Goal: Communication & Community: Answer question/provide support

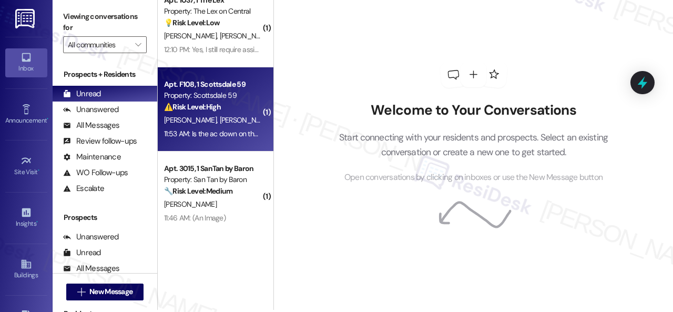
scroll to position [3, 0]
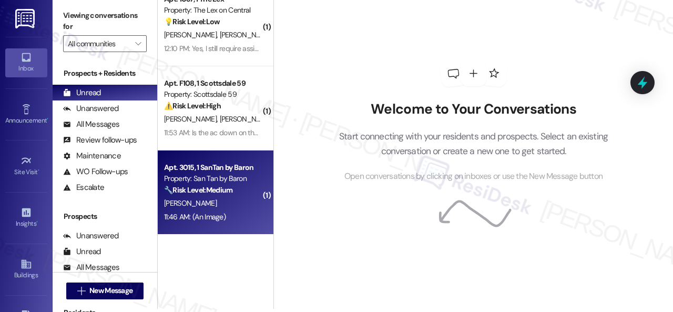
click at [232, 202] on div "[PERSON_NAME]" at bounding box center [212, 203] width 99 height 13
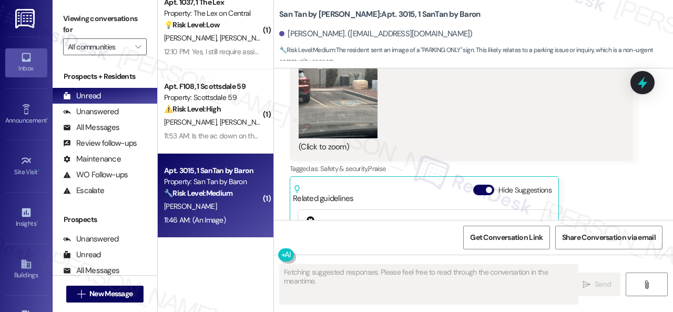
scroll to position [2885, 0]
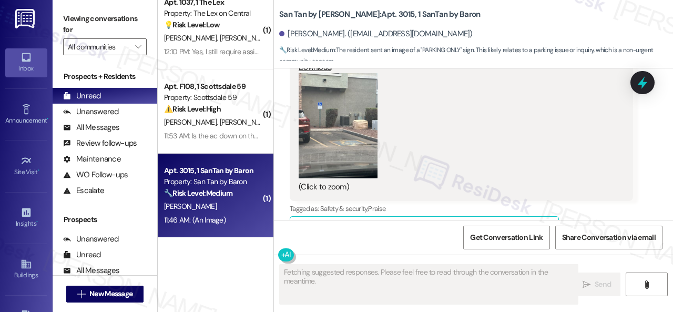
drag, startPoint x: 330, startPoint y: 152, endPoint x: 326, endPoint y: 148, distance: 6.3
click at [325, 149] on button "Zoom image" at bounding box center [338, 125] width 79 height 105
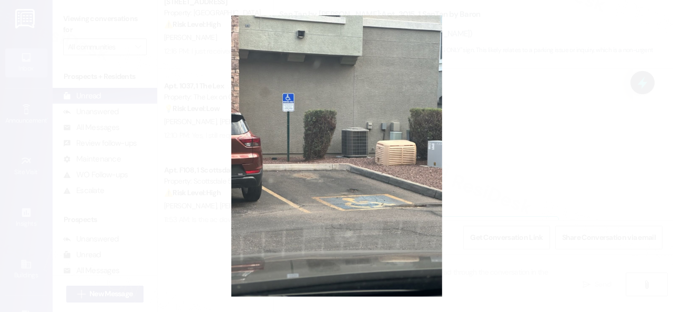
scroll to position [2455, 0]
click at [364, 140] on button "Unzoom image" at bounding box center [336, 156] width 673 height 312
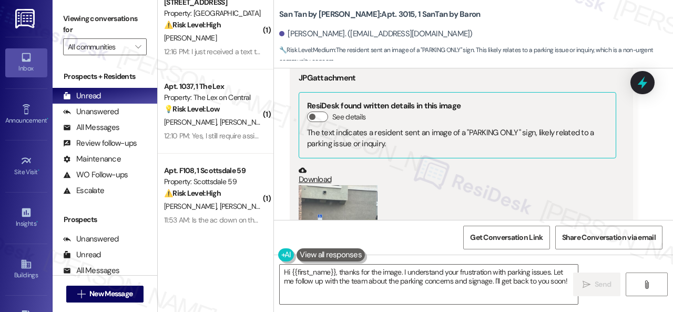
scroll to position [2833, 0]
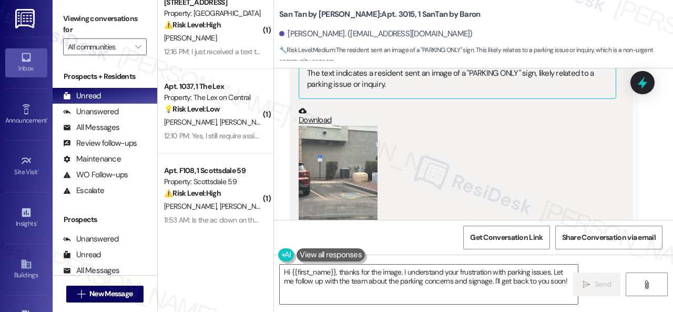
click at [345, 174] on button "Zoom image" at bounding box center [338, 178] width 79 height 105
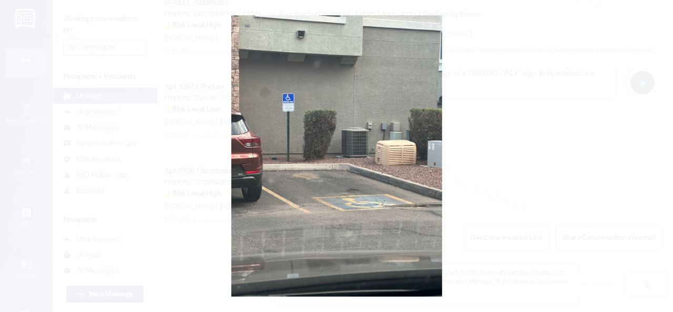
click at [388, 171] on button "Unzoom image" at bounding box center [336, 156] width 673 height 312
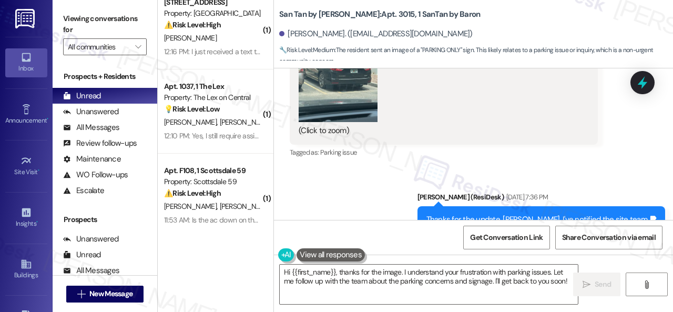
scroll to position [1781, 0]
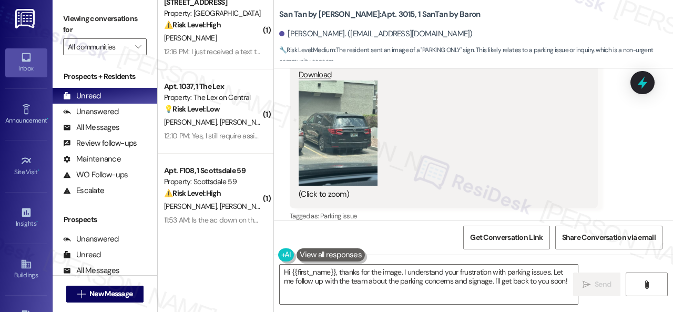
click at [336, 149] on button "Zoom image" at bounding box center [338, 132] width 79 height 105
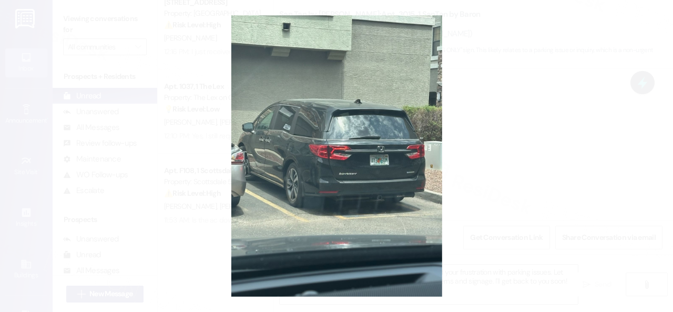
click at [381, 145] on button "Unzoom image" at bounding box center [336, 156] width 673 height 312
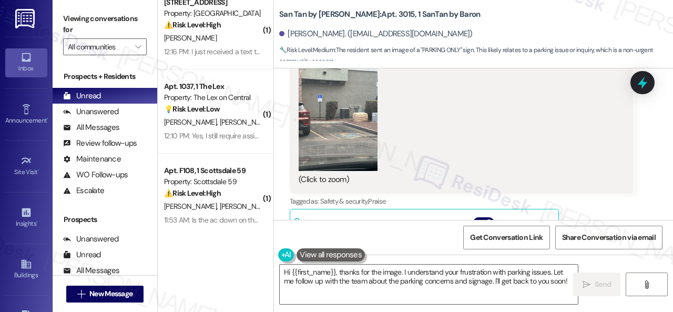
scroll to position [2885, 0]
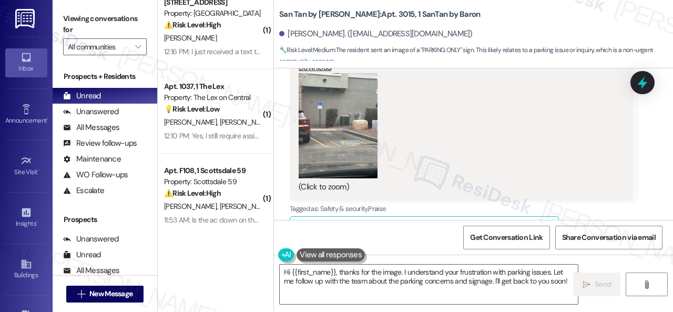
click at [336, 137] on button "Zoom image" at bounding box center [338, 125] width 79 height 105
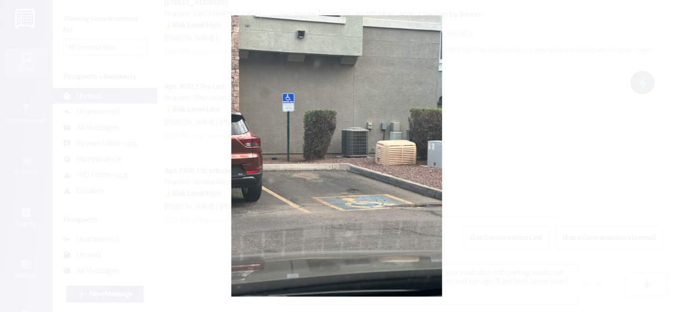
click at [391, 121] on button "Unzoom image" at bounding box center [336, 156] width 673 height 312
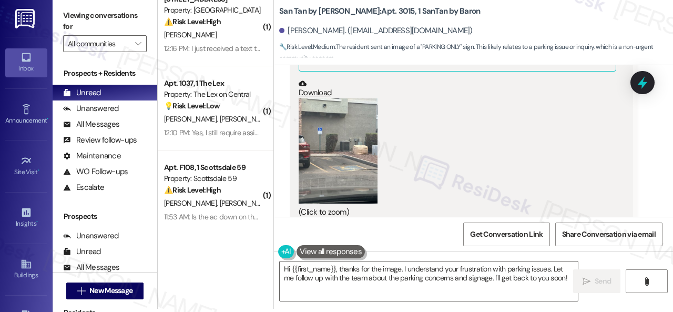
scroll to position [2833, 0]
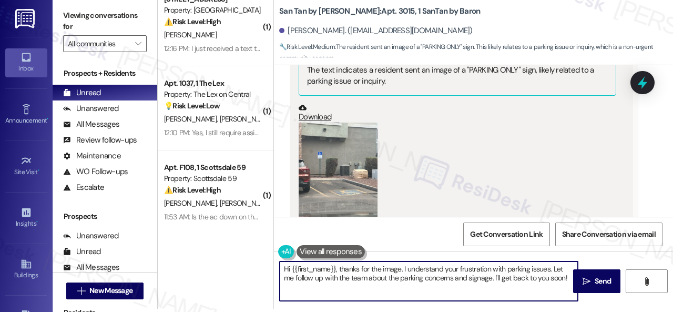
drag, startPoint x: 338, startPoint y: 269, endPoint x: 632, endPoint y: 306, distance: 296.8
click at [637, 305] on div "Hi {{first_name}}, thanks for the image. I understand your frustration with par…" at bounding box center [473, 290] width 399 height 79
click at [476, 269] on textarea "Hi {{first_name}}, thanks for the image. I understand your frustration with par…" at bounding box center [429, 280] width 298 height 39
drag, startPoint x: 550, startPoint y: 270, endPoint x: 339, endPoint y: 269, distance: 211.4
click at [339, 269] on textarea "Hi {{first_name}}, thanks for the image. I understand your frustration with par…" at bounding box center [429, 280] width 298 height 39
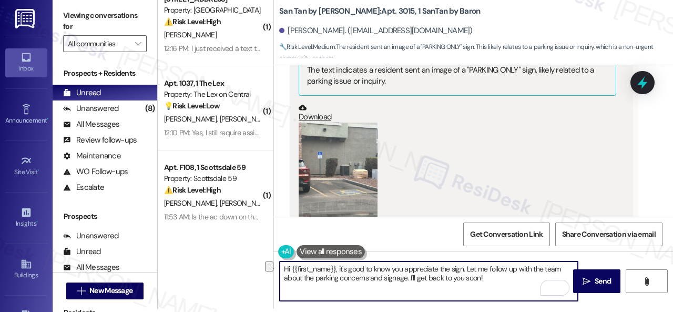
drag, startPoint x: 303, startPoint y: 278, endPoint x: 405, endPoint y: 277, distance: 101.5
click at [405, 277] on textarea "Hi {{first_name}}, it's good to know you appreciate the sign. Let me follow up …" at bounding box center [429, 280] width 298 height 39
click at [454, 276] on textarea "Hi {{first_name}}, it's good to know you appreciate the sign. Let me follow up …" at bounding box center [429, 280] width 298 height 39
type textarea "Hi {{first_name}}, it's good to know you appreciate the sign. Let me follow up …"
click at [604, 286] on span "Send" at bounding box center [603, 281] width 16 height 11
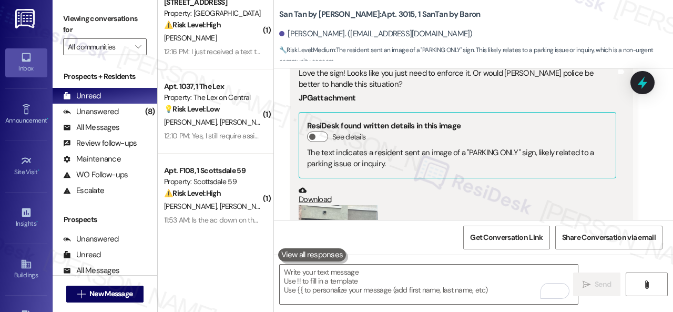
scroll to position [2707, 0]
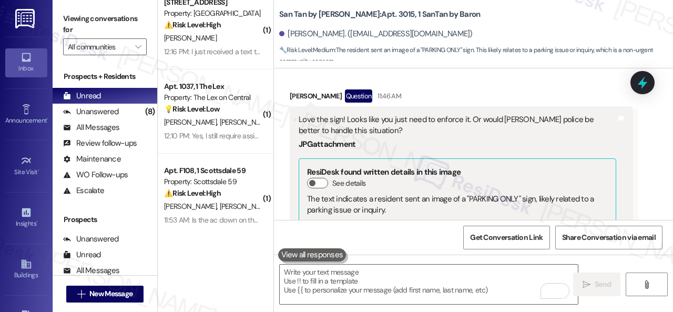
click at [518, 98] on div "Carolyn Oribello Question 11:46 AM" at bounding box center [461, 97] width 343 height 17
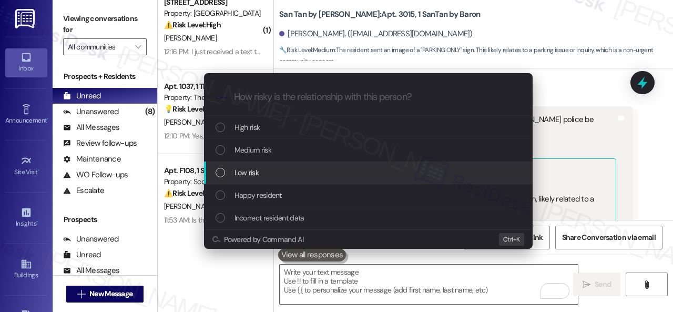
click at [243, 170] on span "Low risk" at bounding box center [247, 173] width 24 height 12
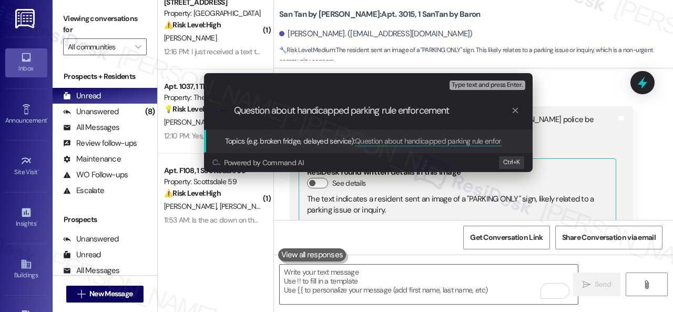
type input "Question about handicapped parking rule enforcement."
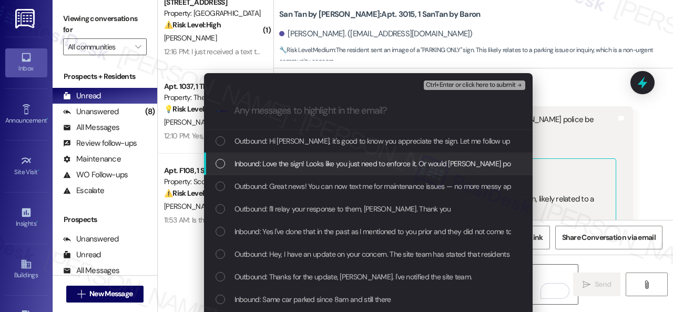
click at [255, 163] on span "Inbound: Love the sign! Looks like you just need to enforce it. Or would Gilber…" at bounding box center [430, 164] width 391 height 12
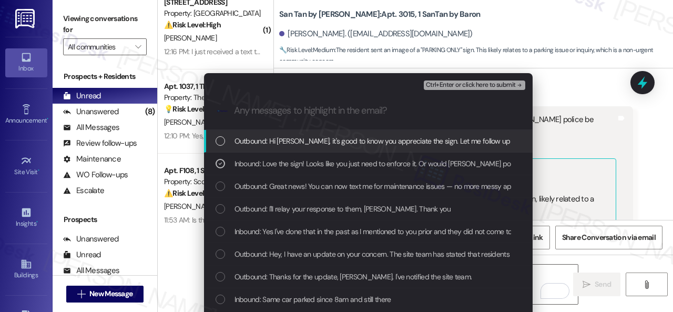
click at [448, 85] on span "Ctrl+Enter or click here to submit" at bounding box center [471, 85] width 90 height 7
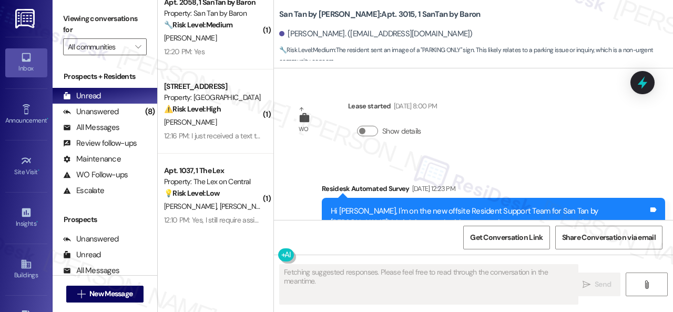
scroll to position [3042, 0]
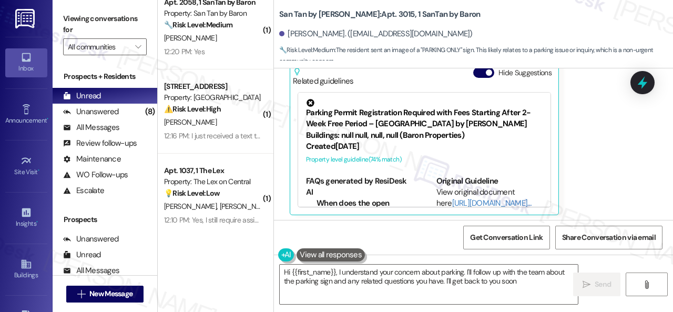
type textarea "Hi {{first_name}}, I understand your concern about parking. I'll follow up with…"
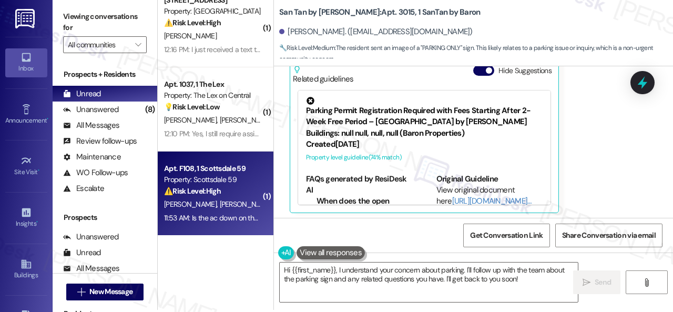
scroll to position [3, 0]
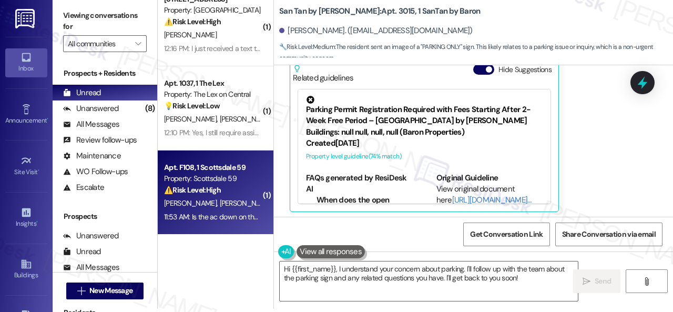
click at [237, 192] on div "⚠️ Risk Level: High The resident is reporting that the AC is down, which is an …" at bounding box center [212, 190] width 97 height 11
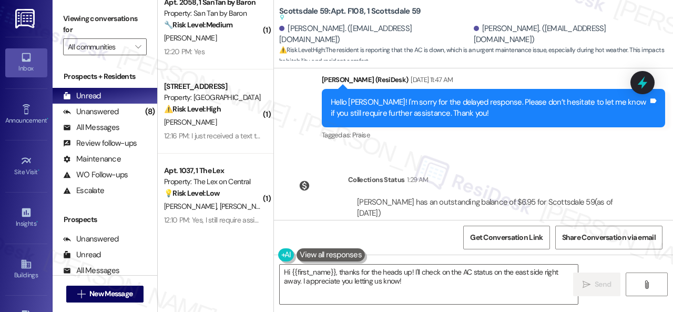
scroll to position [665, 0]
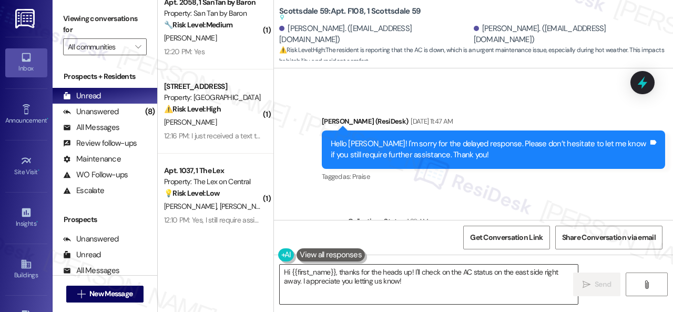
click at [438, 282] on textarea "Hi {{first_name}}, thanks for the heads up! I'll check on the AC status on the …" at bounding box center [429, 284] width 298 height 39
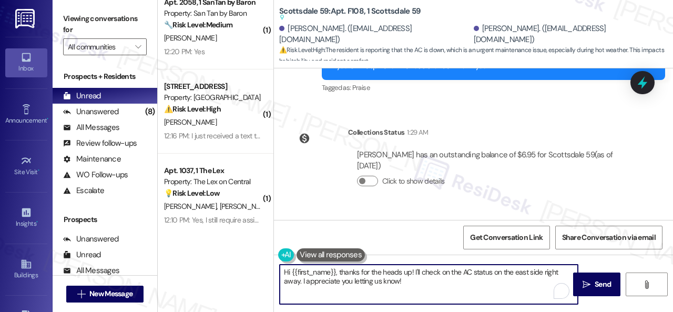
scroll to position [875, 0]
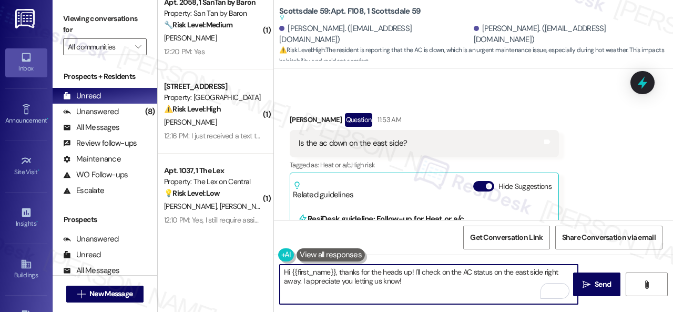
drag, startPoint x: 291, startPoint y: 268, endPoint x: 335, endPoint y: 273, distance: 43.9
click at [335, 273] on textarea "Hi {{first_name}}, thanks for the heads up! I'll check on the AC status on the …" at bounding box center [429, 284] width 298 height 39
type textarea "Hi Christina, thanks for the heads up! I'll check on the AC status on the east …"
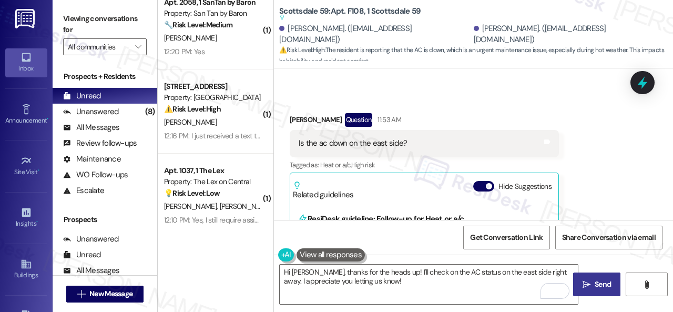
click at [595, 281] on span "Send" at bounding box center [603, 284] width 16 height 11
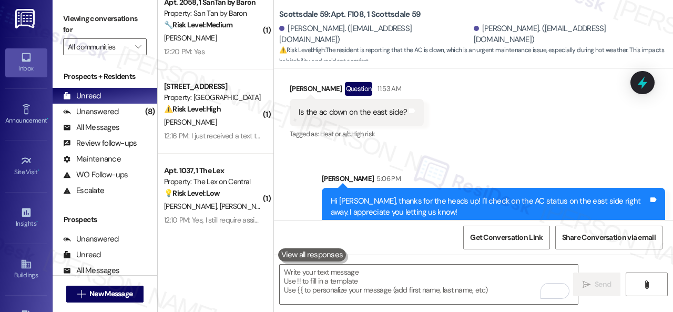
scroll to position [909, 0]
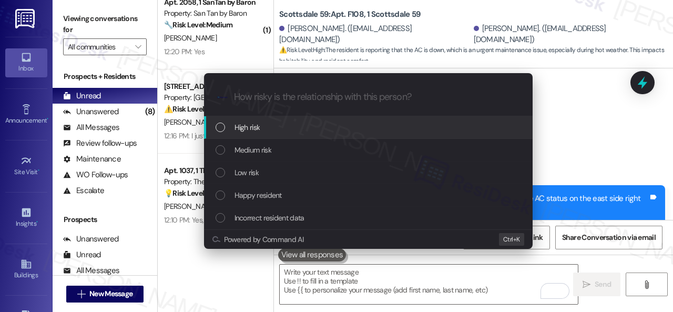
click at [260, 128] on div "High risk" at bounding box center [370, 127] width 308 height 12
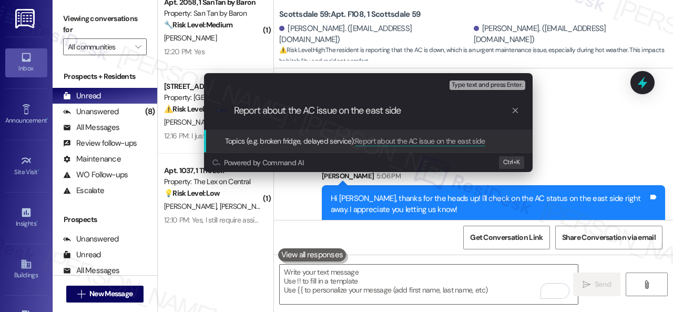
type input "Report about the AC issue on the east side."
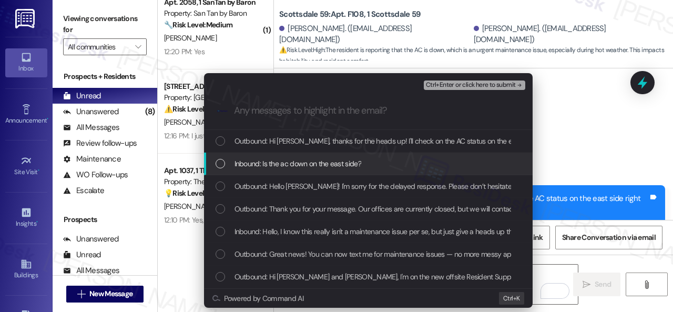
click at [318, 165] on span "Inbound: Is the ac down on the east side?" at bounding box center [298, 164] width 127 height 12
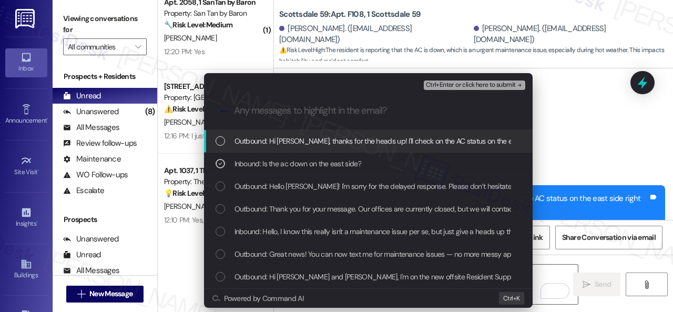
click at [452, 84] on span "Ctrl+Enter or click here to submit" at bounding box center [471, 85] width 90 height 7
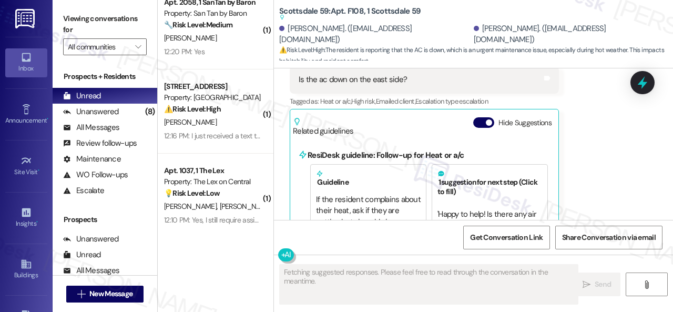
scroll to position [979, 0]
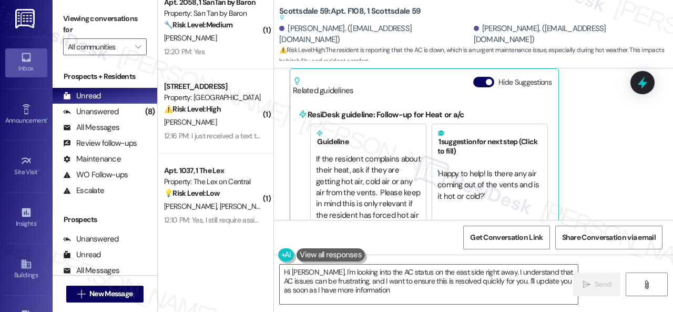
type textarea "Hi Christina, I'm looking into the AC status on the east side right away. I und…"
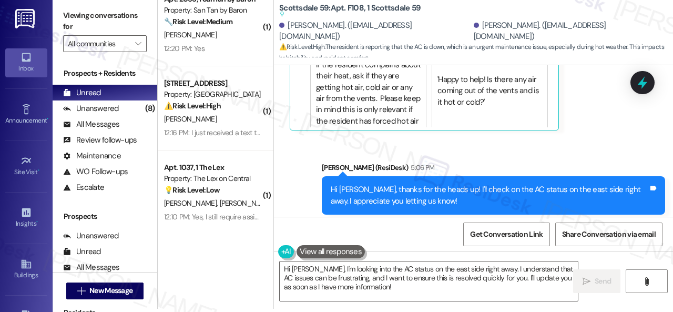
scroll to position [1080, 0]
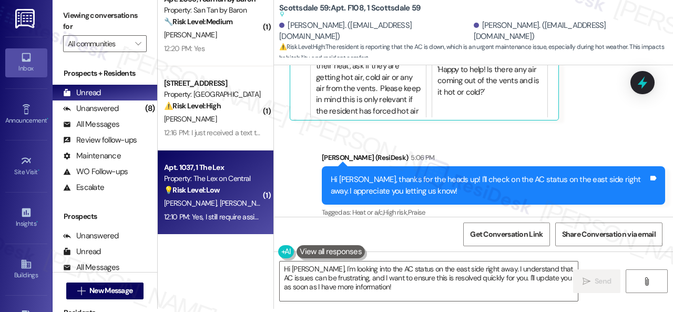
click at [227, 198] on div "B. Green B. Green" at bounding box center [212, 203] width 99 height 13
type textarea "Fetching suggested responses. Please feel free to read through the conversation…"
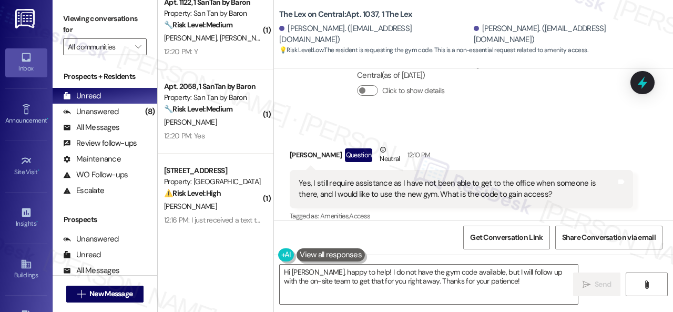
scroll to position [783, 0]
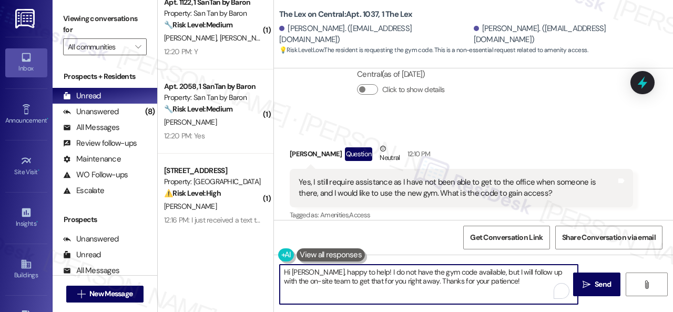
drag, startPoint x: 495, startPoint y: 281, endPoint x: 311, endPoint y: 272, distance: 184.8
click at [311, 272] on textarea "Hi Brian, happy to help! I do not have the gym code available, but I will follo…" at bounding box center [429, 284] width 298 height 39
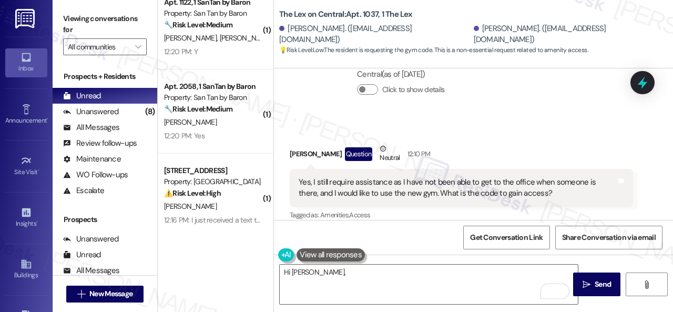
click at [539, 143] on div "Brian Green Question Neutral 12:10 PM" at bounding box center [461, 156] width 343 height 26
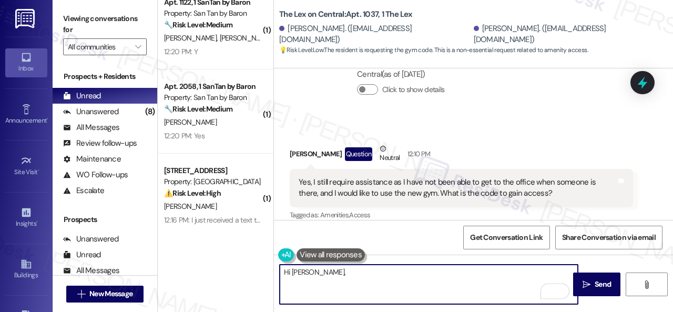
click at [318, 270] on textarea "Hi Brian," at bounding box center [429, 284] width 298 height 39
paste textarea "I will forward your inquiry to the site team and get back to you as soon as I r…"
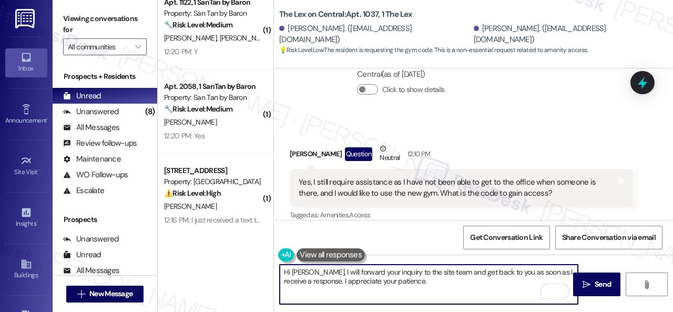
click at [362, 272] on textarea "Hi Brian, I will forward your inquiry to the site team and get back to you as s…" at bounding box center [429, 284] width 298 height 39
click at [454, 282] on textarea "Hi Brian, I will forward your gym code inquiry to the site team and get back to…" at bounding box center [429, 284] width 298 height 39
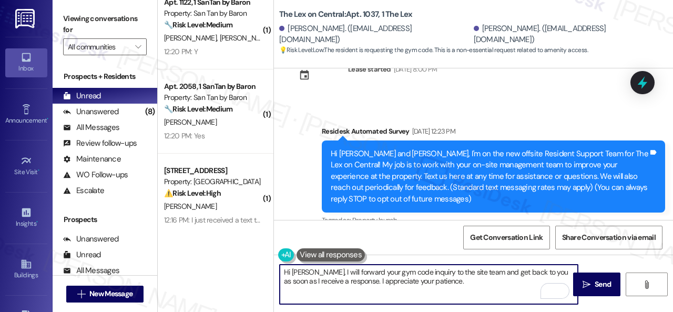
scroll to position [0, 0]
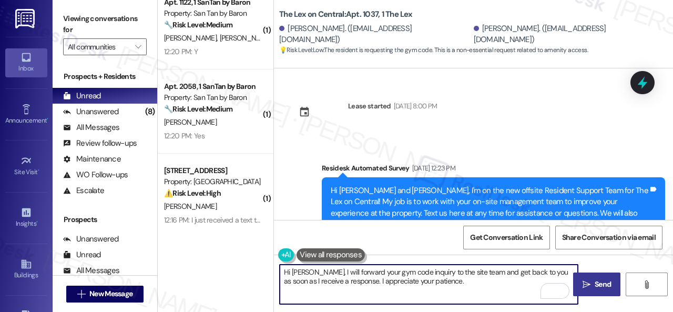
type textarea "Hi Brian, I will forward your gym code inquiry to the site team and get back to…"
click at [593, 288] on span "Send" at bounding box center [603, 284] width 21 height 11
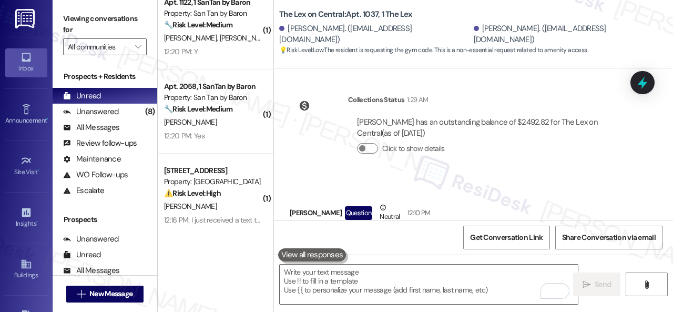
scroll to position [782, 0]
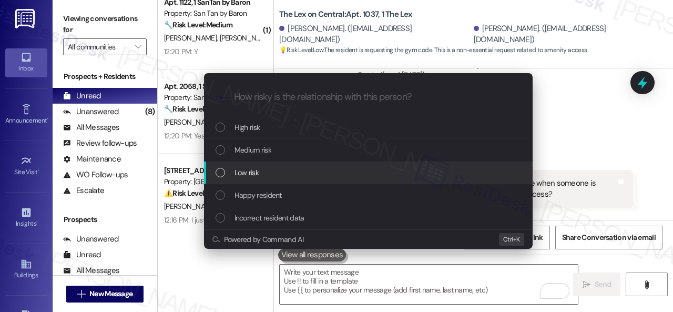
click at [247, 171] on span "Low risk" at bounding box center [247, 173] width 24 height 12
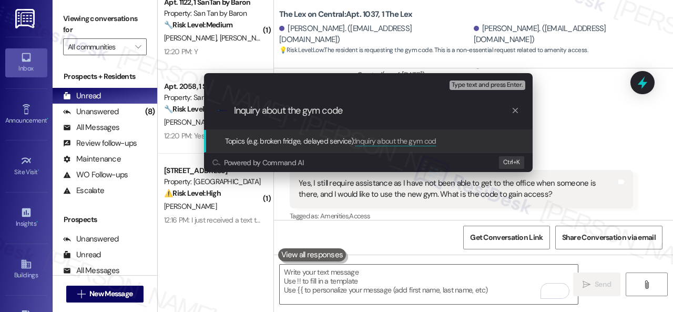
type input "Inquiry about the gym code."
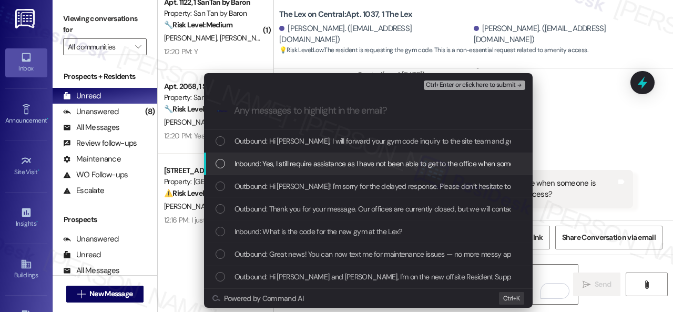
click at [295, 168] on span "Inbound: Yes, I still require assistance as I have not been able to get to the …" at bounding box center [500, 164] width 531 height 12
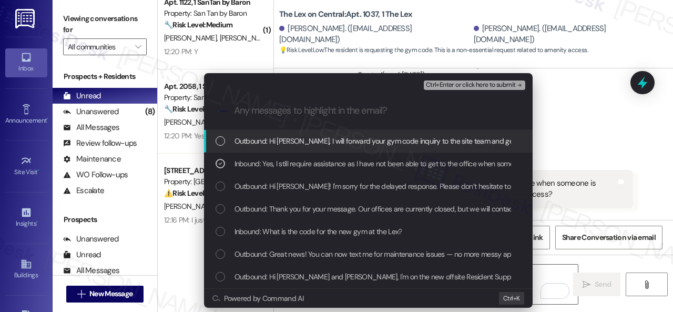
click at [463, 83] on span "Ctrl+Enter or click here to submit" at bounding box center [471, 85] width 90 height 7
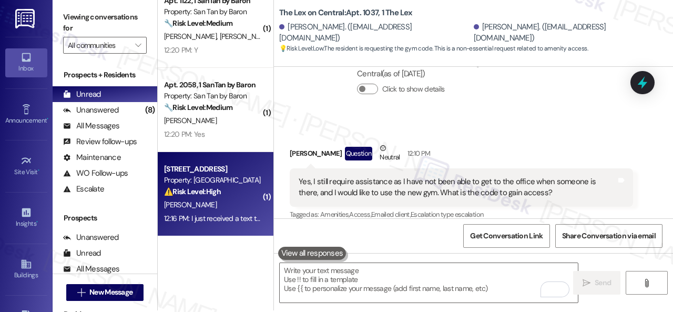
scroll to position [3, 0]
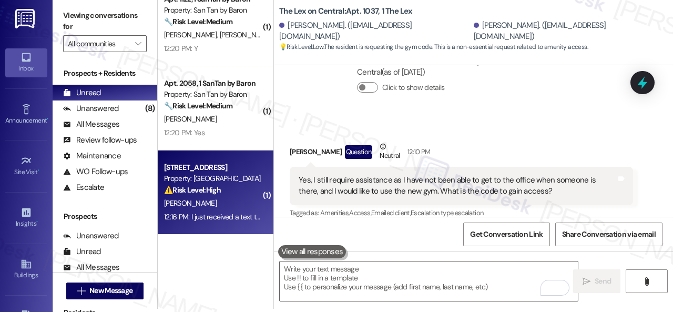
click at [240, 197] on div "S. Tracy" at bounding box center [212, 203] width 99 height 13
type textarea "Fetching suggested responses. Please feel free to read through the conversation…"
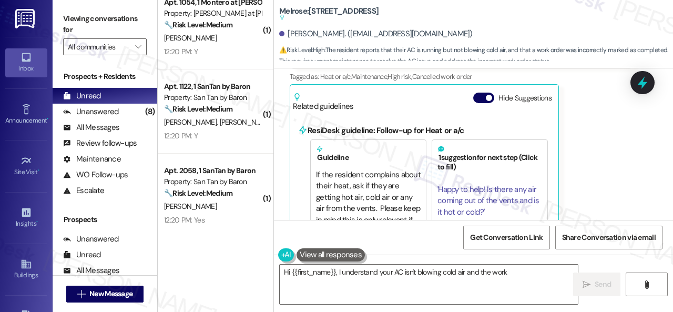
scroll to position [5222, 0]
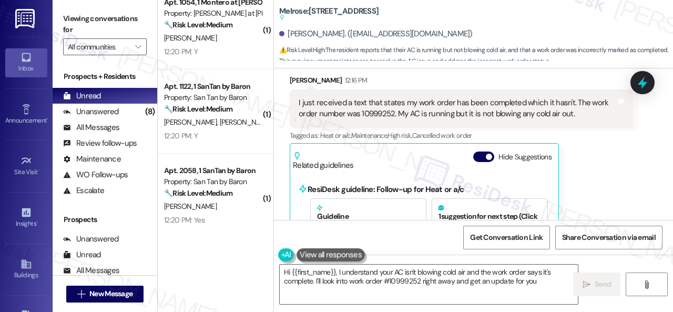
type textarea "Hi {{first_name}}, I understand your AC isn't blowing cold air and the work ord…"
drag, startPoint x: 359, startPoint y: 111, endPoint x: 392, endPoint y: 115, distance: 32.8
click at [392, 115] on div "I just received a text that states my work order has been completed which it ha…" at bounding box center [458, 108] width 318 height 23
copy div "10999252"
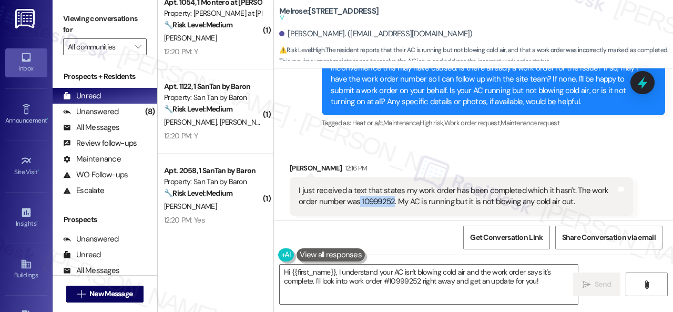
scroll to position [5117, 0]
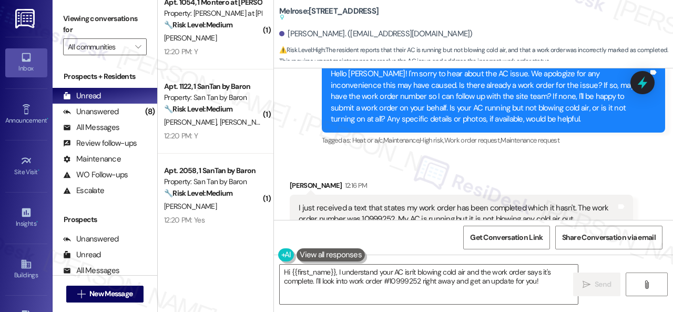
click at [418, 150] on div "Sent via SMS Sarah (ResiDesk) 11:31 AM Hello Sylvester! I'm sorry to hear about…" at bounding box center [493, 97] width 359 height 118
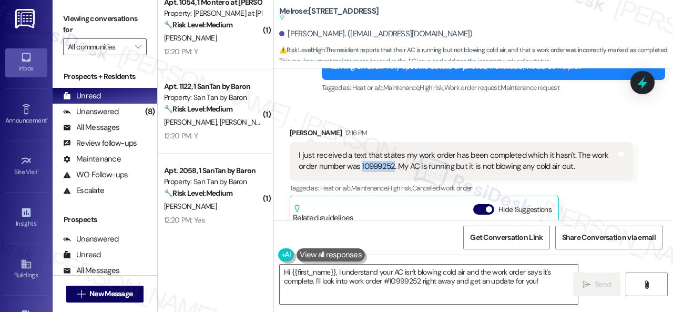
drag, startPoint x: 361, startPoint y: 164, endPoint x: 391, endPoint y: 164, distance: 30.5
click at [391, 164] on div "I just received a text that states my work order has been completed which it ha…" at bounding box center [458, 161] width 318 height 23
copy div "10999252"
click at [417, 109] on div "Received via SMS Sylvester Tracy 12:16 PM I just received a text that states my…" at bounding box center [473, 294] width 399 height 381
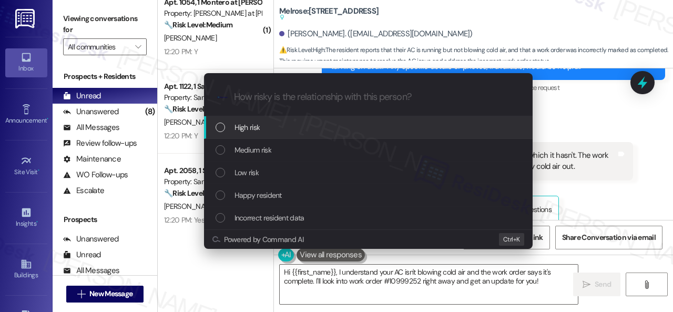
click at [245, 124] on span "High risk" at bounding box center [248, 127] width 26 height 12
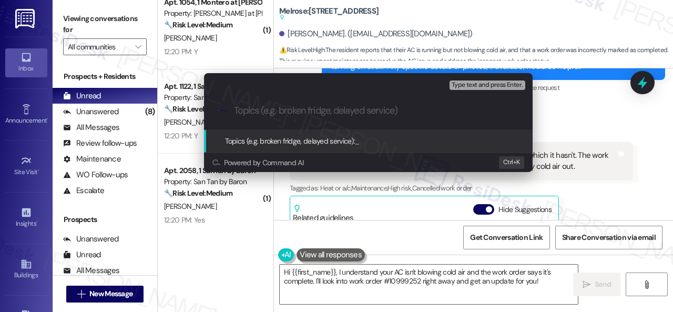
paste input "Follow-up on the closed work order 10999252"
type input "Follow-up on the closed work order 10999252"
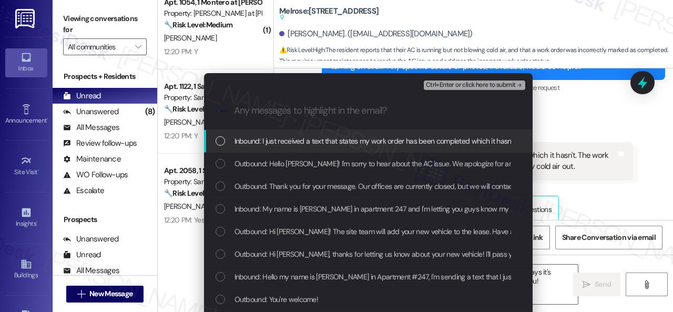
click at [286, 140] on span "Inbound: I just received a text that states my work order has been completed wh…" at bounding box center [518, 141] width 567 height 12
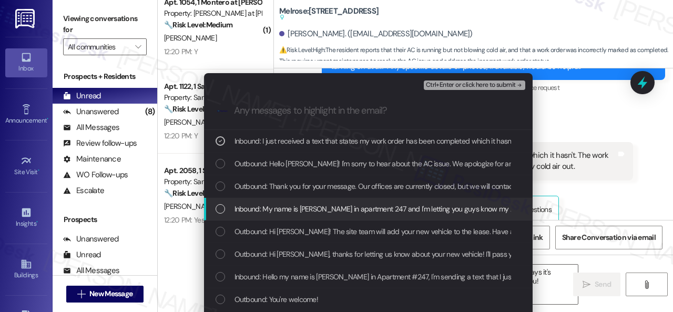
click at [357, 211] on span "Inbound: My name is Sylvester Tracy in apartment 247 and I'm letting you guys k…" at bounding box center [528, 209] width 586 height 12
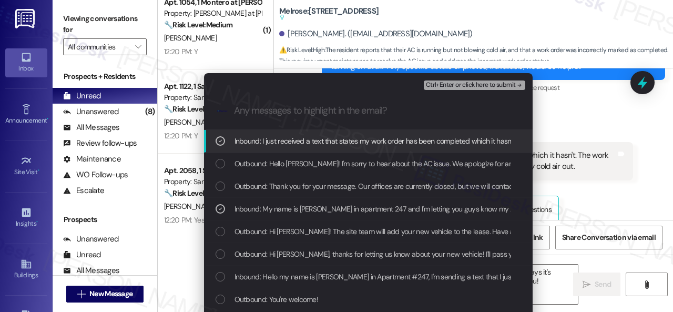
click at [457, 83] on span "Ctrl+Enter or click here to submit" at bounding box center [471, 85] width 90 height 7
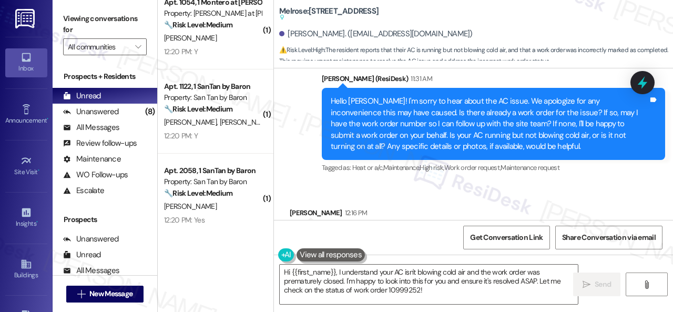
scroll to position [5066, 0]
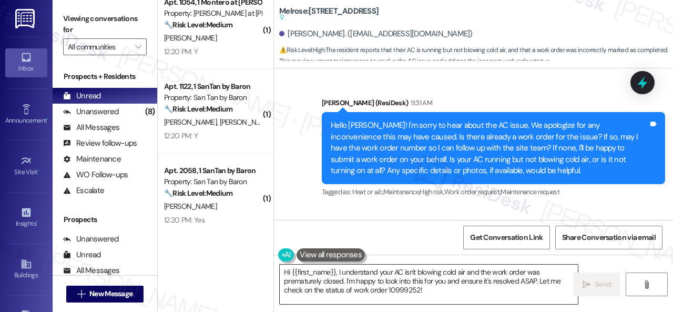
drag, startPoint x: 532, startPoint y: 285, endPoint x: 400, endPoint y: 287, distance: 132.6
click at [532, 285] on textarea "Hi {{first_name}}, I understand your AC isn't blowing cold air and the work ord…" at bounding box center [429, 284] width 298 height 39
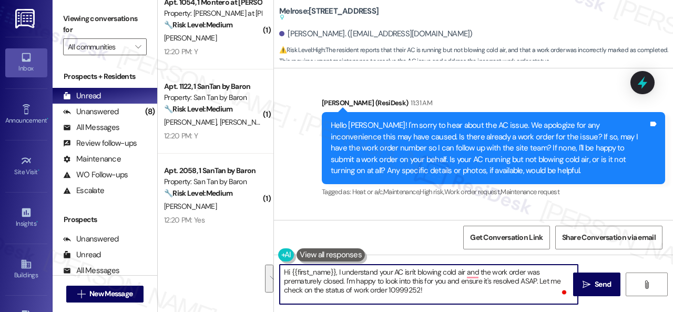
scroll to position [3, 0]
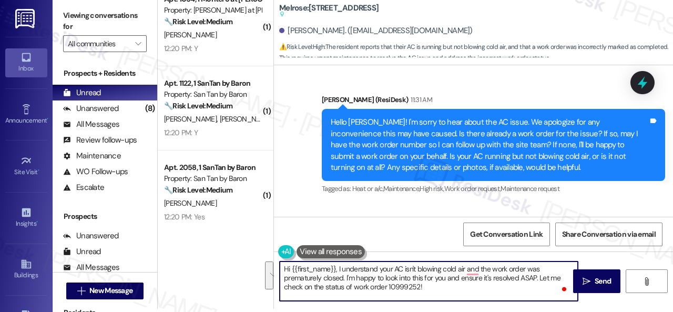
drag, startPoint x: 281, startPoint y: 272, endPoint x: 471, endPoint y: 303, distance: 192.5
click at [476, 307] on div "Hi {{first_name}}, I understand your AC isn't blowing cold air and the work ord…" at bounding box center [473, 290] width 399 height 79
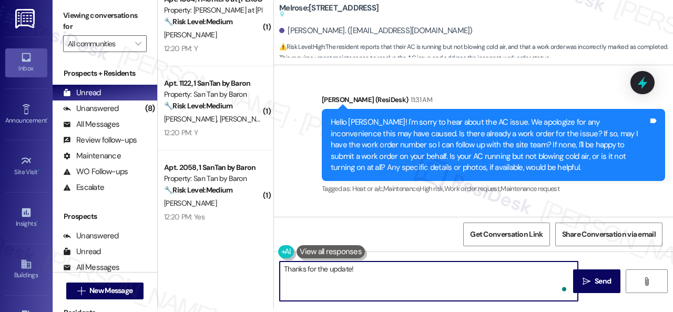
paste textarea "We apologize for the delay and inconvenience. I've made a follow-up with the si…"
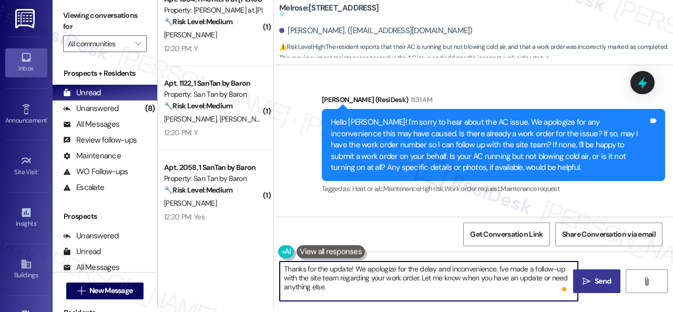
type textarea "Thanks for the update! We apologize for the delay and inconvenience. I've made …"
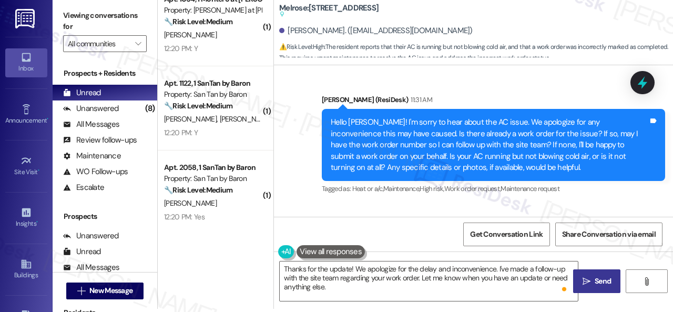
click at [593, 277] on span "Send" at bounding box center [603, 281] width 21 height 11
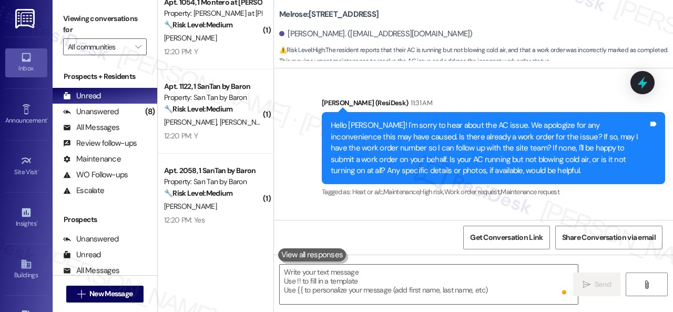
scroll to position [5308, 0]
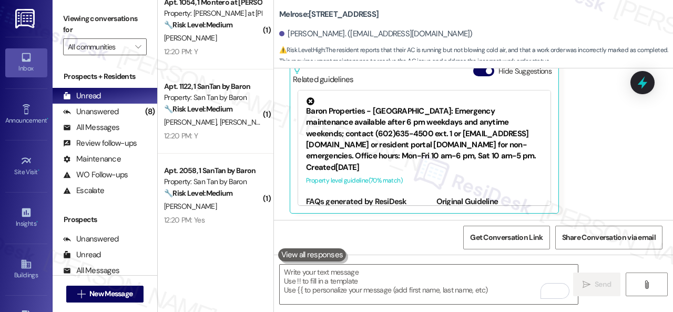
click at [228, 219] on div "12:20 PM: Yes 12:20 PM: Yes" at bounding box center [212, 220] width 99 height 13
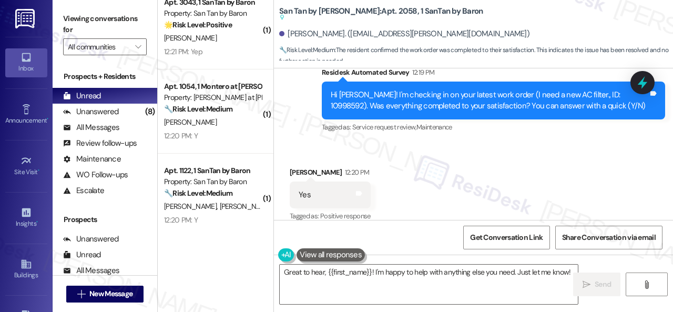
scroll to position [1624, 0]
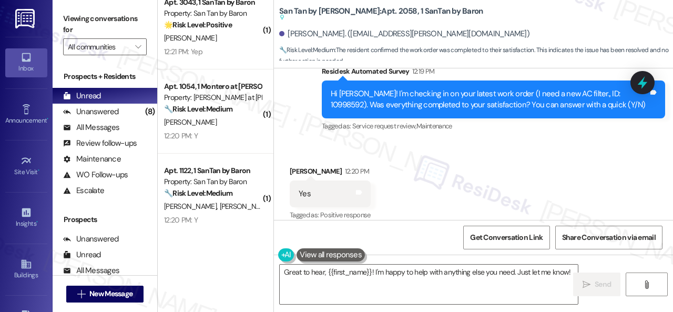
click at [502, 157] on div "Received via SMS Lauren Kater 12:20 PM Yes Tags and notes Tagged as: Positive r…" at bounding box center [473, 186] width 399 height 89
click at [465, 154] on div "Received via SMS Lauren Kater 12:20 PM Yes Tags and notes Tagged as: Positive r…" at bounding box center [473, 186] width 399 height 89
drag, startPoint x: 300, startPoint y: 120, endPoint x: 300, endPoint y: 145, distance: 24.7
click at [300, 120] on div "Survey, sent via SMS Residesk Automated Survey 12:19 PM Hi Lauren! I'm checking…" at bounding box center [473, 92] width 399 height 100
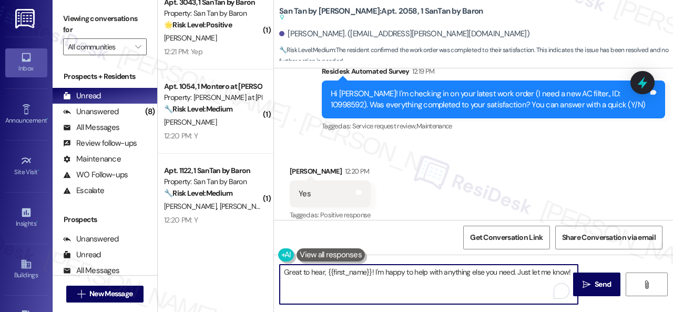
drag, startPoint x: 282, startPoint y: 274, endPoint x: 554, endPoint y: 299, distance: 273.6
click at [607, 287] on div "Great to hear, {{first_name}}! I'm happy to help with anything else you need. J…" at bounding box center [473, 294] width 399 height 79
paste textarea "We're glad to hear everything’s taken care of. If your experience at {{property…"
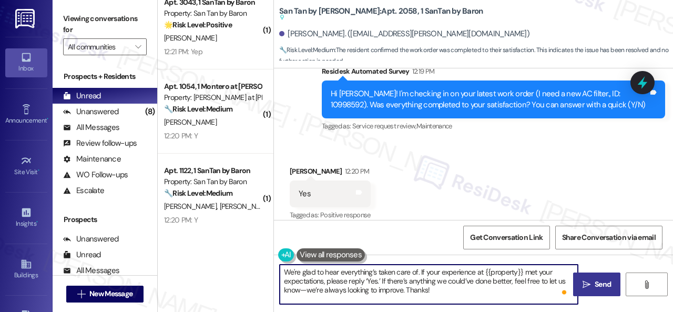
type textarea "We're glad to hear everything’s taken care of. If your experience at {{property…"
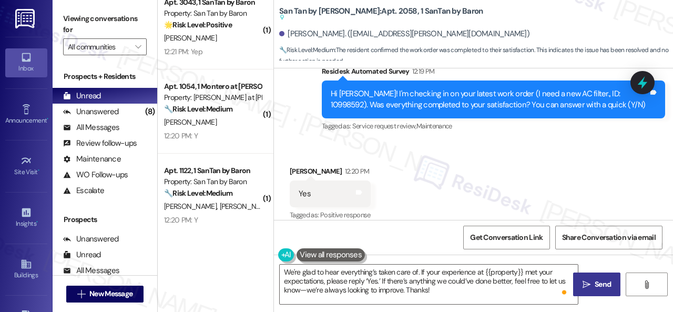
click at [593, 282] on span "Send" at bounding box center [603, 284] width 21 height 11
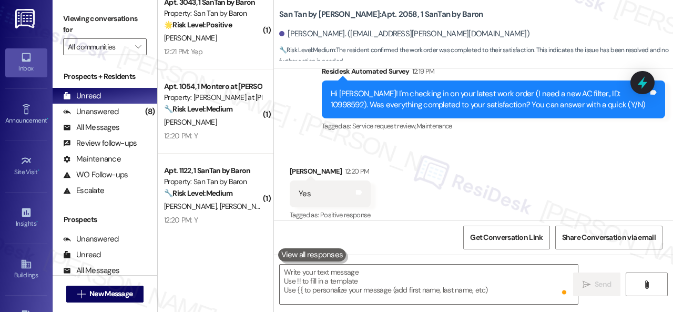
scroll to position [1623, 0]
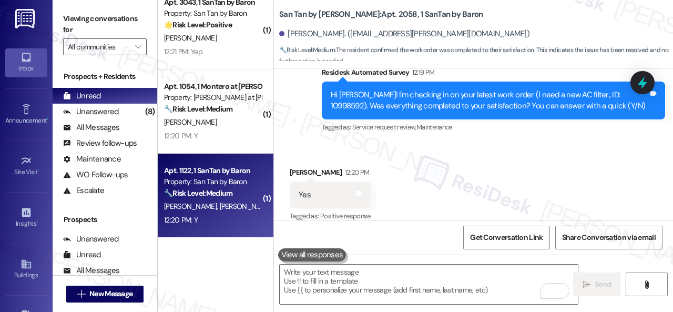
click at [230, 210] on span "L. Barker" at bounding box center [248, 205] width 56 height 9
type textarea "Fetching suggested responses. Please feel free to read through the conversation…"
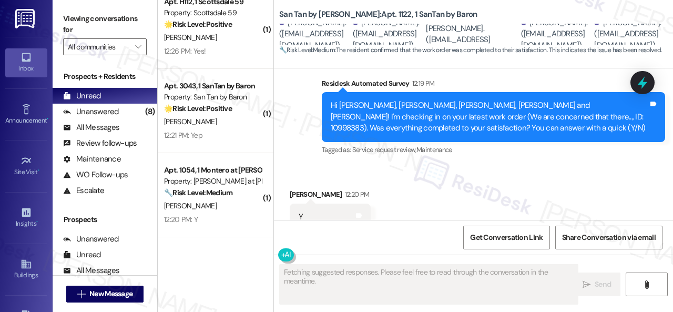
scroll to position [2118, 0]
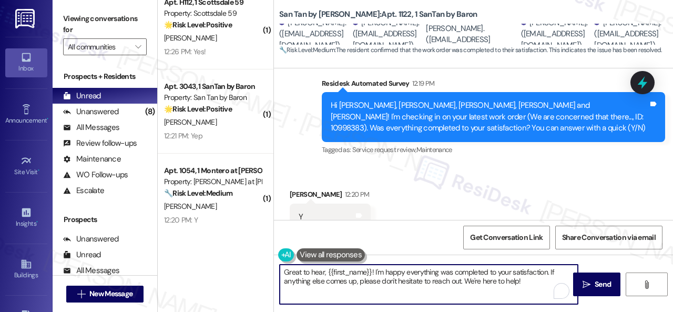
drag, startPoint x: 533, startPoint y: 281, endPoint x: 259, endPoint y: 242, distance: 277.3
click at [259, 242] on div "( 1 ) Apt. 1076, 1 SanTan by Baron Property: San Tan by Baron 🔧 Risk Level: Med…" at bounding box center [415, 156] width 515 height 312
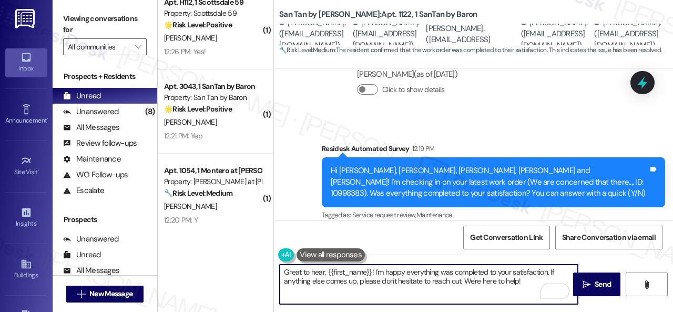
scroll to position [2093, 0]
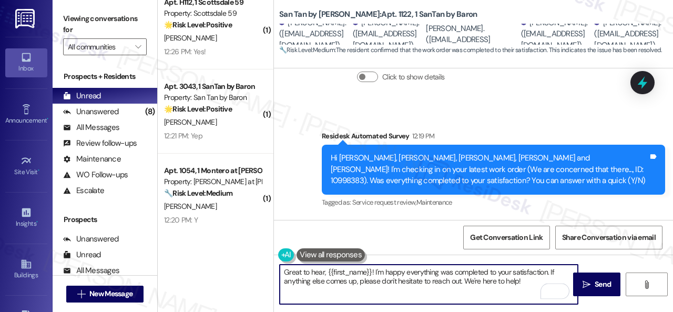
paste textarea "We're glad to hear everything’s taken care of. If your experience at {{property…"
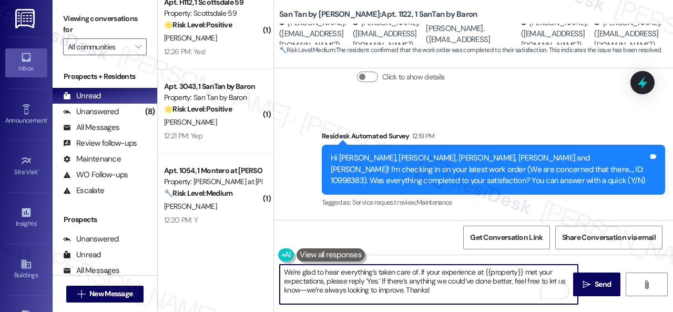
scroll to position [2146, 0]
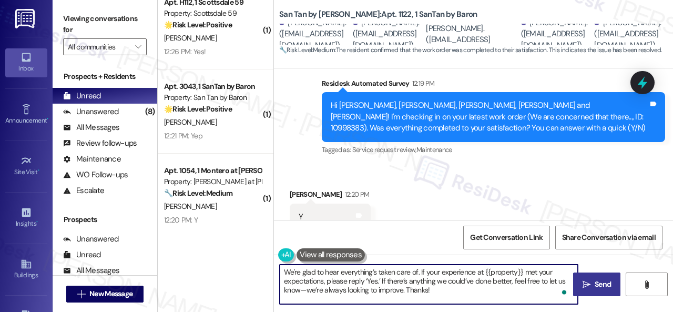
type textarea "We're glad to hear everything’s taken care of. If your experience at {{property…"
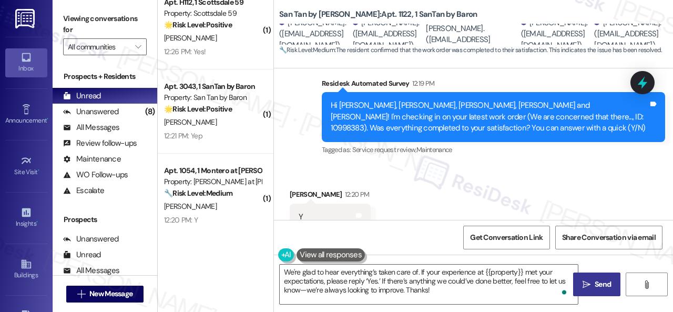
drag, startPoint x: 593, startPoint y: 283, endPoint x: 591, endPoint y: 273, distance: 10.6
click at [595, 283] on span "Send" at bounding box center [603, 284] width 16 height 11
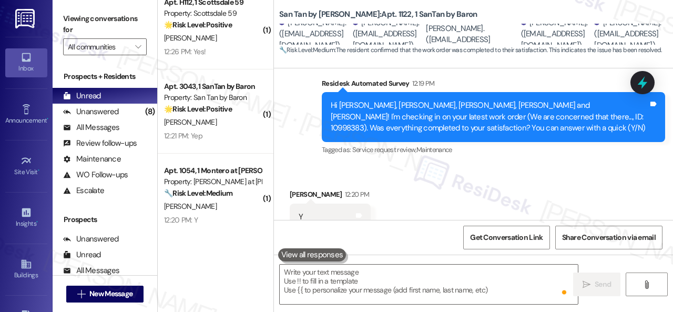
scroll to position [2145, 0]
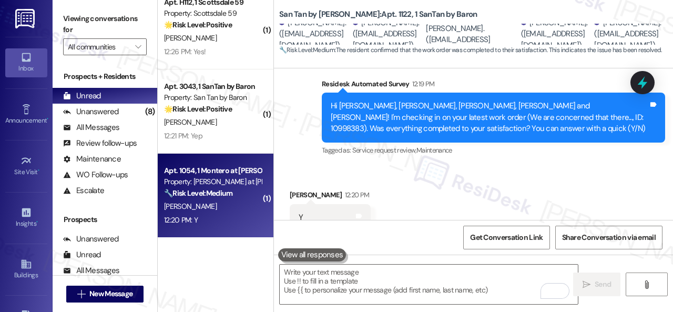
click at [231, 208] on div "C. Sconza" at bounding box center [212, 206] width 99 height 13
type textarea "Fetching suggested responses. Please feel free to read through the conversation…"
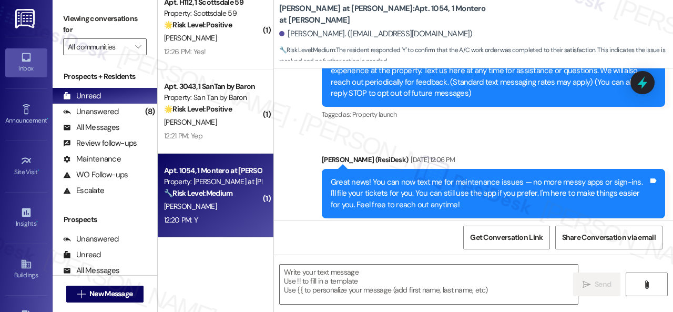
type textarea "Fetching suggested responses. Please feel free to read through the conversation…"
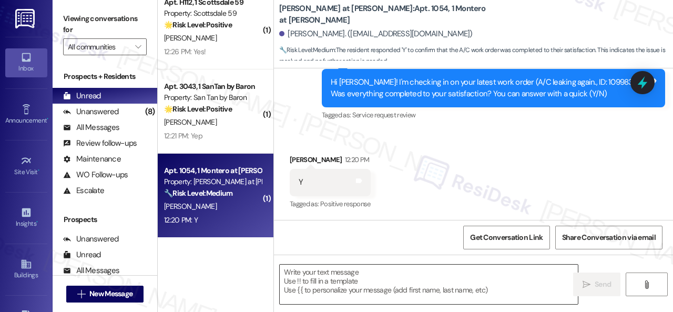
scroll to position [2034, 0]
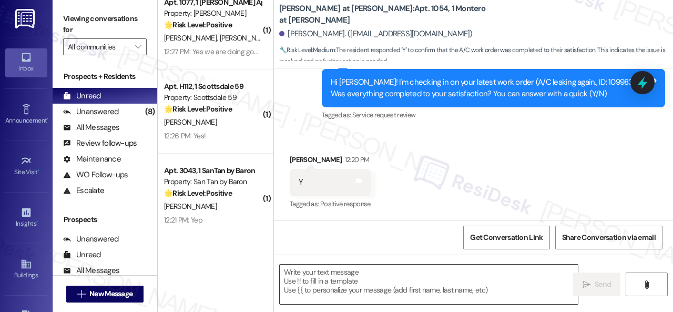
click at [360, 277] on textarea at bounding box center [429, 284] width 298 height 39
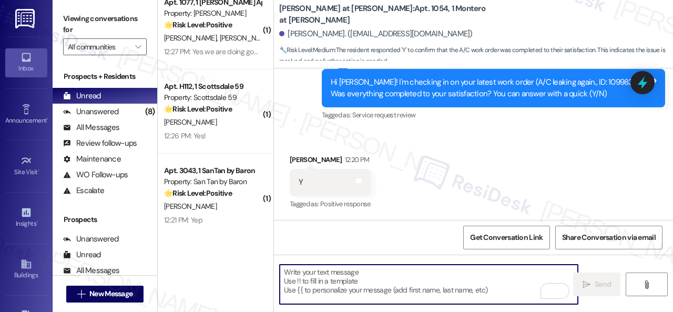
paste textarea "We're glad to hear everything’s taken care of. If your experience at {{property…"
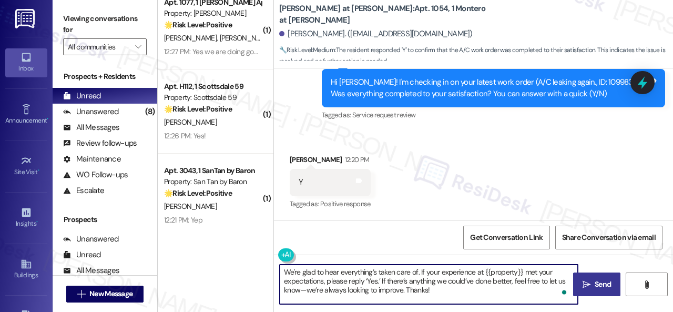
type textarea "We're glad to hear everything’s taken care of. If your experience at {{property…"
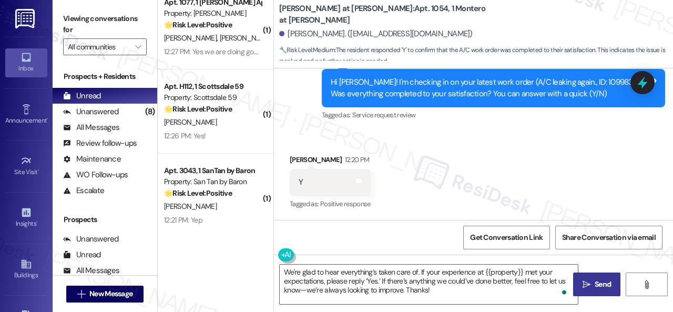
click at [595, 286] on span "Send" at bounding box center [603, 284] width 16 height 11
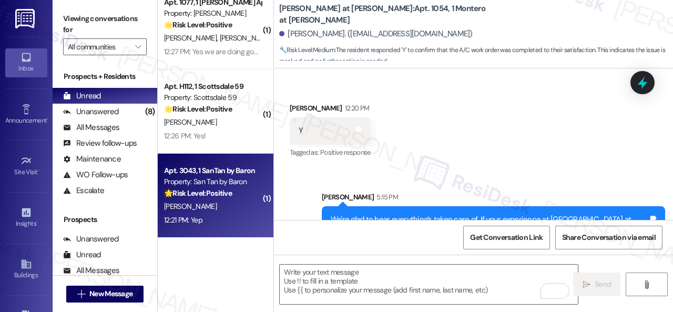
scroll to position [3, 0]
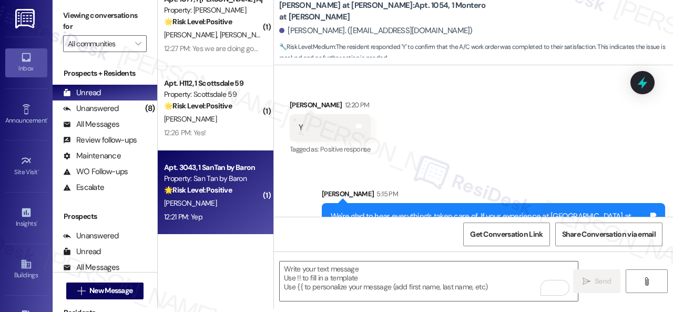
click at [227, 218] on div "12:21 PM: Yep 12:21 PM: Yep" at bounding box center [212, 216] width 99 height 13
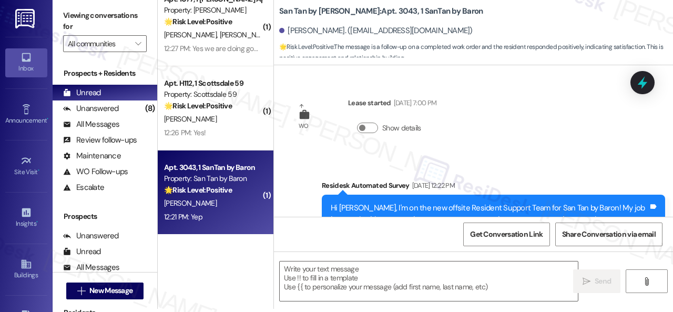
scroll to position [0, 0]
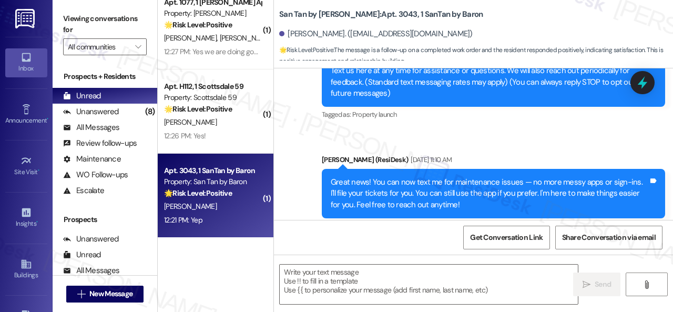
type textarea "Fetching suggested responses. Please feel free to read through the conversation…"
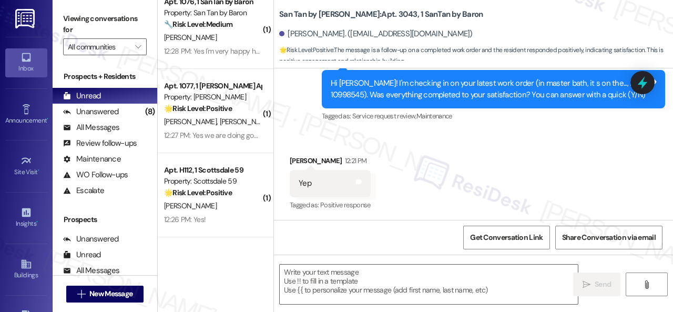
scroll to position [1950, 0]
click at [362, 276] on textarea at bounding box center [429, 284] width 298 height 39
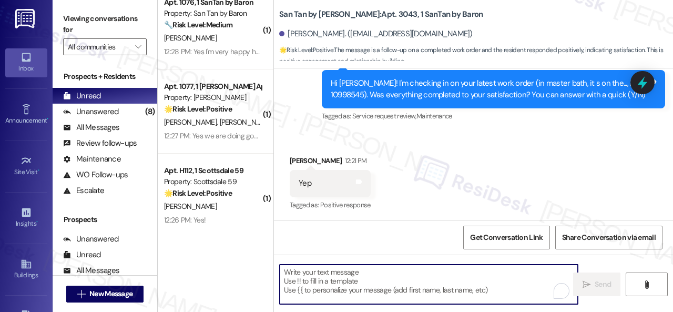
paste textarea "We're glad to hear everything’s taken care of. If your experience at {{property…"
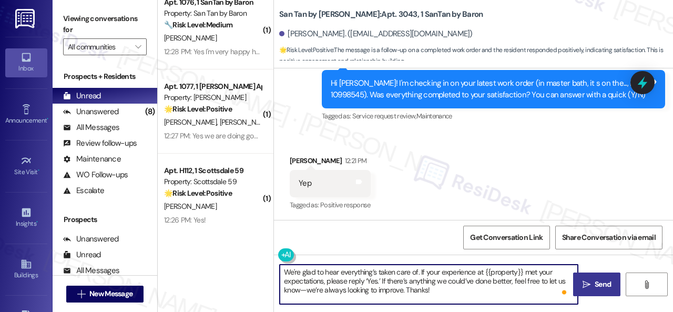
type textarea "We're glad to hear everything’s taken care of. If your experience at {{property…"
click at [588, 280] on span " Send" at bounding box center [597, 284] width 33 height 11
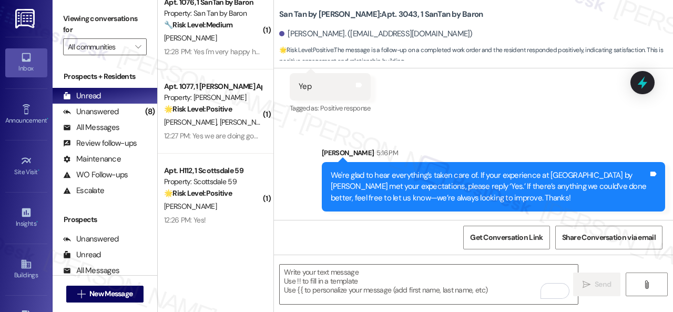
scroll to position [569, 0]
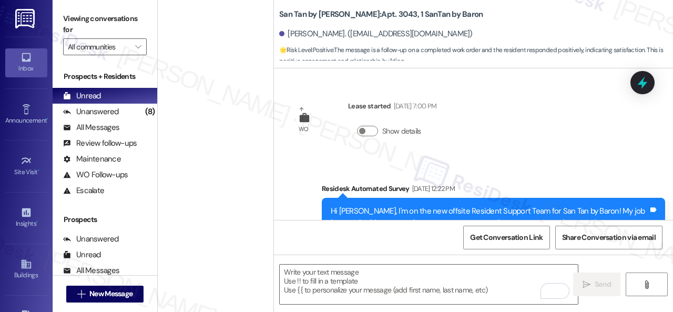
scroll to position [569, 0]
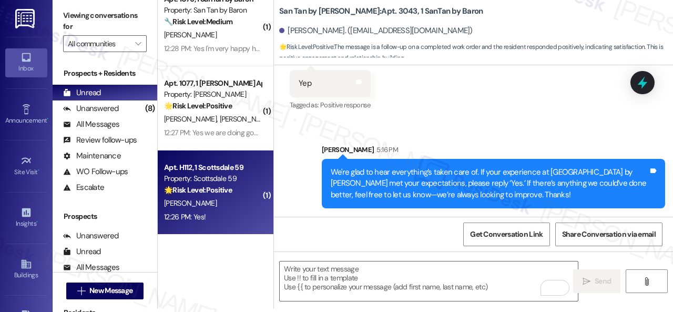
click at [217, 205] on div "[PERSON_NAME]" at bounding box center [212, 203] width 99 height 13
type textarea "Fetching suggested responses. Please feel free to read through the conversation…"
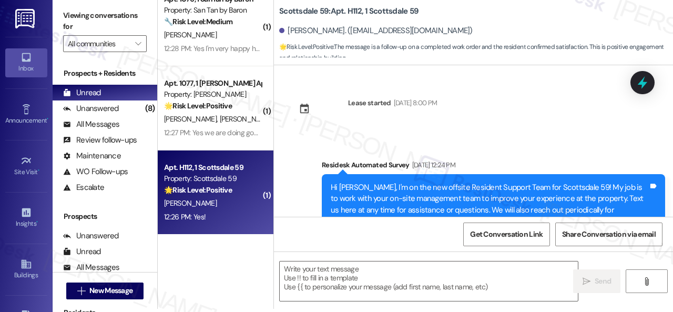
scroll to position [0, 0]
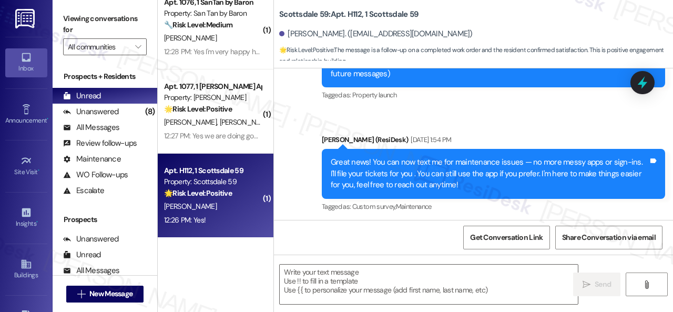
type textarea "Fetching suggested responses. Please feel free to read through the conversation…"
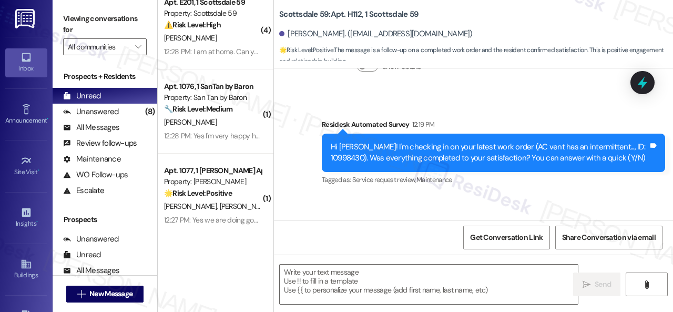
scroll to position [441, 0]
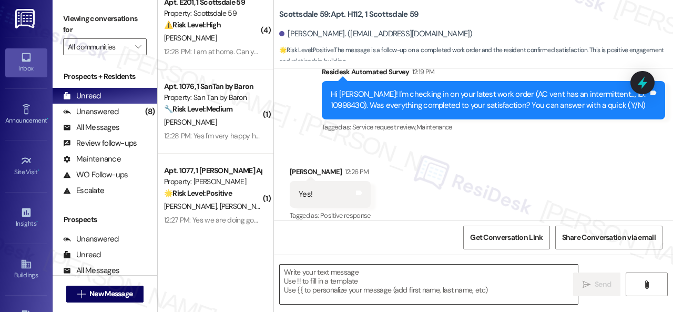
click at [346, 272] on textarea at bounding box center [429, 284] width 298 height 39
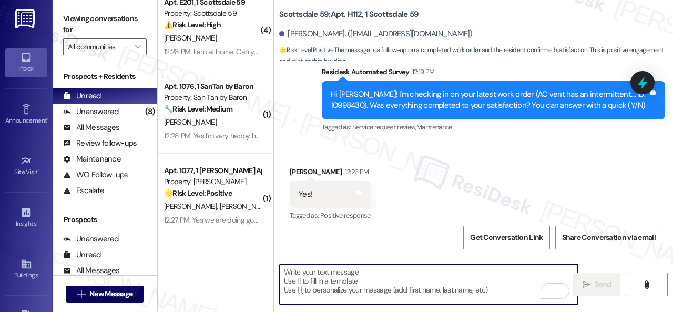
paste textarea "We're glad to hear everything’s taken care of. If your experience at {{property…"
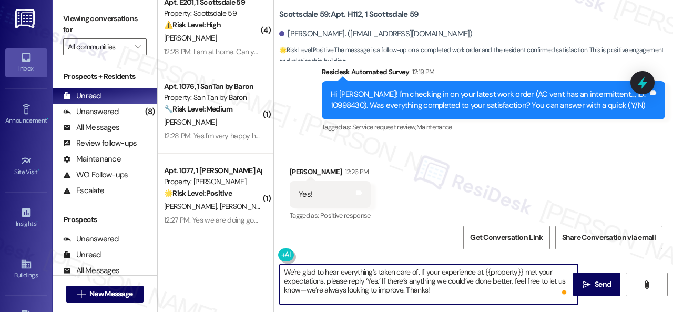
scroll to position [441, 0]
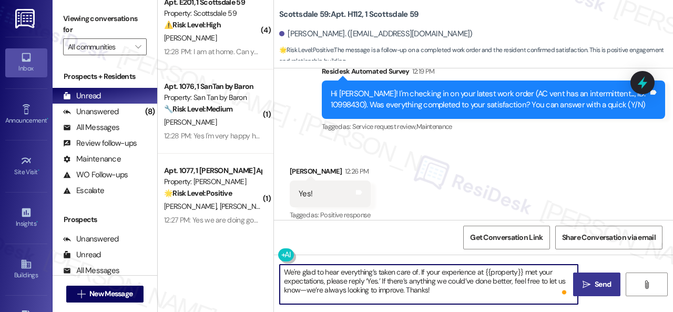
type textarea "We're glad to hear everything’s taken care of. If your experience at {{property…"
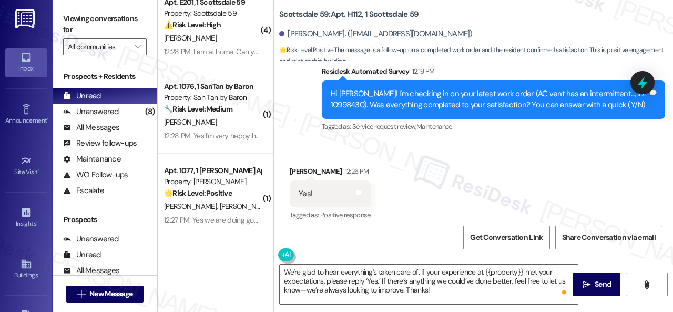
drag, startPoint x: 585, startPoint y: 280, endPoint x: 583, endPoint y: 270, distance: 10.3
click at [585, 280] on icon "" at bounding box center [587, 284] width 8 height 8
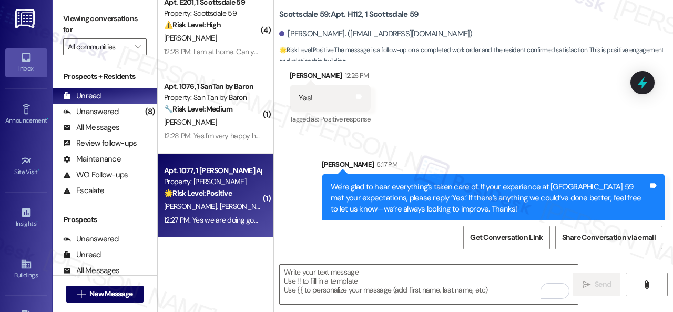
scroll to position [3, 0]
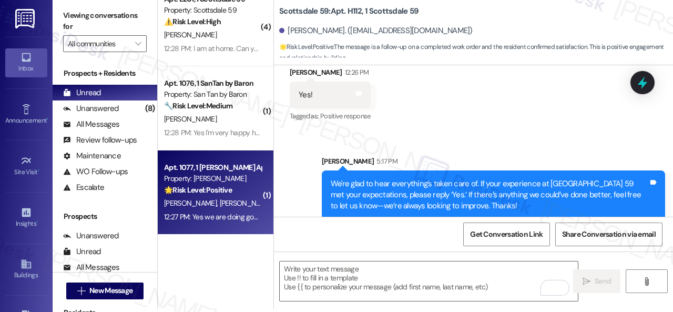
click at [241, 195] on div "🌟 Risk Level: Positive The resident responded positively to a check-in message,…" at bounding box center [212, 190] width 97 height 11
type textarea "Fetching suggested responses. Please feel free to read through the conversation…"
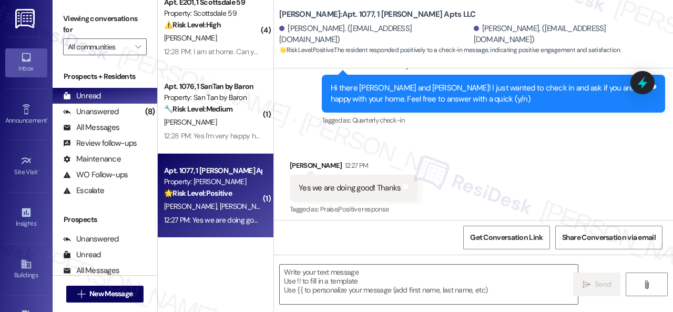
scroll to position [327, 0]
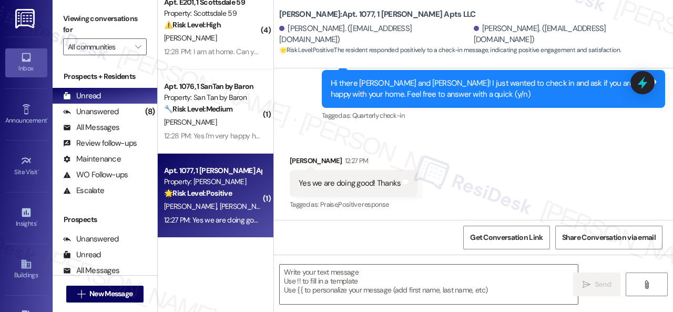
type textarea "Fetching suggested responses. Please feel free to read through the conversation…"
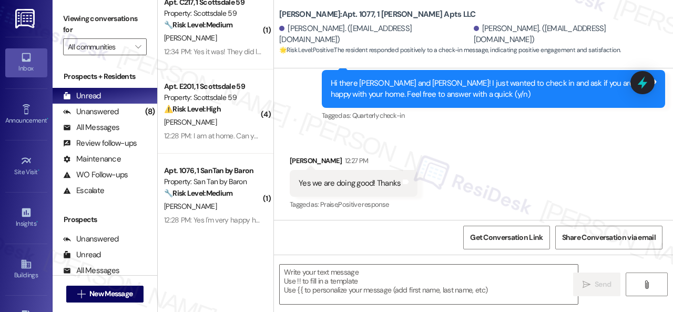
click at [316, 139] on div "Received via SMS Bryce Bennett 12:27 PM Yes we are doing good! Thanks Tags and …" at bounding box center [473, 175] width 399 height 89
click at [380, 272] on textarea at bounding box center [429, 284] width 298 height 39
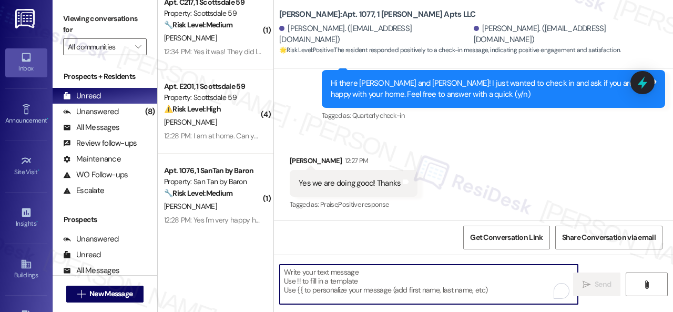
paste textarea "I'm glad you are satisfied with your home. Have you written a review for us bef…"
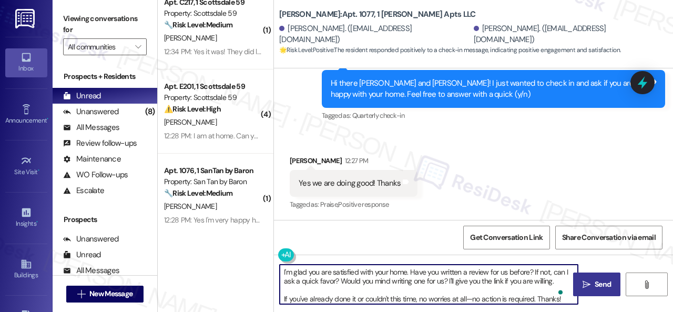
type textarea "I'm glad you are satisfied with your home. Have you written a review for us bef…"
click at [595, 283] on span "Send" at bounding box center [603, 284] width 16 height 11
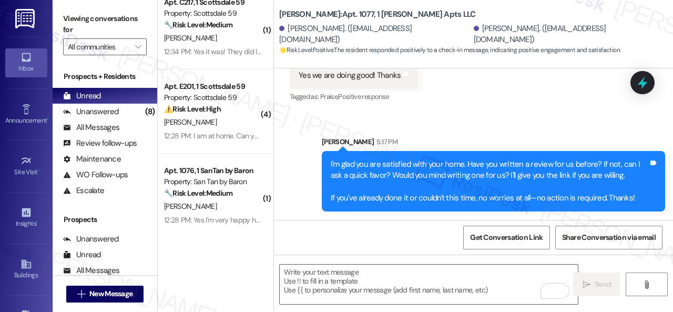
scroll to position [434, 0]
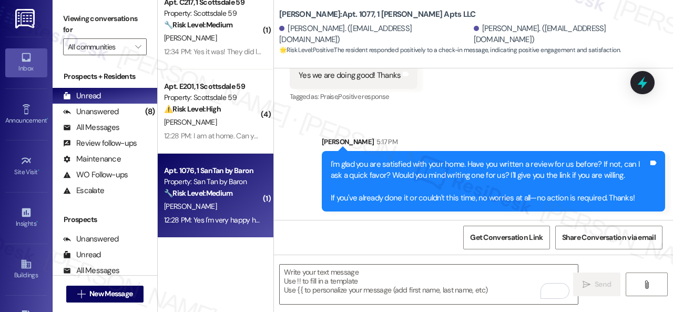
click at [227, 199] on div "Apt. 1076, 1 SanTan by Baron Property: San Tan by Baron 🔧 Risk Level: Medium Th…" at bounding box center [212, 182] width 99 height 36
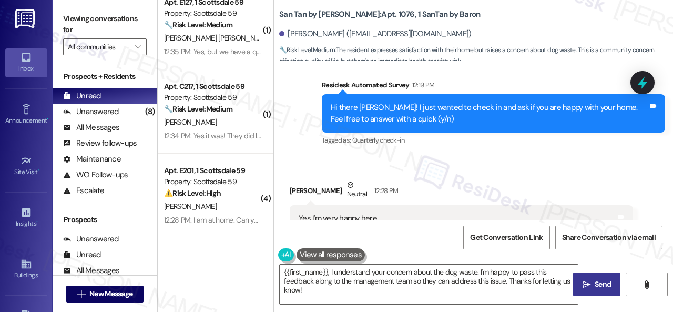
scroll to position [414, 0]
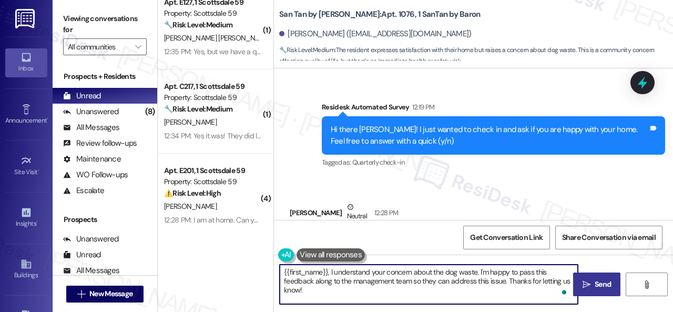
drag, startPoint x: 449, startPoint y: 281, endPoint x: 503, endPoint y: 281, distance: 53.6
click at [503, 281] on textarea "{{first_name}}, I understand your concern about the dog waste. I'm happy to pas…" at bounding box center [429, 284] width 298 height 39
drag, startPoint x: 329, startPoint y: 273, endPoint x: 248, endPoint y: 272, distance: 81.0
click at [248, 272] on div "( 1 ) Apt. G220, 1 Scottsdale 59 Property: Scottsdale 59 🔧 Risk Level: Medium T…" at bounding box center [415, 156] width 515 height 312
type textarea "I understand your concern about the dog waste. I'm happy to pass this feedback …"
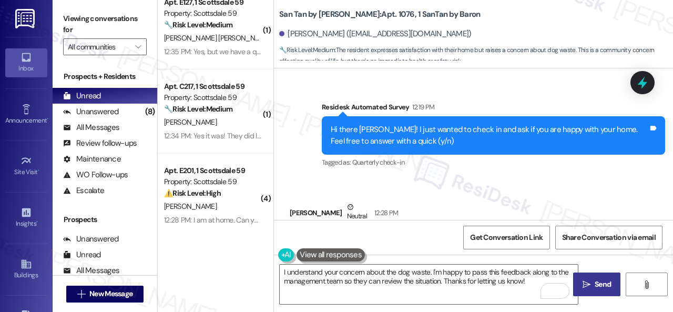
click at [596, 281] on span "Send" at bounding box center [603, 284] width 16 height 11
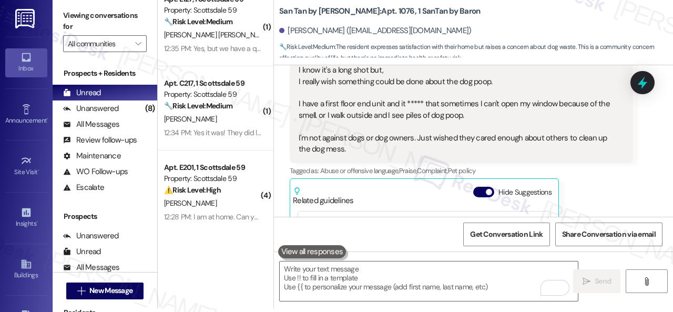
scroll to position [551, 0]
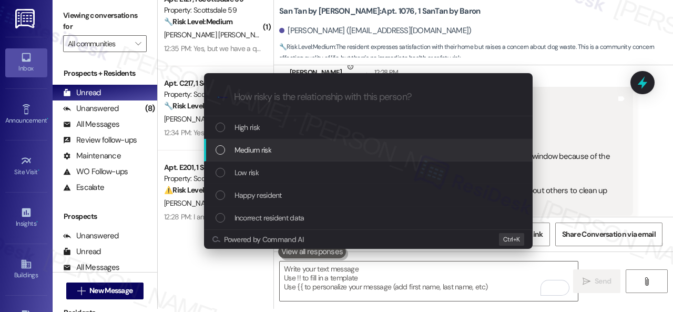
click at [244, 151] on span "Medium risk" at bounding box center [253, 150] width 37 height 12
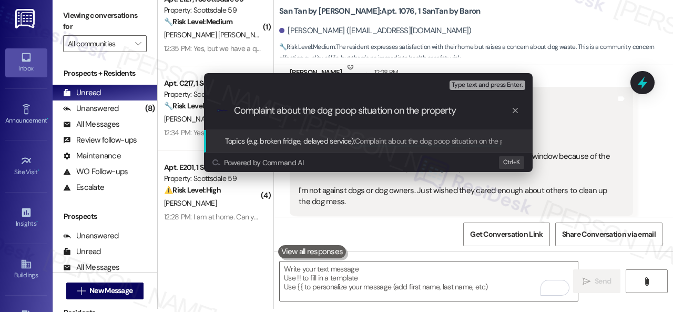
type input "Complaint about the dog poop situation on the property."
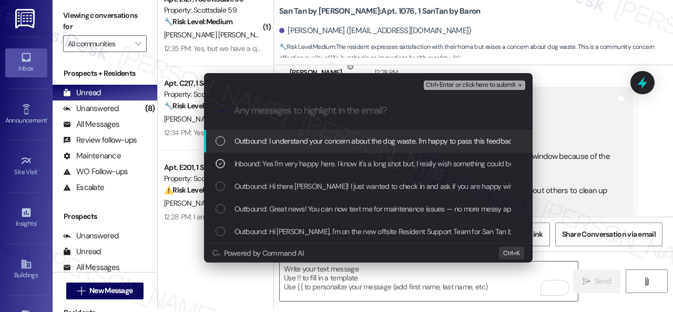
click at [440, 82] on span "Ctrl+Enter or click here to submit" at bounding box center [471, 85] width 90 height 7
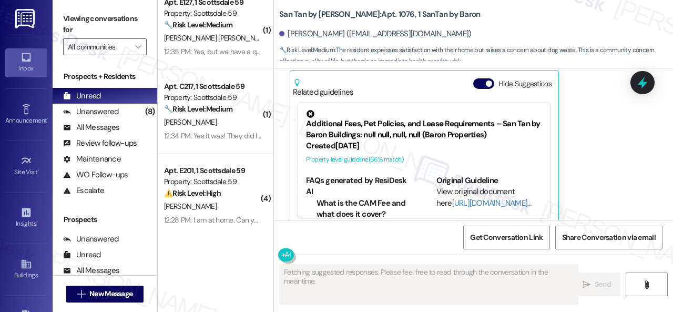
scroll to position [729, 0]
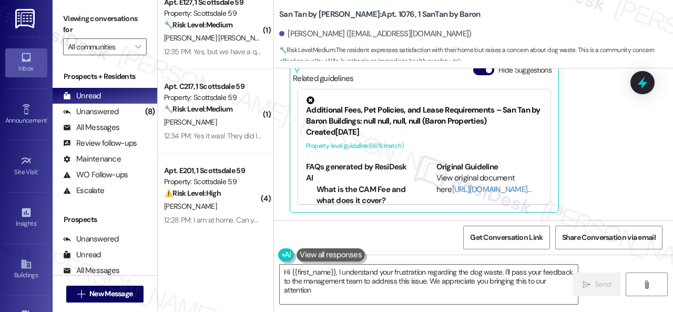
type textarea "Hi {{first_name}}, I understand your frustration regarding the dog waste. I'll …"
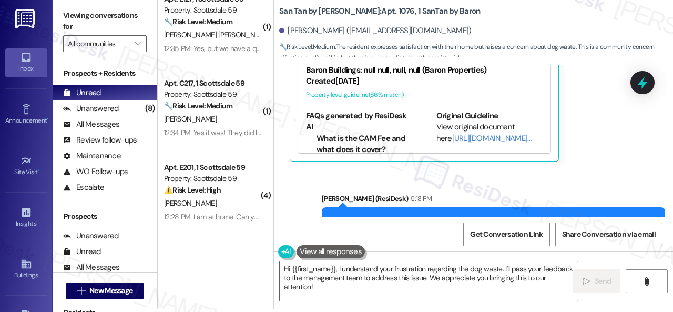
scroll to position [829, 0]
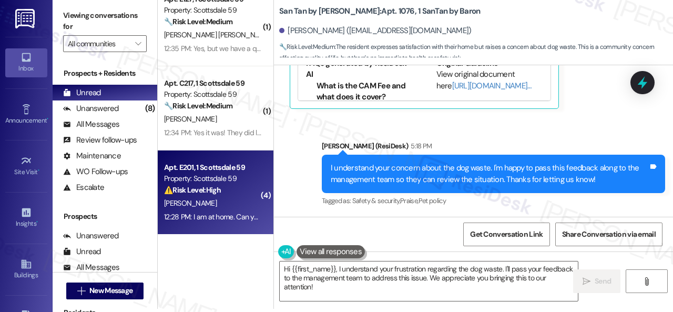
click at [227, 213] on div "12:28 PM: I am at home. Can you send someone to come check? 12:28 PM: I am at h…" at bounding box center [262, 216] width 196 height 9
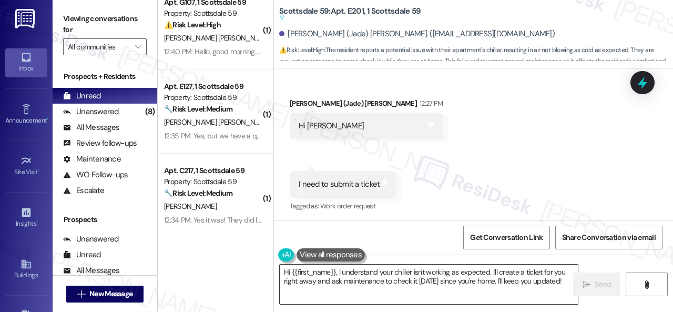
scroll to position [1286, 0]
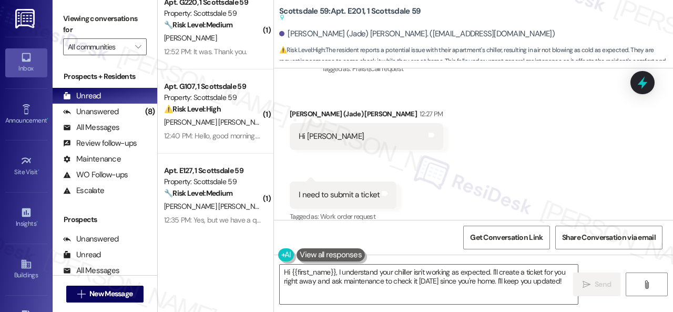
click at [444, 168] on div "Received via SMS Ngoc (Jade) Trinh 12:27 PM Hi Sarah Tags and notes Received vi…" at bounding box center [473, 248] width 399 height 327
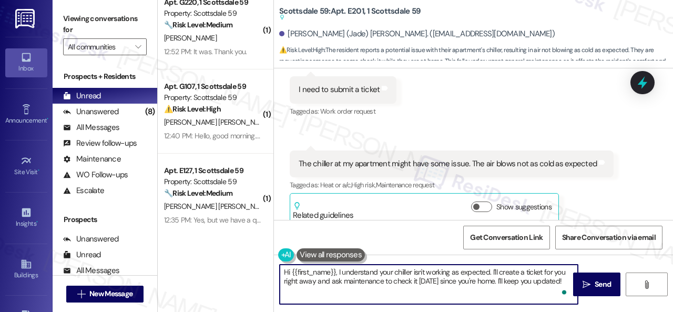
scroll to position [3, 0]
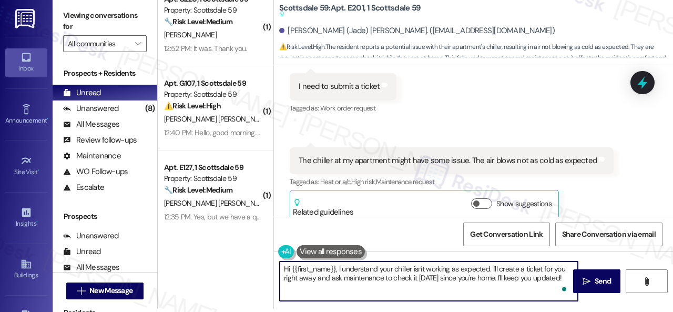
drag, startPoint x: 491, startPoint y: 270, endPoint x: 602, endPoint y: 326, distance: 123.7
click at [602, 311] on html "Inbox Go to Inbox Announcement • Send A Text Announcement Site Visit • Go to Si…" at bounding box center [336, 156] width 673 height 312
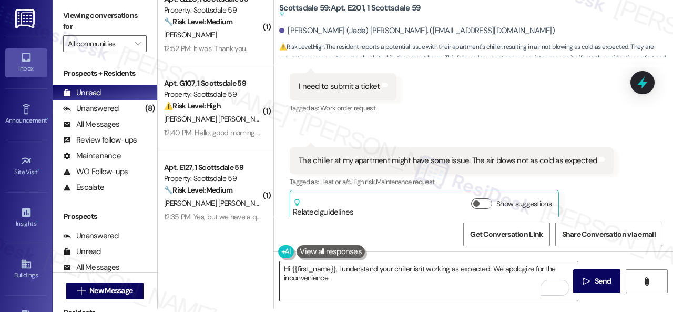
click at [516, 286] on textarea "Hi {{first_name}}, I understand your chiller isn't working as expected. We apol…" at bounding box center [429, 280] width 298 height 39
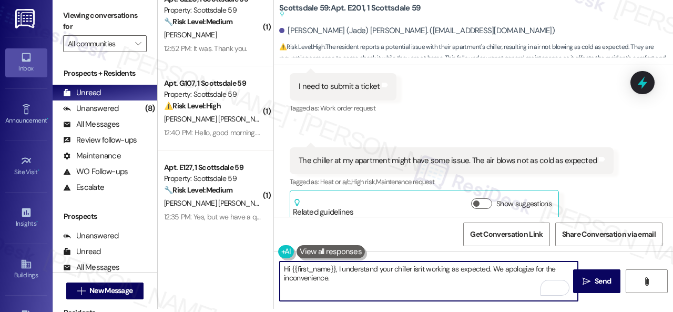
paste textarea "I apologize if I cannot confirm when the maintenance team will visit your apart…"
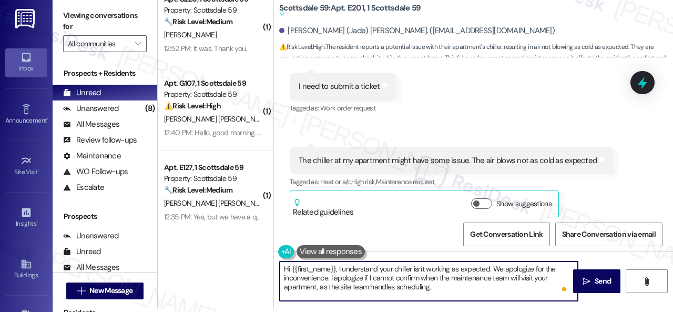
click at [336, 280] on textarea "Hi {{first_name}}, I understand your chiller isn't working as expected. We apol…" at bounding box center [429, 280] width 298 height 39
click at [511, 271] on textarea "Hi {{first_name}}, I understand your chiller isn't working as expected. We apol…" at bounding box center [429, 280] width 298 height 39
click at [333, 278] on textarea "Hi {{first_name}}, I understand your chiller isn't working as expected. We apol…" at bounding box center [429, 280] width 298 height 39
click at [451, 289] on textarea "Hi {{first_name}}, I understand your chiller isn't working as expected. We apol…" at bounding box center [429, 280] width 298 height 39
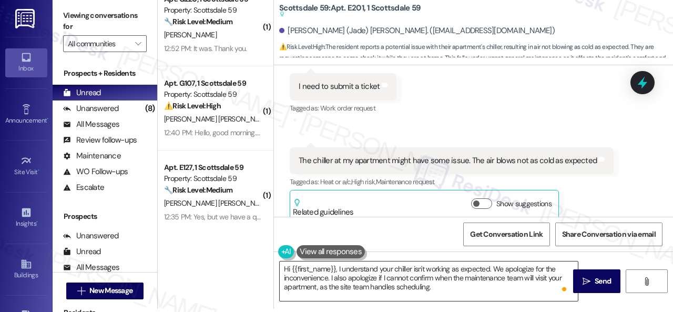
click at [515, 289] on textarea "Hi {{first_name}}, I understand your chiller isn't working as expected. We apol…" at bounding box center [429, 280] width 298 height 39
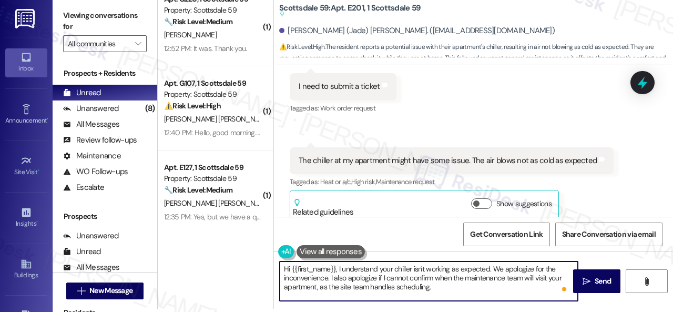
paste textarea "Can the maintenance team enter your apartment even if you are not home? Are the…"
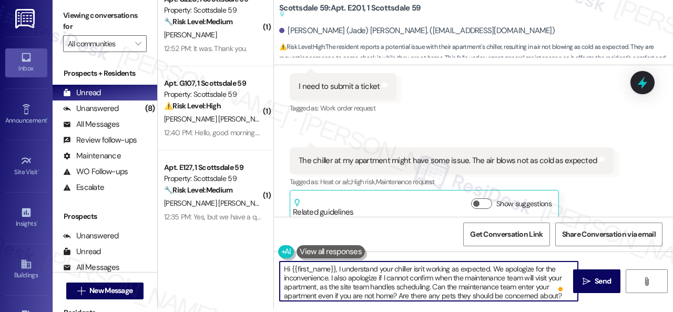
scroll to position [0, 0]
type textarea "Hi {{first_name}}, I understand your chiller isn't working as expected. We apol…"
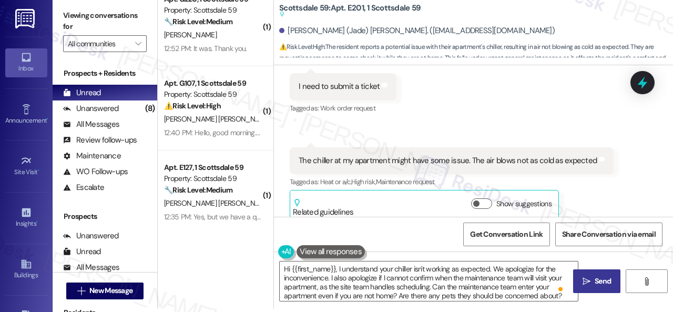
click at [587, 282] on span " Send" at bounding box center [597, 281] width 33 height 11
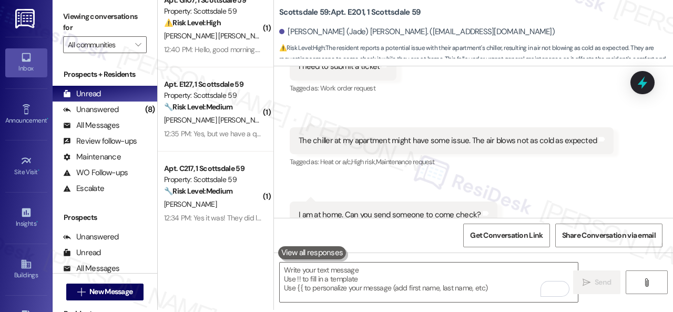
scroll to position [3, 0]
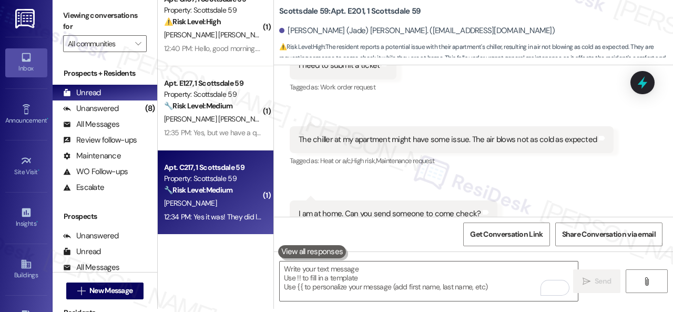
click at [224, 210] on div "12:34 PM: Yes it was! They did leave parts in my apartment from the old garbage…" at bounding box center [212, 216] width 99 height 13
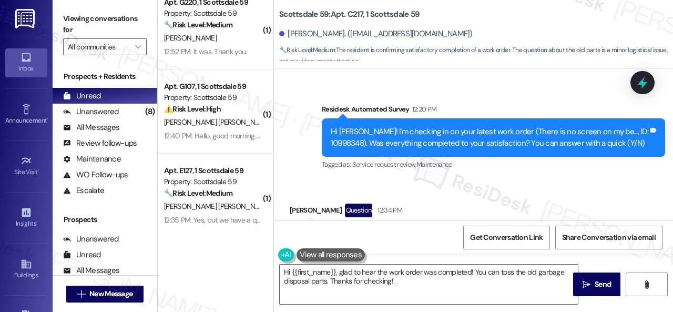
scroll to position [485, 0]
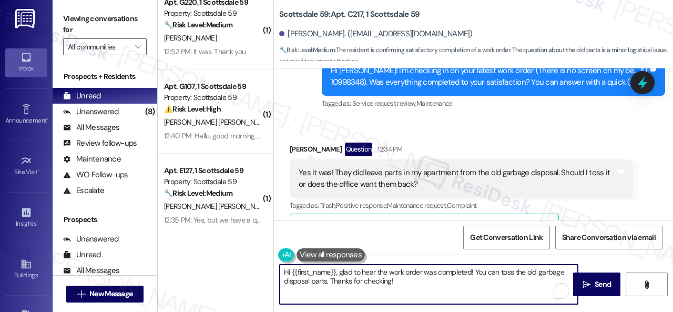
drag, startPoint x: 341, startPoint y: 271, endPoint x: 266, endPoint y: 266, distance: 74.9
click at [266, 266] on div "( 1 ) Apt. 1003, 1 Montero at Dana Park Property: Montero at Dana Park ⚠️ Risk …" at bounding box center [415, 156] width 515 height 312
drag, startPoint x: 420, startPoint y: 269, endPoint x: 427, endPoint y: 283, distance: 16.2
click at [427, 283] on textarea "Glad to hear the work order was completed! You can toss the old garbage disposa…" at bounding box center [429, 284] width 298 height 39
click at [519, 269] on textarea "Glad to hear the work order was completed! I'll check with the site team to kno…" at bounding box center [429, 284] width 298 height 39
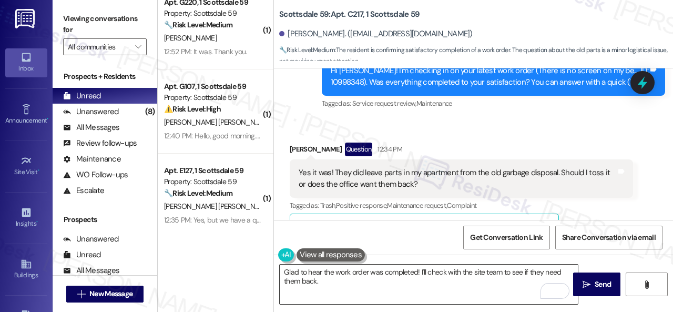
click at [513, 289] on textarea "Glad to hear the work order was completed! I'll check with the site team to see…" at bounding box center [429, 284] width 298 height 39
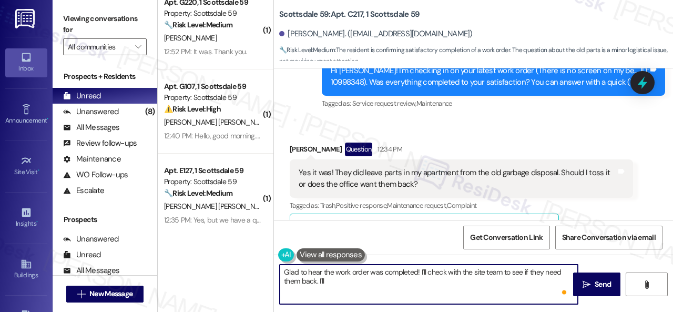
paste textarea "get back to you as soon as I receive a response. I appreciate your patience."
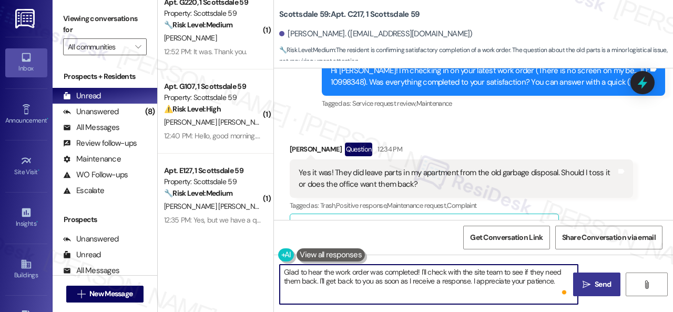
type textarea "Glad to hear the work order was completed! I'll check with the site team to see…"
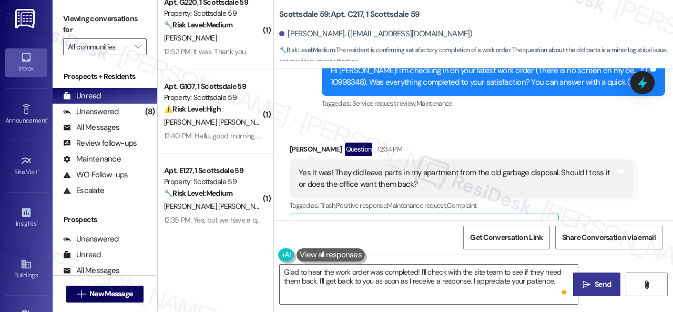
click at [588, 288] on span " Send" at bounding box center [597, 284] width 33 height 11
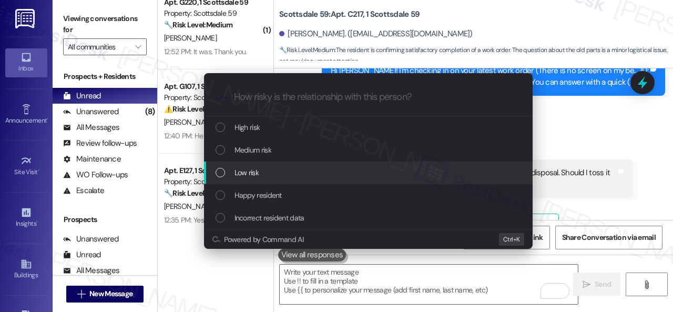
click at [242, 175] on span "Low risk" at bounding box center [247, 173] width 24 height 12
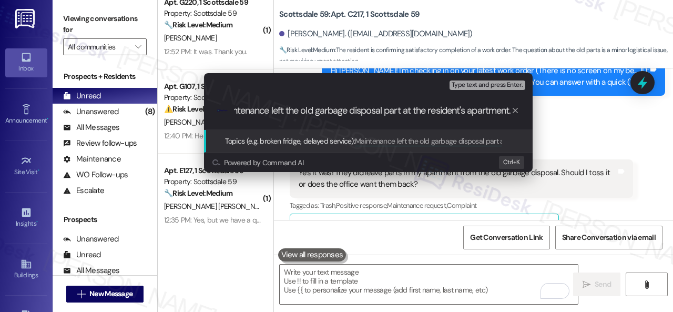
scroll to position [0, 21]
type input "Maintenance left the old garbage disposal part at the resident's apartment."
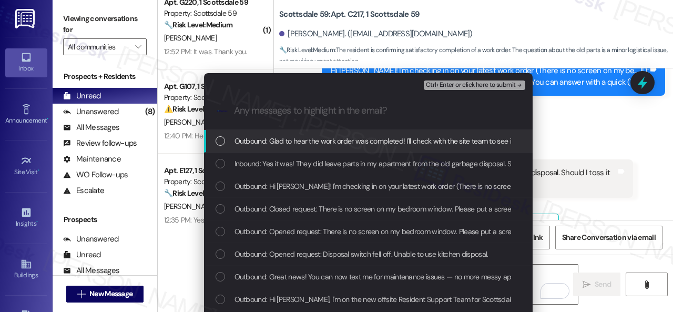
scroll to position [0, 0]
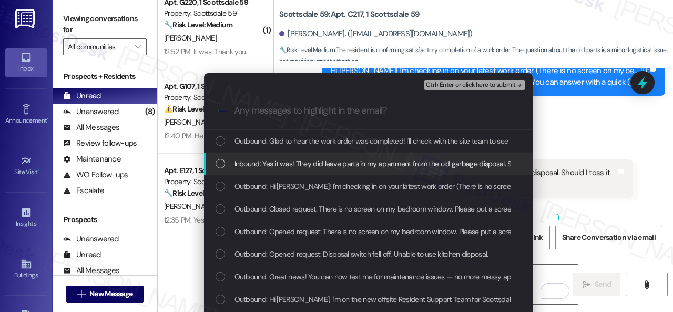
click at [252, 166] on span "Inbound: Yes it was! They did leave parts in my apartment from the old garbage …" at bounding box center [449, 164] width 428 height 12
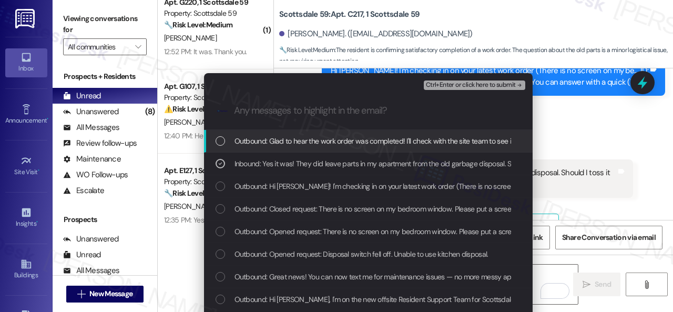
click at [450, 85] on span "Ctrl+Enter or click here to submit" at bounding box center [471, 85] width 90 height 7
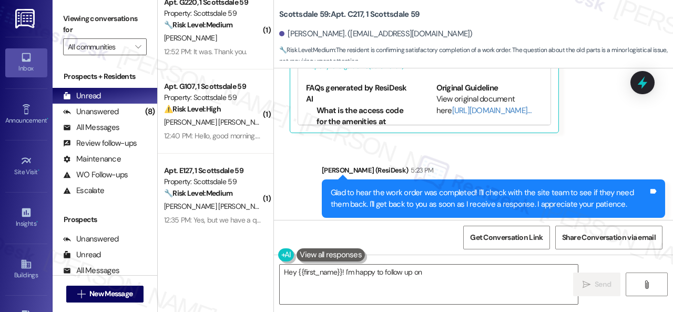
scroll to position [743, 0]
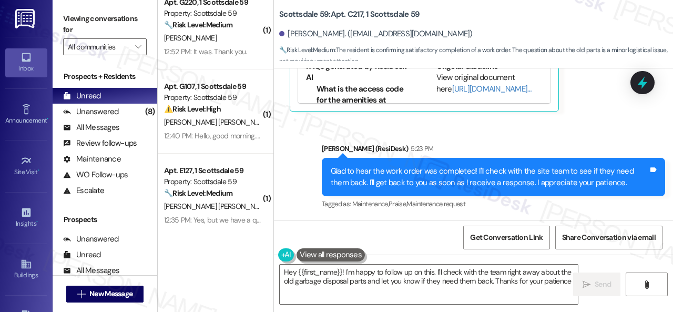
type textarea "Hey {{first_name}}! I'm happy to follow up on this. I'll check with the team ri…"
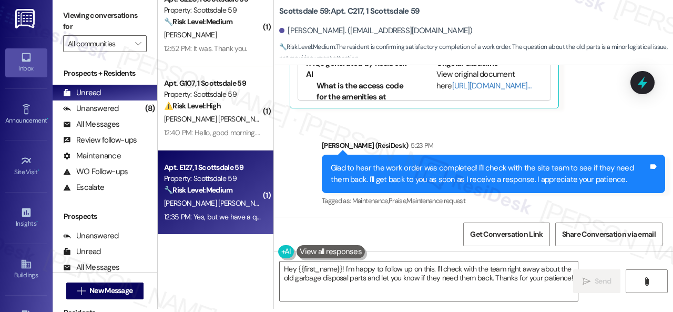
click at [229, 210] on div "12:35 PM: Yes, but we have a question, instead of replacing the blind, they put…" at bounding box center [212, 216] width 99 height 13
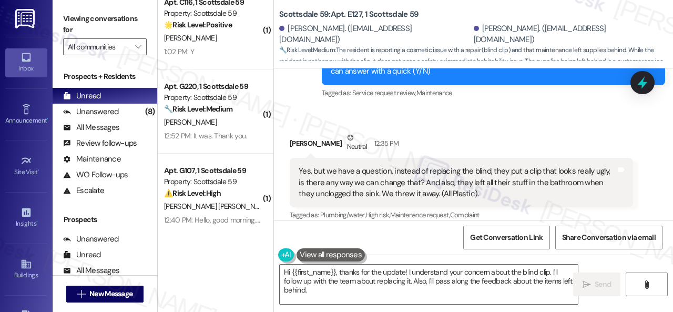
scroll to position [552, 0]
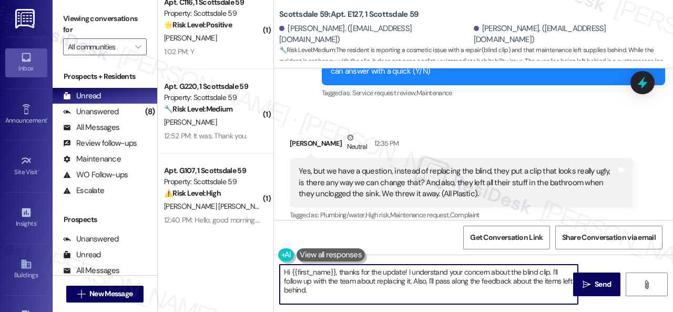
drag, startPoint x: 342, startPoint y: 272, endPoint x: 227, endPoint y: 267, distance: 115.3
click at [227, 267] on div "( 1 ) Apt. 205, 1 Merino Apts LLLP Property: Merino Scottsdale 🔧 Risk Level: Me…" at bounding box center [415, 156] width 515 height 312
click at [350, 271] on textarea "Thanks for the update! I understand your concern about the blind clip. I'll fol…" at bounding box center [429, 284] width 298 height 39
click at [374, 272] on textarea "Thanks for the update and for cleaning up! I understand your concern about the …" at bounding box center [429, 284] width 298 height 39
drag, startPoint x: 282, startPoint y: 282, endPoint x: 381, endPoint y: 289, distance: 99.6
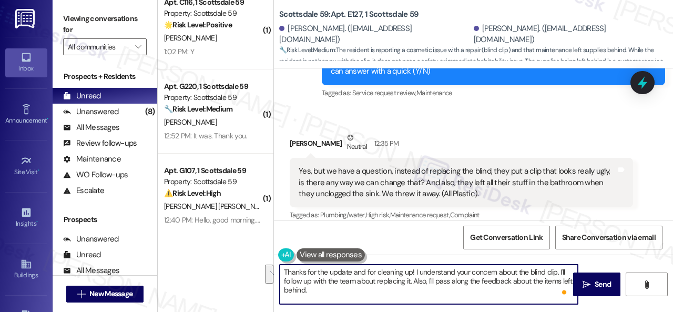
click at [381, 289] on textarea "Thanks for the update and for cleaning up! I understand your concern about the …" at bounding box center [429, 284] width 298 height 39
click at [412, 272] on textarea "Thanks for the update and for cleaning up! I understand your concern about the …" at bounding box center [429, 284] width 298 height 39
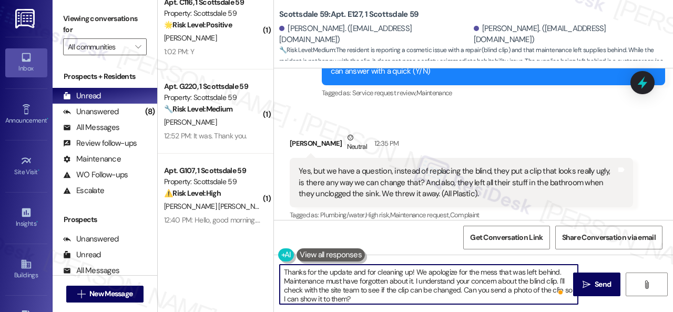
scroll to position [0, 0]
type textarea "Thanks for the update and for cleaning up! We apologize for the mess that was l…"
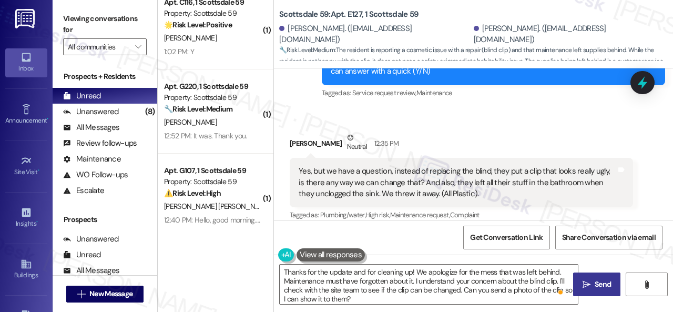
click at [590, 279] on span " Send" at bounding box center [597, 284] width 33 height 11
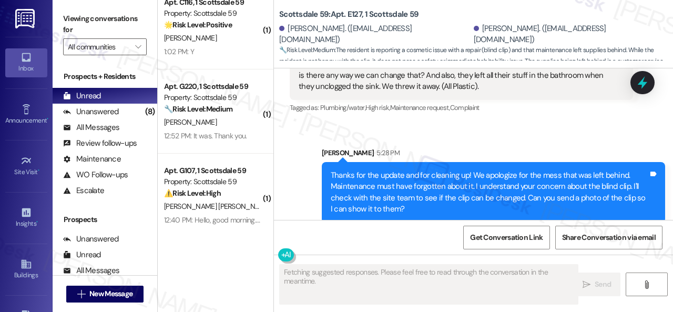
scroll to position [3, 0]
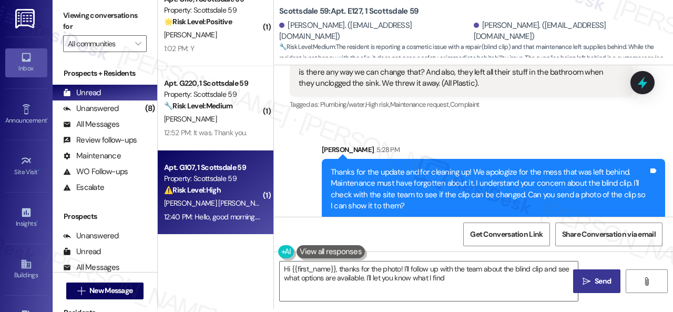
type textarea "Hi {{first_name}}, thanks for the photo! I'll follow up with the team about the…"
click at [234, 211] on div "12:40 PM: Hello, good morning. The A/C hasn't been cooling since last night. 12…" at bounding box center [212, 216] width 99 height 13
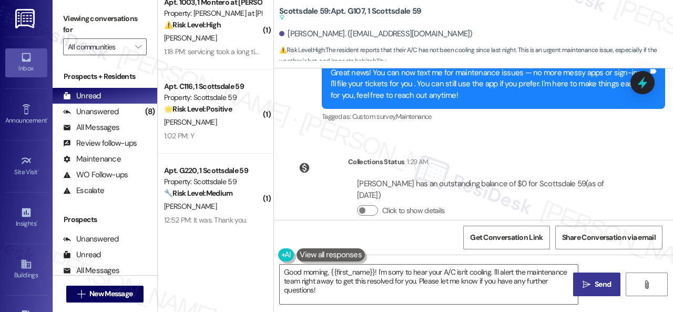
scroll to position [431, 0]
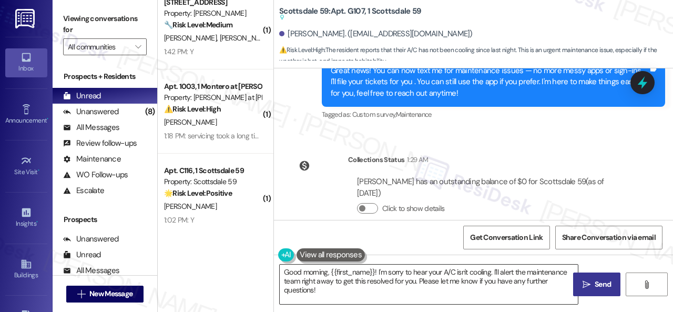
click at [535, 272] on textarea "Good morning, {{first_name}}! I'm sorry to hear your A/C isn't cooling. I'll al…" at bounding box center [429, 284] width 298 height 39
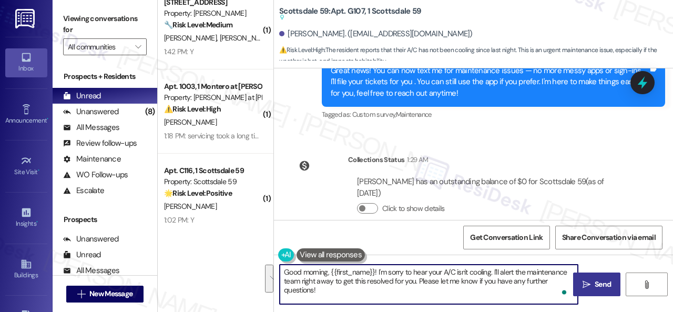
drag, startPoint x: 495, startPoint y: 272, endPoint x: 504, endPoint y: 297, distance: 26.8
click at [504, 297] on textarea "Good morning, {{first_name}}! I'm sorry to hear your A/C isn't cooling. I'll al…" at bounding box center [429, 284] width 298 height 39
paste textarea "s there already a work order for the issue? If so, may I have the work order nu…"
type textarea "Good morning, {{first_name}}! I'm sorry to hear your A/C isn't cooling. Is ther…"
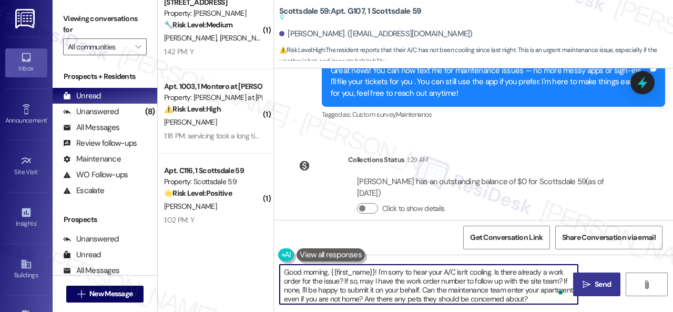
click at [494, 275] on textarea "Good morning, {{first_name}}! I'm sorry to hear your A/C isn't cooling. Is ther…" at bounding box center [429, 284] width 298 height 39
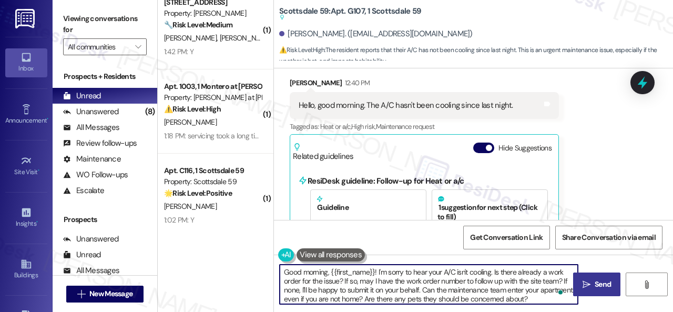
scroll to position [669, 0]
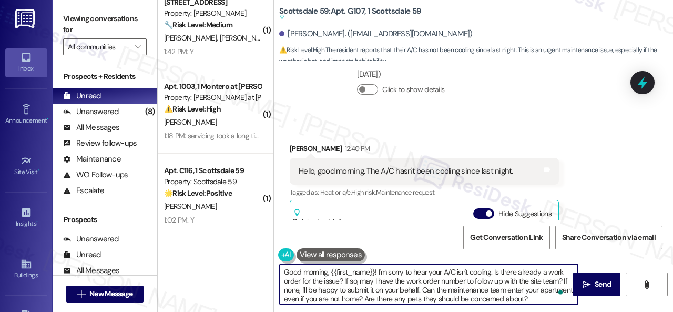
scroll to position [536, 0]
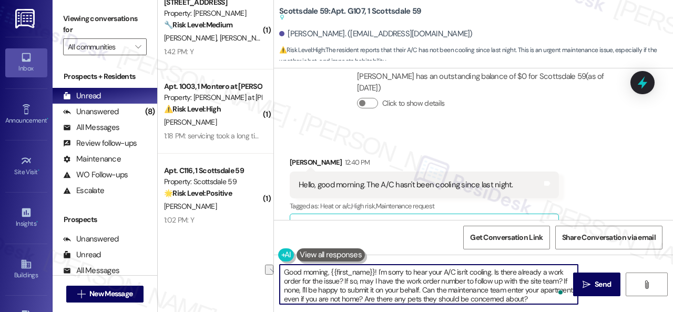
drag, startPoint x: 284, startPoint y: 273, endPoint x: 331, endPoint y: 272, distance: 47.3
click at [331, 272] on textarea "Good morning, {{first_name}}! I'm sorry to hear your A/C isn't cooling. Is ther…" at bounding box center [429, 284] width 298 height 39
click at [463, 271] on textarea "Hello {{first_name}}! I'm sorry to hear your A/C isn't cooling. Is there alread…" at bounding box center [429, 284] width 298 height 39
type textarea "Hello {{first_name}}! I'm sorry to hear your A/C isn't cooling. We apologize fo…"
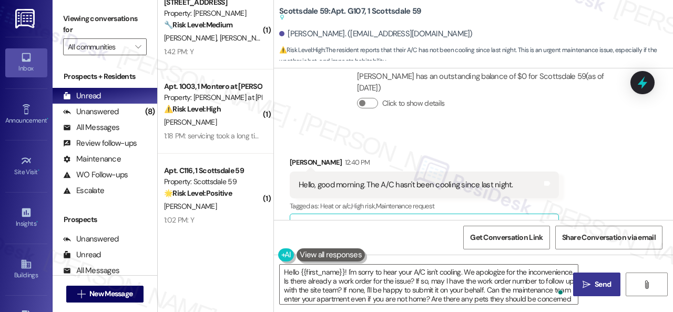
click at [593, 288] on span "Send" at bounding box center [603, 284] width 21 height 11
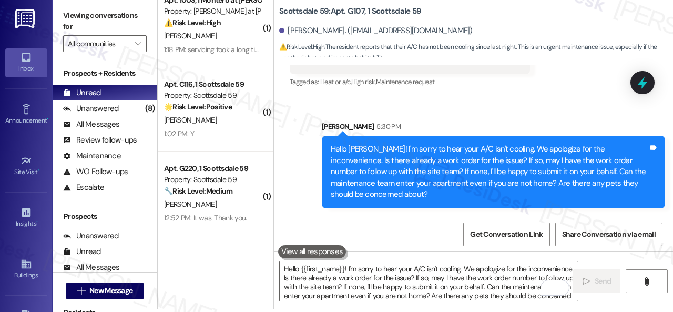
scroll to position [1614, 0]
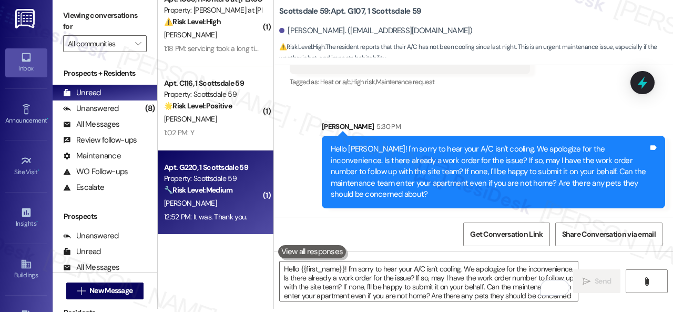
click at [221, 212] on div "12:52 PM: It was. Thank you. 12:52 PM: It was. Thank you." at bounding box center [205, 216] width 83 height 9
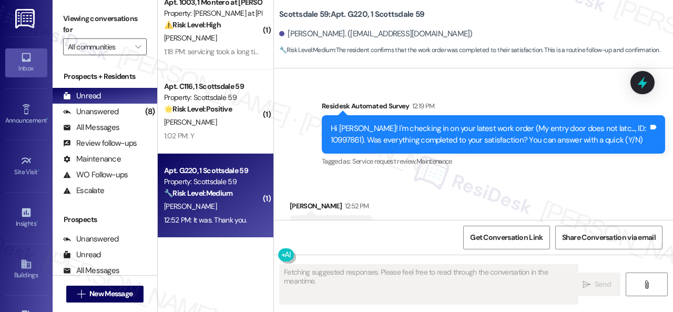
scroll to position [1529, 0]
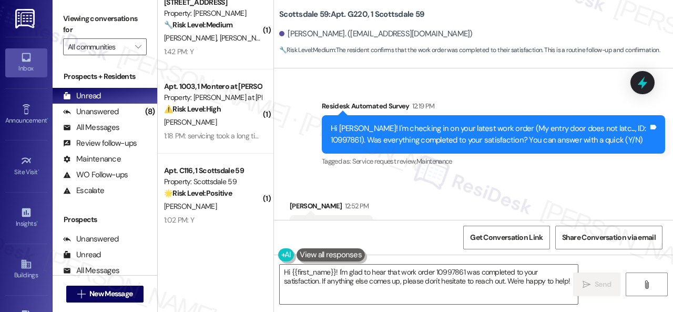
click at [283, 177] on div "Received via SMS Terri Richards 12:52 PM It was. Thank you. Tags and notes Tagg…" at bounding box center [473, 221] width 399 height 89
click at [318, 277] on textarea "Hi {{first_name}}! I'm glad to hear that work order 10997861 was completed to y…" at bounding box center [429, 284] width 298 height 39
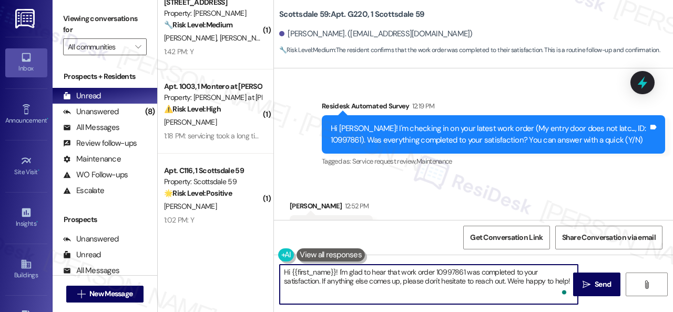
paste textarea "We're glad to hear everything’s taken care of. If your experience at {{property…"
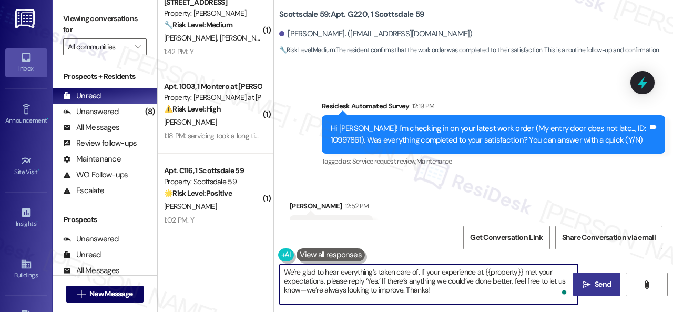
type textarea "We're glad to hear everything’s taken care of. If your experience at {{property…"
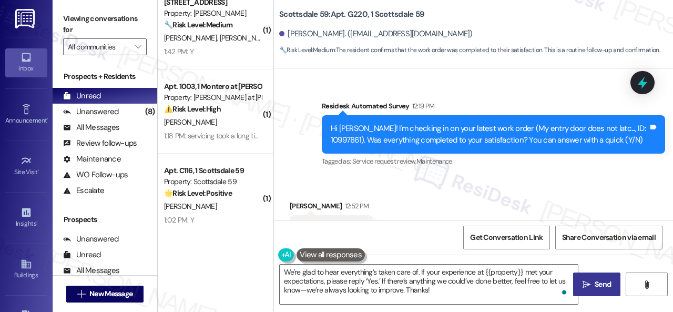
click at [593, 289] on span "Send" at bounding box center [603, 284] width 21 height 11
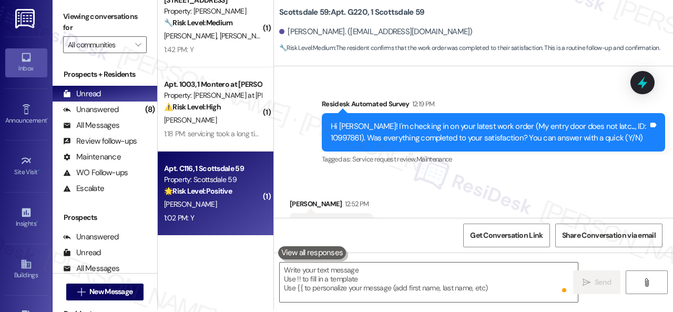
scroll to position [3, 0]
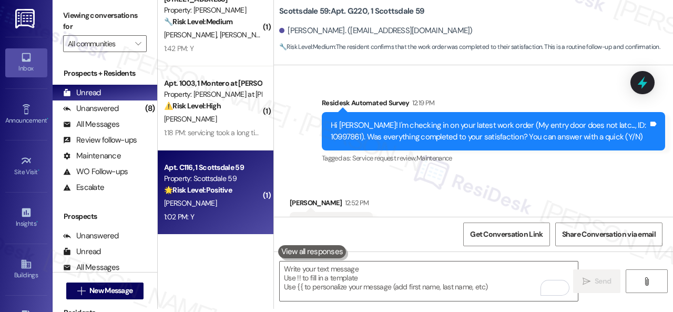
click at [216, 216] on div "1:02 PM: Y 1:02 PM: Y" at bounding box center [212, 216] width 99 height 13
type textarea "Fetching suggested responses. Please feel free to read through the conversation…"
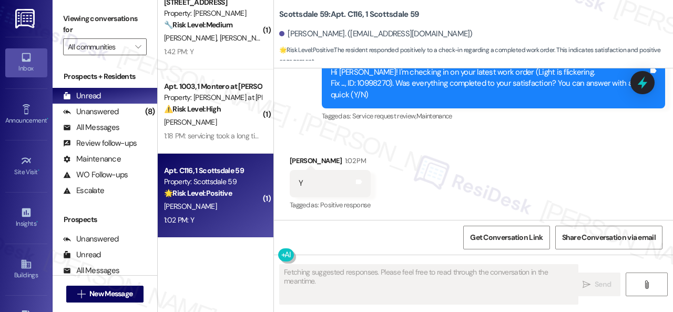
scroll to position [1445, 0]
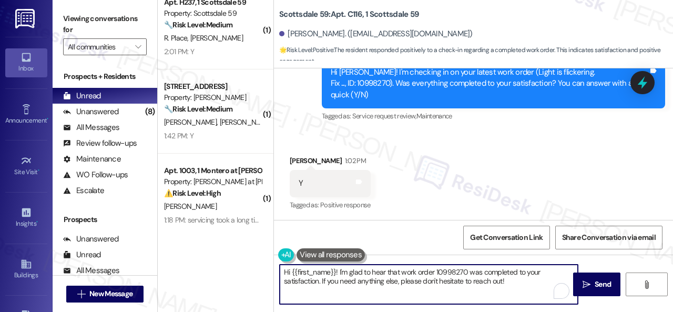
drag, startPoint x: 510, startPoint y: 283, endPoint x: 216, endPoint y: 240, distance: 297.1
click at [216, 240] on div "( 1 ) Apt. 349, 1 Melrose 3130 Apts LLLP Property: Melrose ⚠️ Risk Level: High …" at bounding box center [415, 156] width 515 height 312
paste textarea "We're glad to hear everything’s taken care of. If your experience at {{property…"
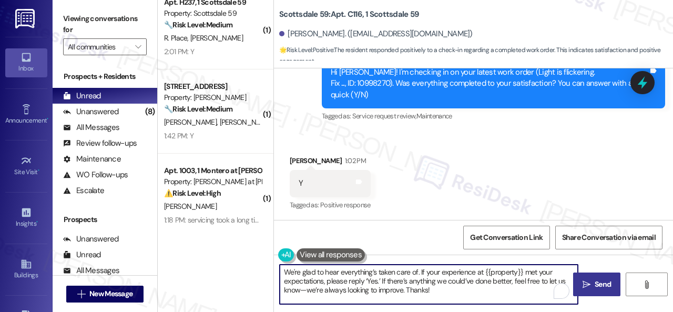
type textarea "We're glad to hear everything’s taken care of. If your experience at {{property…"
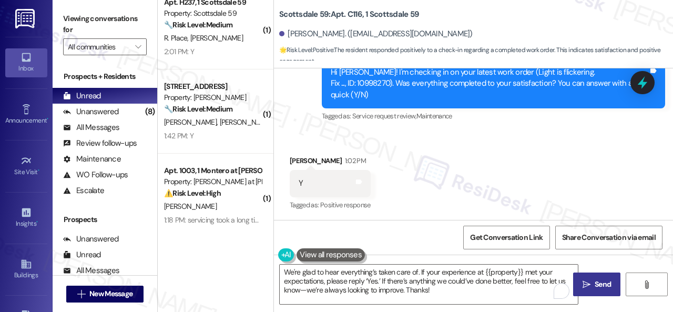
click at [587, 285] on span " Send" at bounding box center [597, 284] width 33 height 11
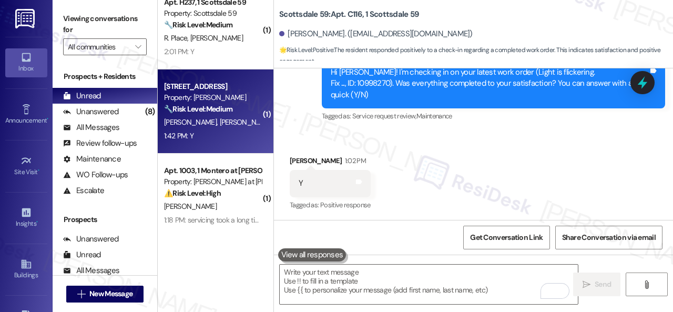
click at [215, 134] on div "1:42 PM: Y 1:42 PM: Y" at bounding box center [212, 135] width 99 height 13
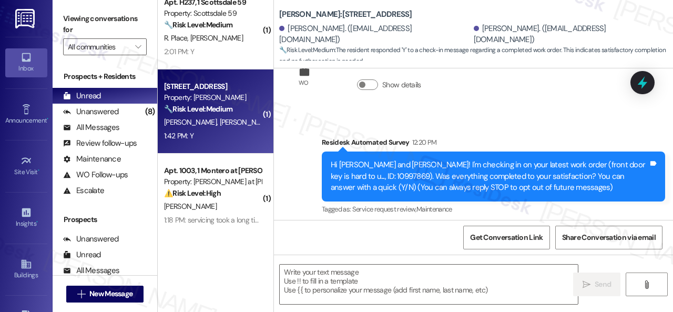
scroll to position [139, 0]
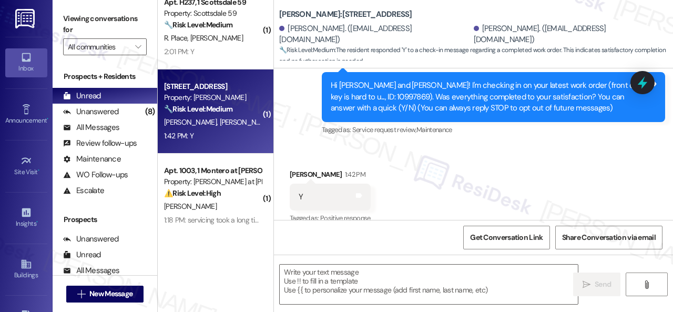
type textarea "Fetching suggested responses. Please feel free to read through the conversation…"
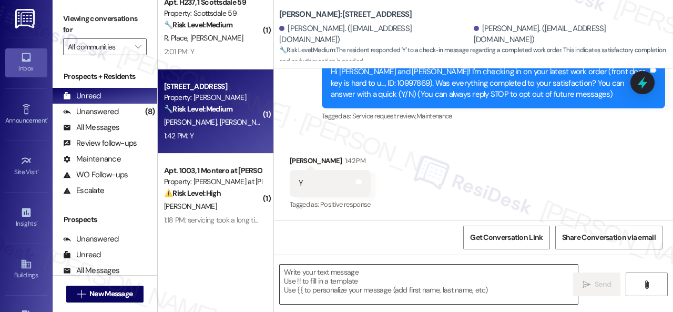
scroll to position [1361, 0]
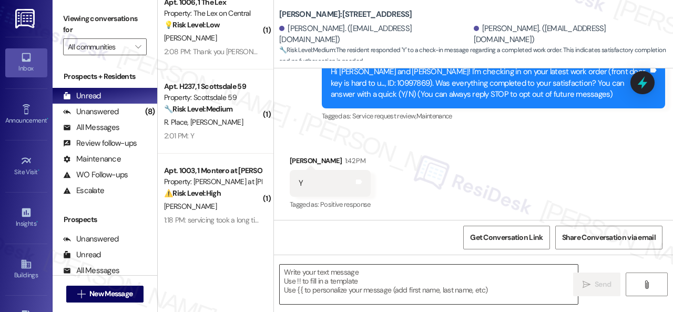
click at [336, 283] on textarea at bounding box center [429, 284] width 298 height 39
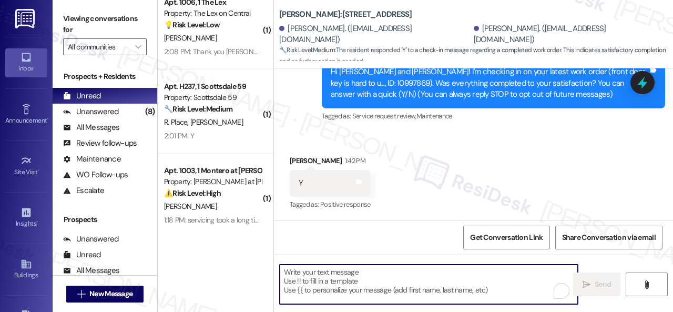
paste textarea "We're glad to hear everything’s taken care of. If your experience at {{property…"
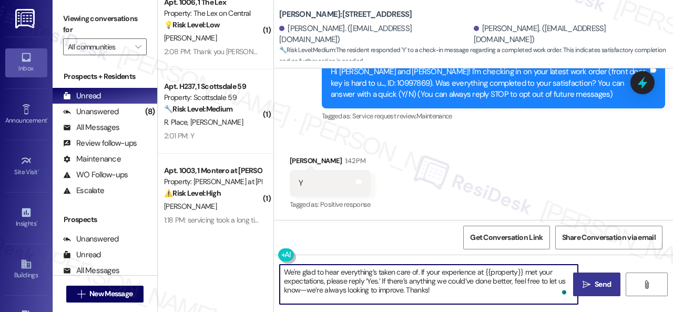
type textarea "We're glad to hear everything’s taken care of. If your experience at {{property…"
click at [595, 285] on span "Send" at bounding box center [603, 284] width 16 height 11
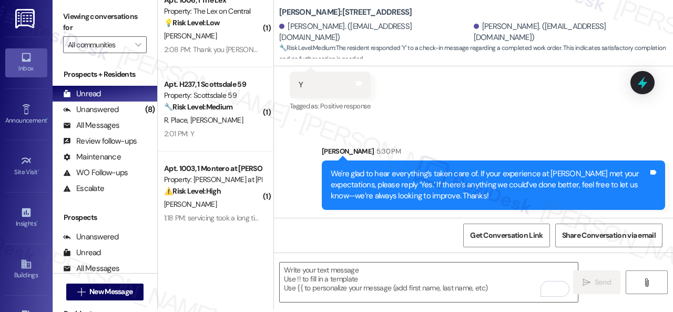
scroll to position [3, 0]
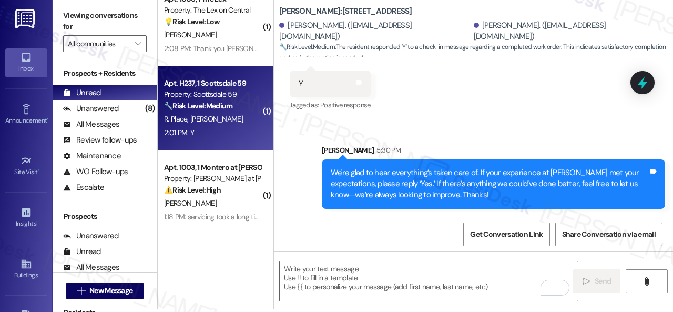
click at [217, 132] on div "2:01 PM: Y 2:01 PM: Y" at bounding box center [212, 132] width 99 height 13
type textarea "Fetching suggested responses. Please feel free to read through the conversation…"
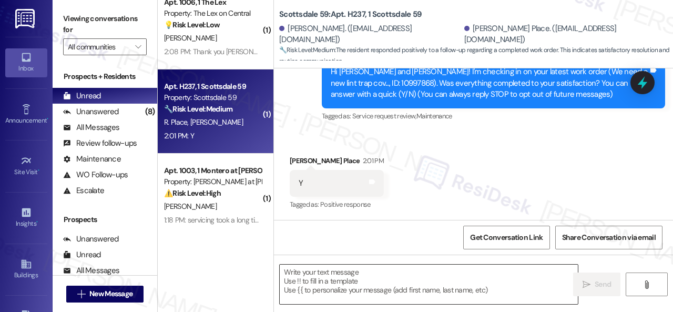
scroll to position [1277, 0]
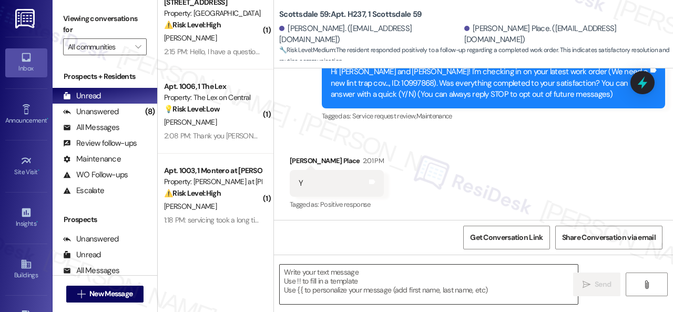
click at [350, 281] on textarea at bounding box center [429, 284] width 298 height 39
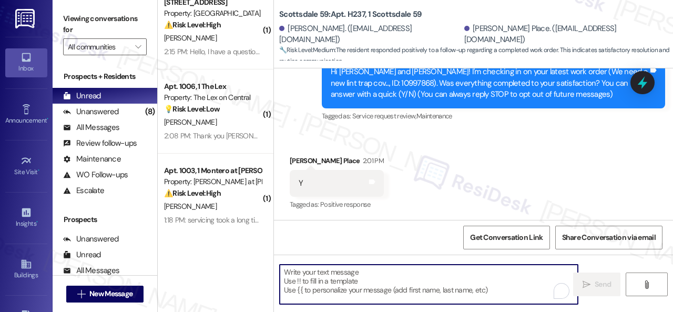
paste textarea "We're glad to hear everything’s taken care of. If your experience at {{property…"
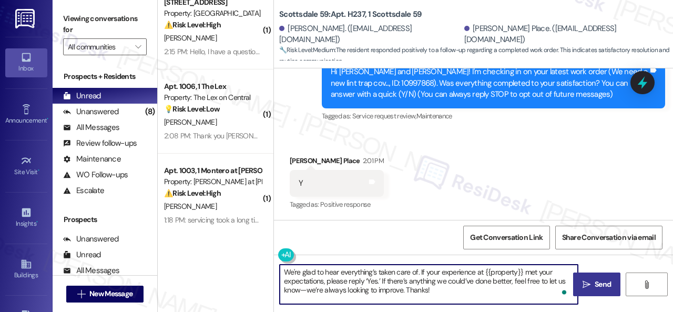
type textarea "We're glad to hear everything’s taken care of. If your experience at {{property…"
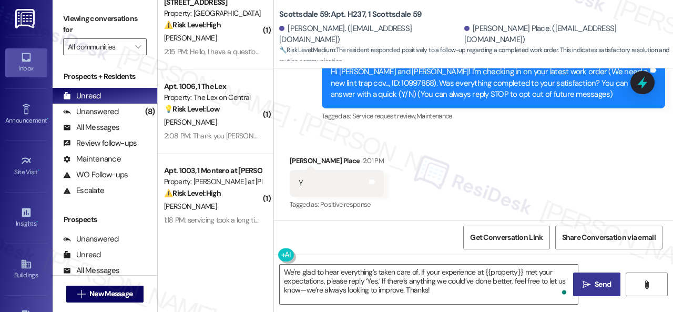
click at [597, 283] on span "Send" at bounding box center [603, 284] width 16 height 11
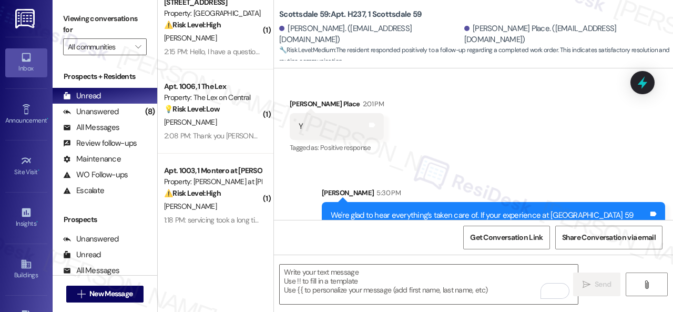
scroll to position [236, 0]
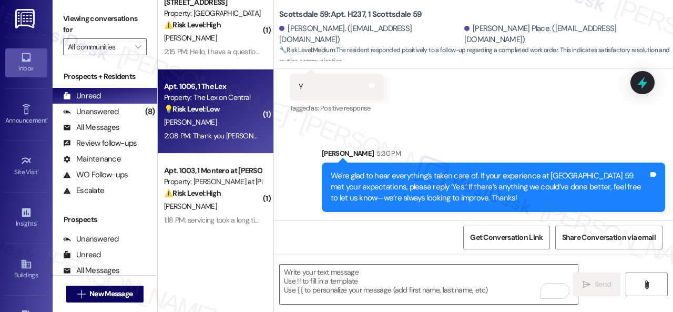
click at [223, 120] on div "S. Berg" at bounding box center [212, 122] width 99 height 13
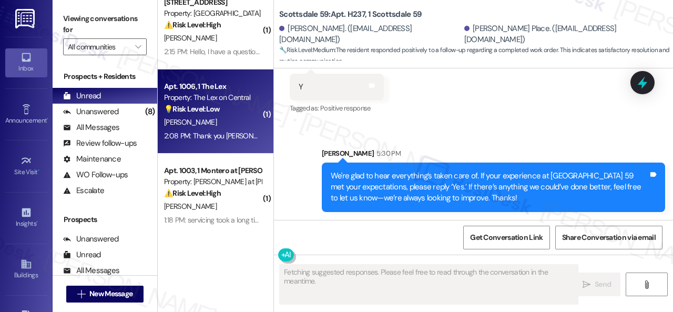
type textarea "Fetching suggested responses. Please feel free to read through the conversation…"
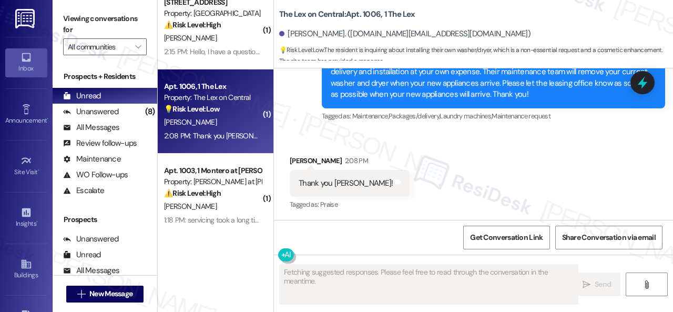
scroll to position [1193, 0]
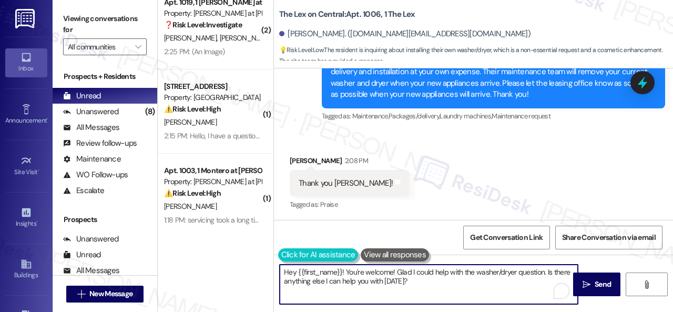
drag, startPoint x: 411, startPoint y: 281, endPoint x: 278, endPoint y: 255, distance: 136.0
click at [278, 264] on div "Hey {{first_name}}! You're welcome! Glad I could help with the washer/dryer que…" at bounding box center [423, 284] width 299 height 40
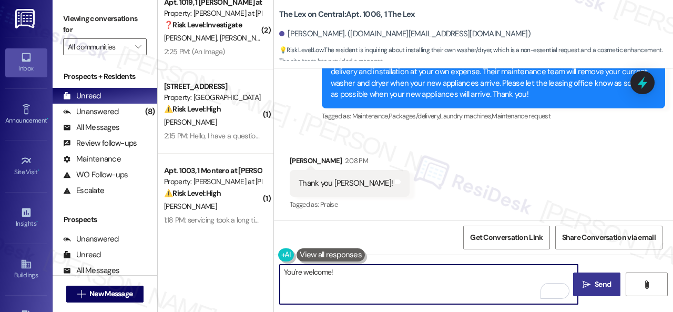
type textarea "You're welcome!"
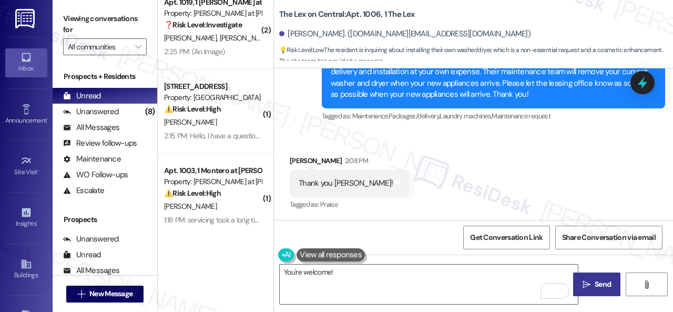
click at [605, 290] on span "Send" at bounding box center [603, 284] width 16 height 11
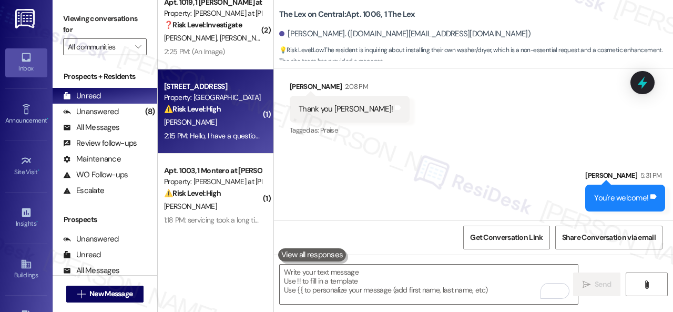
click at [237, 122] on div "A. Salazar" at bounding box center [212, 122] width 99 height 13
type textarea "Fetching suggested responses. Please feel free to read through the conversation…"
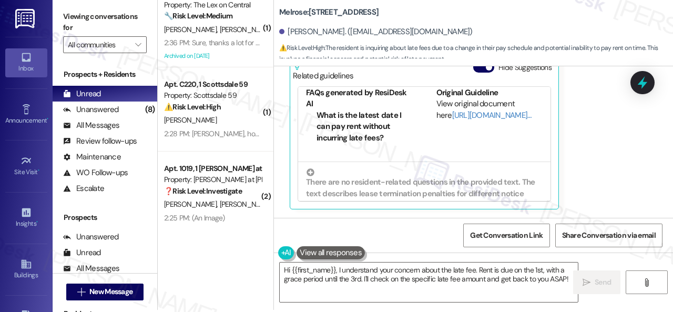
scroll to position [3, 0]
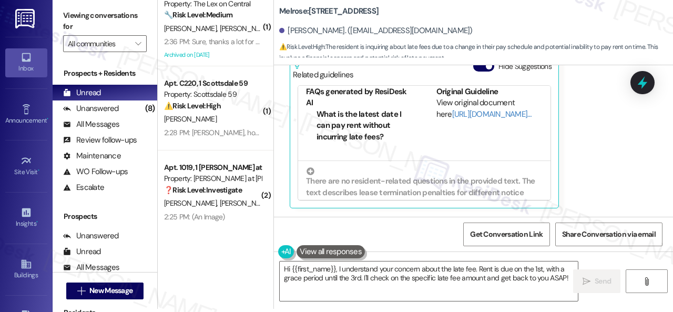
click at [614, 159] on div "Alexandra Salazar Question Neutral 2:15 PM Hello, I have a question. Could you …" at bounding box center [461, 56] width 343 height 303
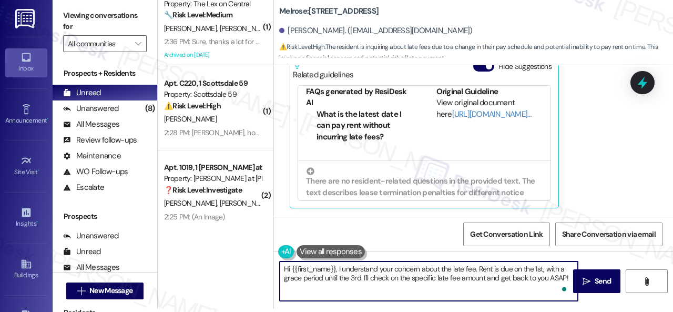
drag, startPoint x: 394, startPoint y: 270, endPoint x: 380, endPoint y: 272, distance: 14.4
click at [410, 270] on textarea "Hi {{first_name}}, I understand your concern about the late fee. Rent is due on…" at bounding box center [429, 280] width 298 height 39
drag, startPoint x: 390, startPoint y: 269, endPoint x: 585, endPoint y: 296, distance: 196.4
click at [584, 294] on div "Hi {{first_name}}, I understand your concern about the late fee. Rent is due on…" at bounding box center [473, 290] width 399 height 79
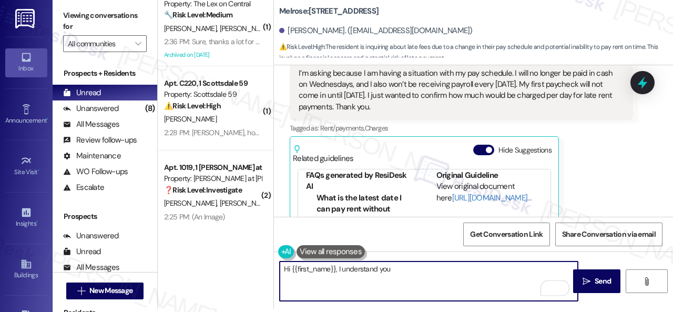
scroll to position [2841, 0]
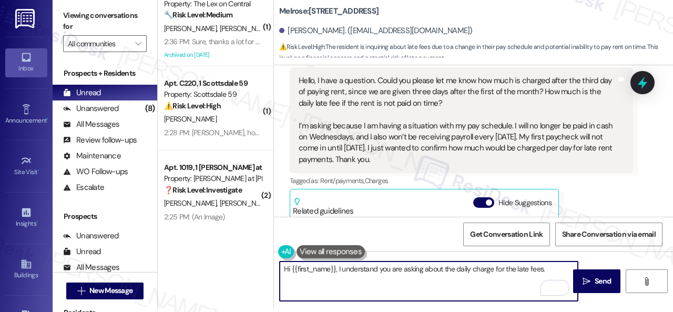
paste textarea "I will forward your inquiry to the site team and get back to you as soon as I r…"
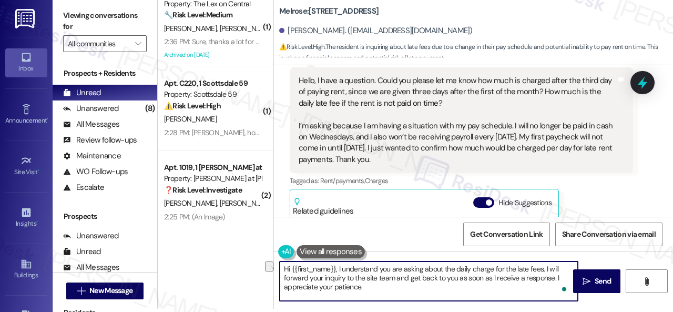
drag, startPoint x: 472, startPoint y: 270, endPoint x: 539, endPoint y: 268, distance: 66.8
click at [539, 268] on textarea "Hi {{first_name}}, I understand you are asking about the daily charge for the l…" at bounding box center [429, 280] width 298 height 39
click at [472, 286] on textarea "Hi {{first_name}}, I understand you are asking about the daily late fee charge.…" at bounding box center [429, 280] width 298 height 39
type textarea "Hi {{first_name}}, I understand you are asking about the daily late fee charge.…"
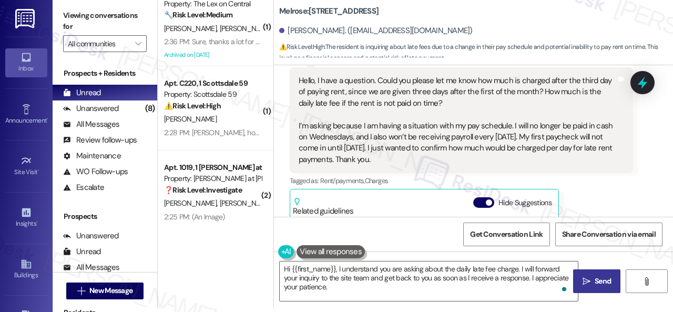
click at [595, 283] on span "Send" at bounding box center [603, 281] width 16 height 11
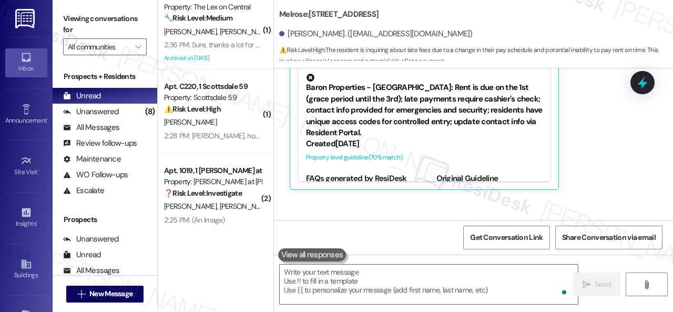
scroll to position [3095, 0]
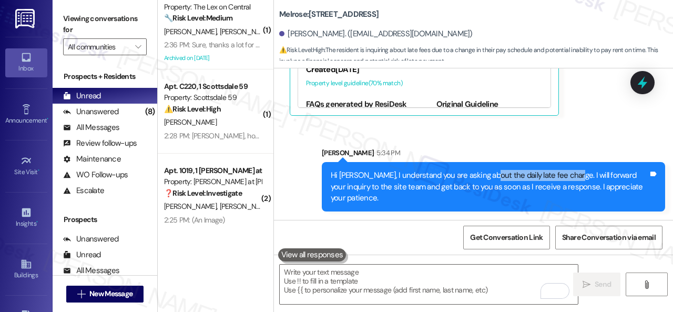
drag, startPoint x: 485, startPoint y: 175, endPoint x: 565, endPoint y: 176, distance: 80.5
click at [565, 176] on div "Hi Alexandra, I understand you are asking about the daily late fee charge. I wi…" at bounding box center [490, 187] width 318 height 34
copy div "the daily late fee charge."
click at [594, 137] on div "Sent via SMS Sarah 5:34 PM Hi Alexandra, I understand you are asking about the …" at bounding box center [473, 172] width 399 height 96
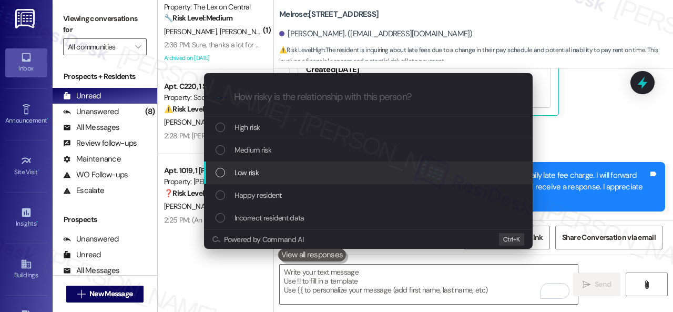
click at [245, 175] on span "Low risk" at bounding box center [247, 173] width 24 height 12
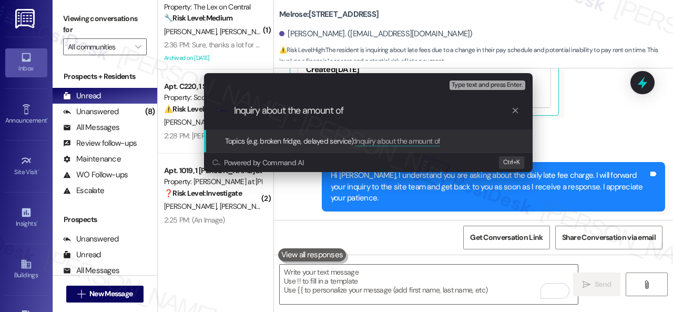
paste input "the daily late fee charge."
type input "Inquiry about the amount of the daily late fee charge."
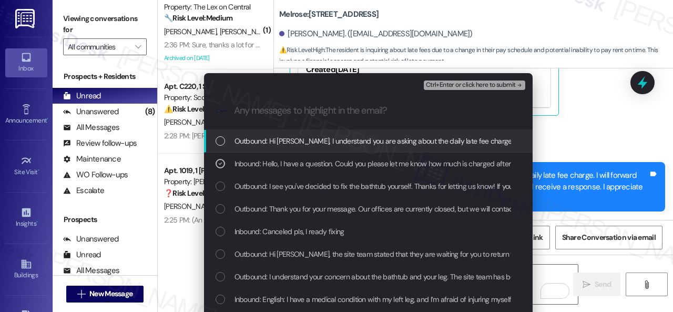
click at [466, 82] on span "Ctrl+Enter or click here to submit" at bounding box center [471, 85] width 90 height 7
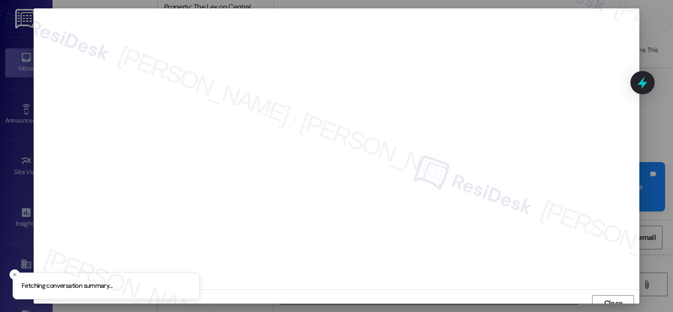
scroll to position [8, 0]
click at [615, 300] on span "Close" at bounding box center [613, 295] width 18 height 11
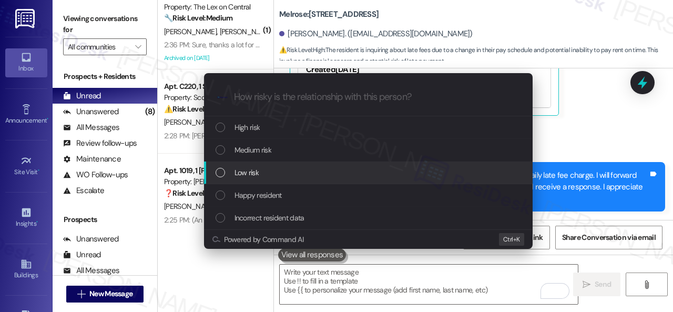
click at [240, 172] on span "Low risk" at bounding box center [247, 173] width 24 height 12
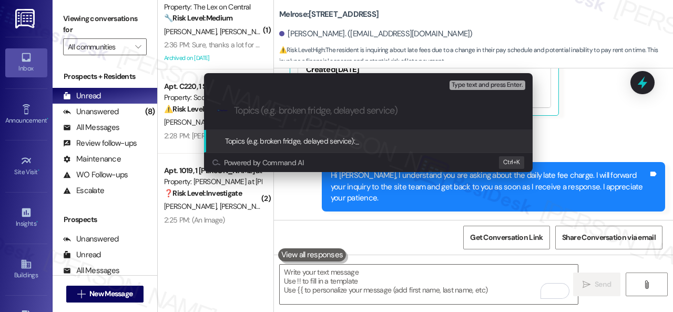
paste input "Inquiry about the amount of the daily late fee charge."
type input "Inquiry about the amount of the daily late fee charge."
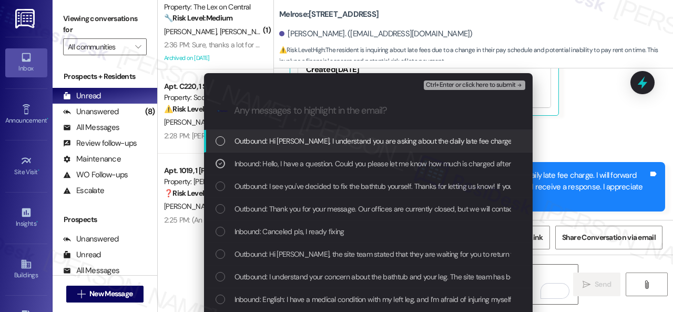
click at [442, 83] on span "Ctrl+Enter or click here to submit" at bounding box center [471, 85] width 90 height 7
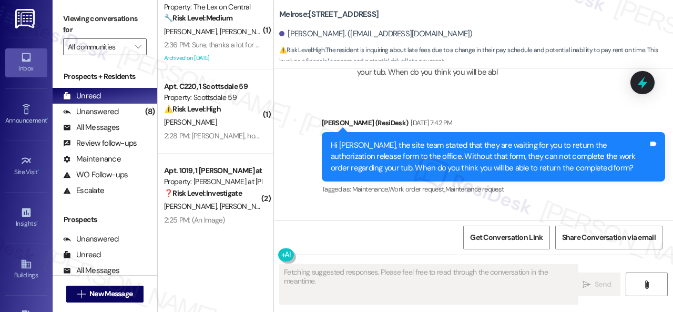
scroll to position [2999, 0]
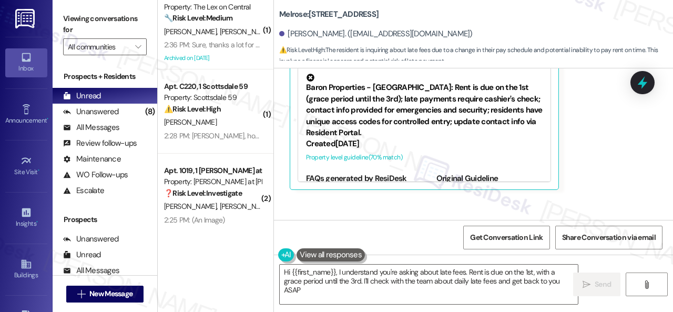
type textarea "Hi {{first_name}}, I understand you're asking about late fees. Rent is due on t…"
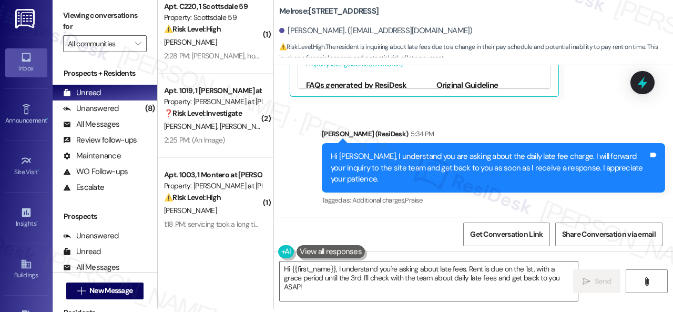
scroll to position [1193, 0]
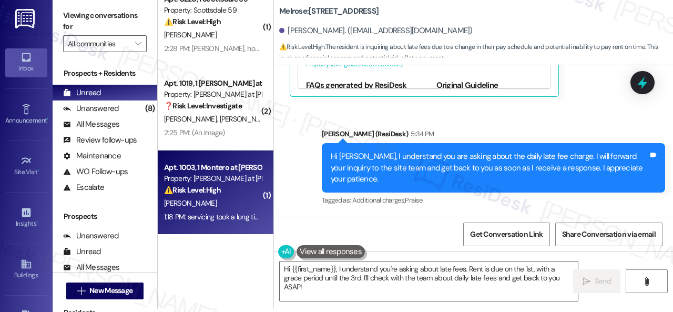
click at [241, 216] on div "1:18 PM: servicing took a long time! Thank you😊 1:18 PM: servicing took a long …" at bounding box center [236, 216] width 144 height 9
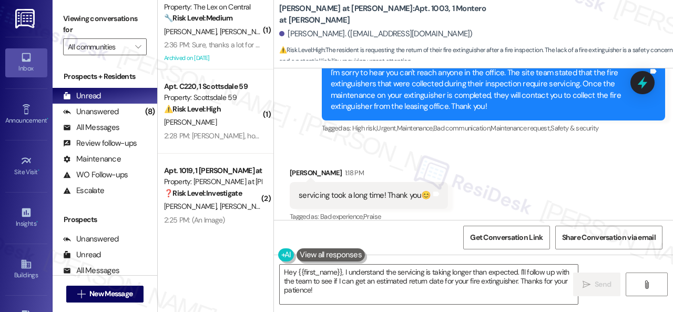
scroll to position [536, 0]
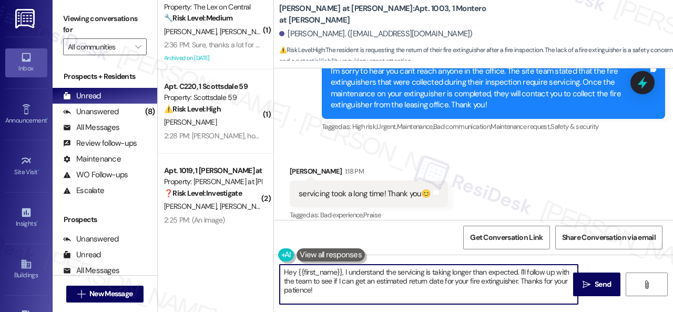
drag, startPoint x: 285, startPoint y: 276, endPoint x: 241, endPoint y: 256, distance: 48.3
click at [241, 256] on div "( 1 ) Apt. 1024, 1 The Lex Property: The Lex on Central 💡 Risk Level: Low The r…" at bounding box center [415, 156] width 515 height 312
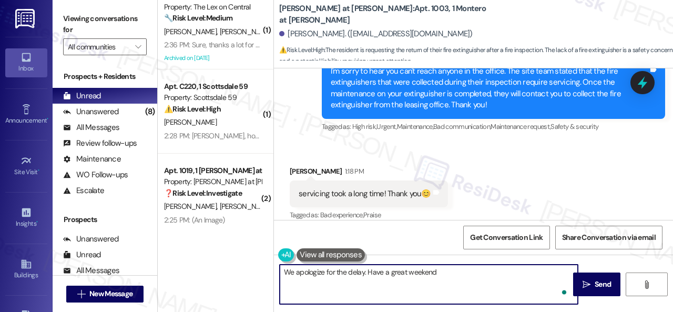
type textarea "We apologize for the delay. Have a great weekend!"
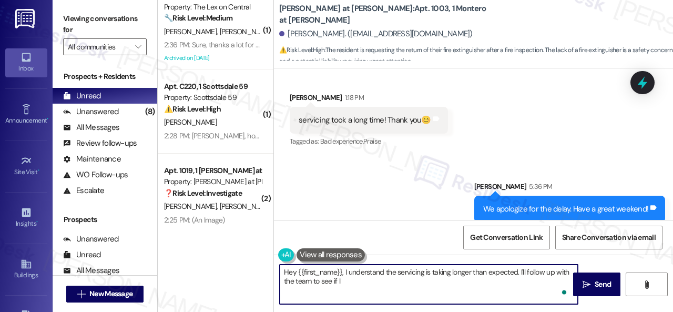
scroll to position [3, 0]
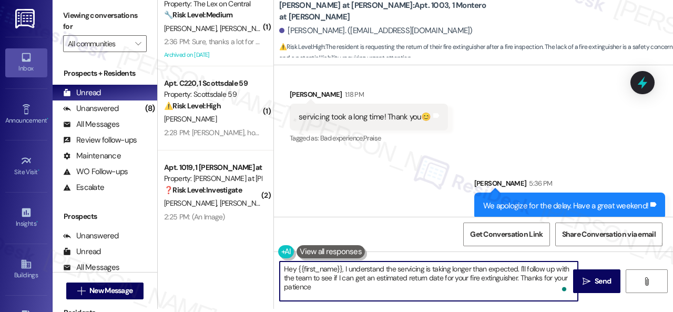
type textarea "Hey {{first_name}}, I understand the servicing is taking longer than expected. …"
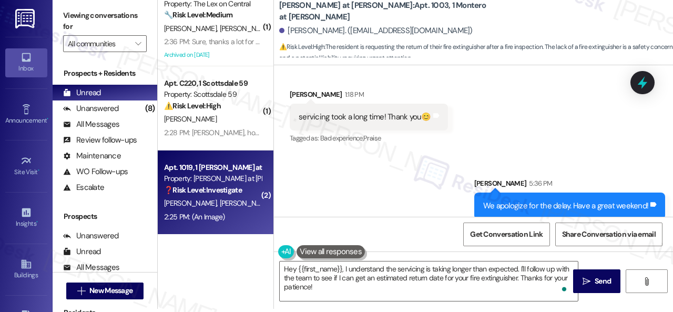
click at [228, 224] on div "Apt. 1019, 1 Montero at Dana Park Property: Montero at Dana Park ❓ Risk Level: …" at bounding box center [216, 192] width 116 height 84
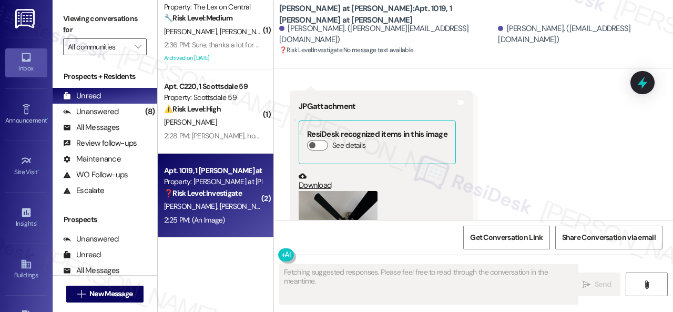
scroll to position [643, 0]
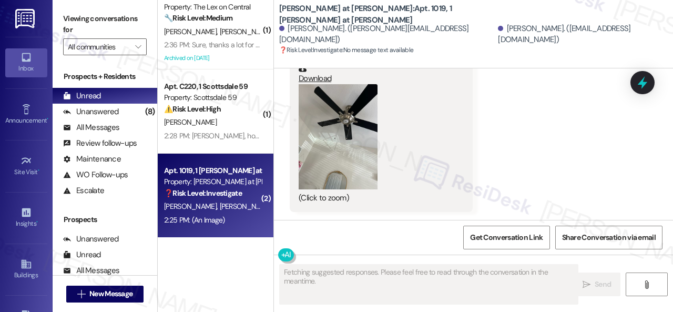
click at [341, 156] on button "Zoom image" at bounding box center [338, 136] width 79 height 105
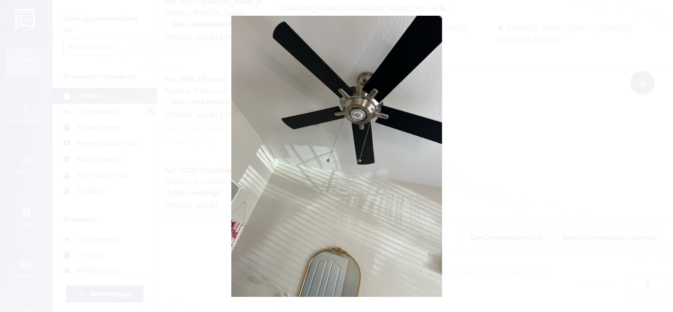
scroll to position [1024, 0]
click at [383, 144] on button "Unzoom image" at bounding box center [336, 156] width 673 height 312
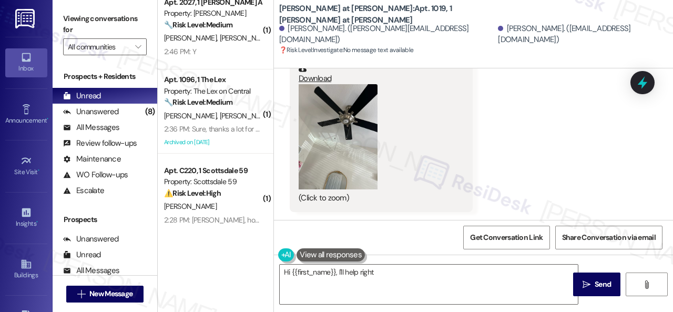
click at [383, 144] on div "(Click to zoom)" at bounding box center [377, 144] width 157 height 120
click at [354, 164] on button "Zoom image" at bounding box center [338, 136] width 79 height 105
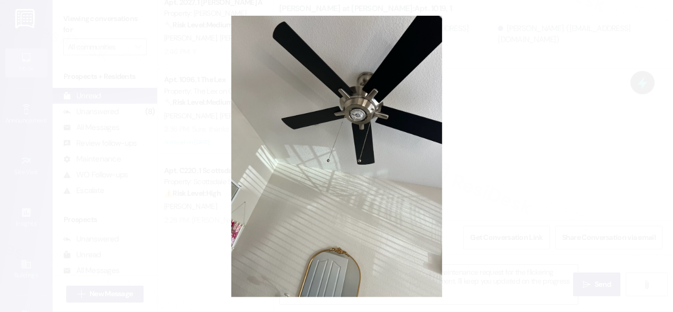
type textarea "Hi {{first_name}}, I'll help right away! I've created a maintenance request for…"
click at [407, 170] on button "Unzoom image" at bounding box center [336, 156] width 673 height 312
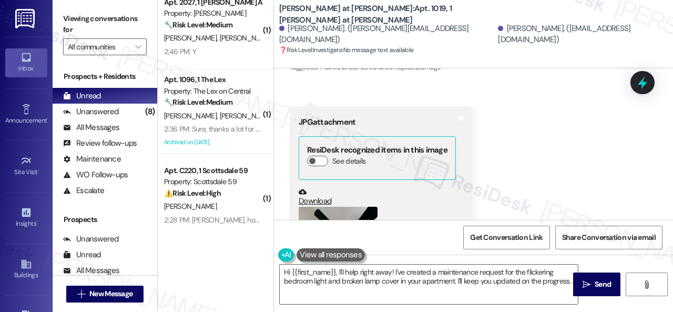
scroll to position [643, 0]
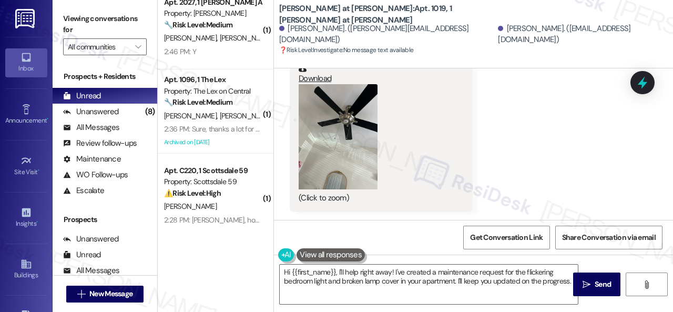
click at [352, 164] on button "Zoom image" at bounding box center [338, 136] width 79 height 105
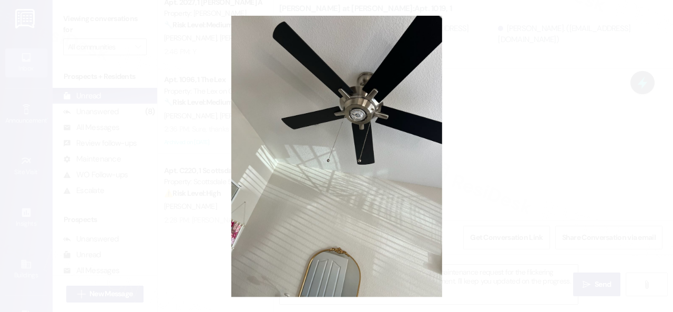
click at [381, 159] on button "Unzoom image" at bounding box center [336, 156] width 673 height 312
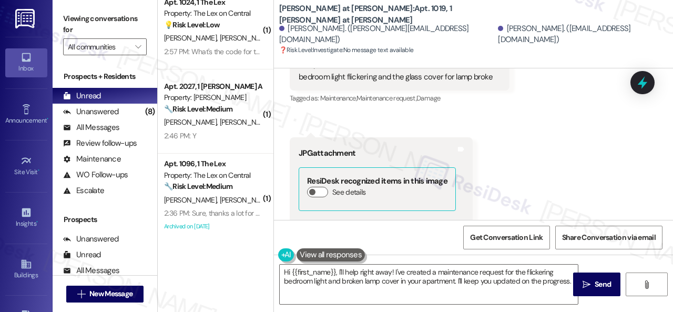
scroll to position [590, 0]
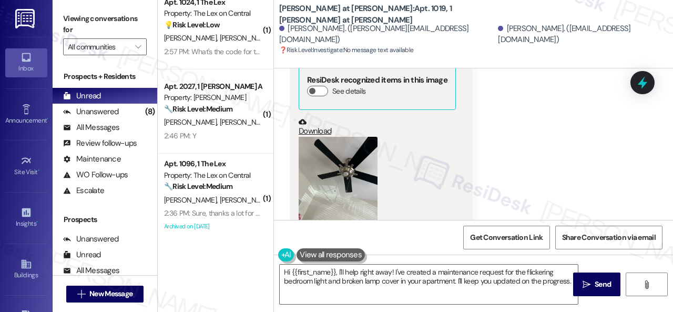
click at [352, 160] on button "Zoom image" at bounding box center [338, 189] width 79 height 105
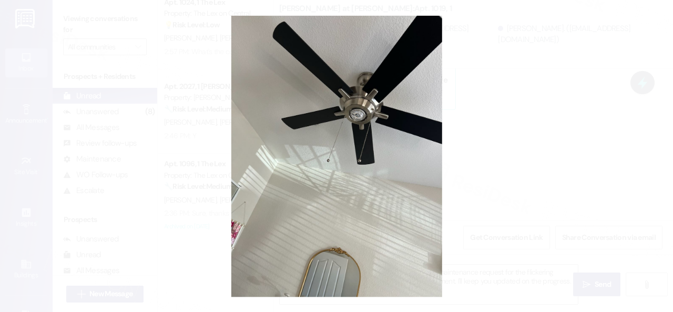
click at [377, 129] on button "Unzoom image" at bounding box center [336, 156] width 673 height 312
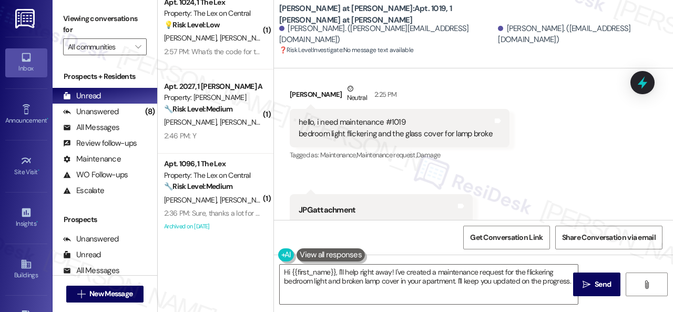
scroll to position [643, 0]
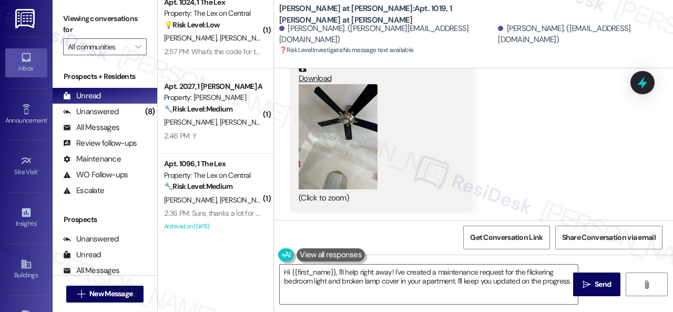
click at [338, 152] on button "Zoom image" at bounding box center [338, 136] width 79 height 105
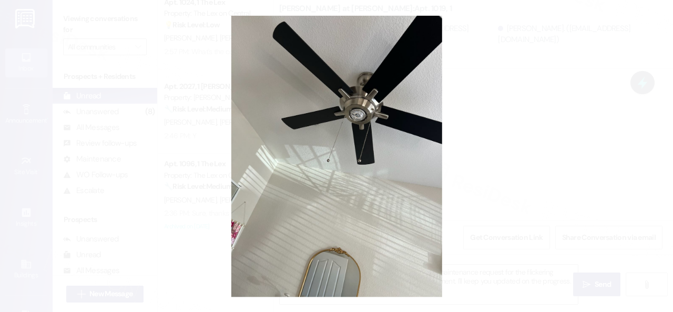
click at [379, 136] on button "Unzoom image" at bounding box center [336, 156] width 673 height 312
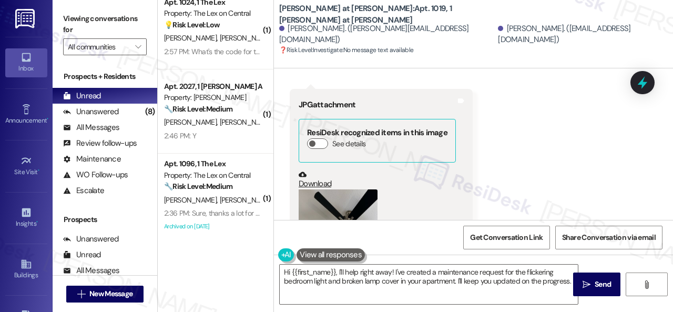
scroll to position [432, 0]
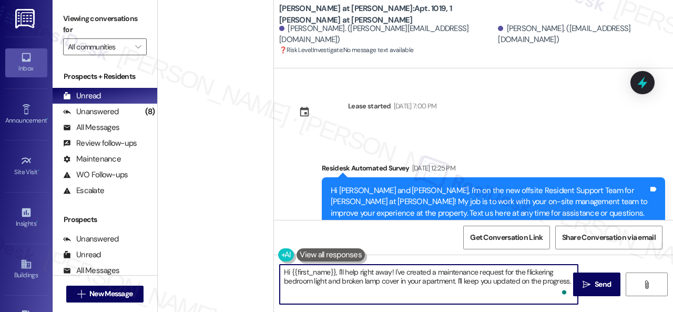
scroll to position [432, 0]
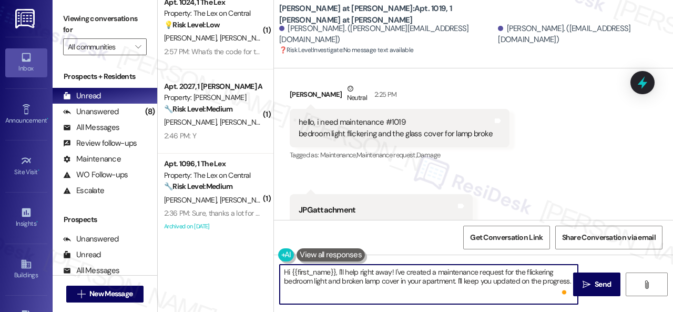
click at [336, 273] on textarea "Hi {{first_name}}, I'll help right away! I've created a maintenance request for…" at bounding box center [429, 284] width 298 height 39
drag, startPoint x: 312, startPoint y: 272, endPoint x: 491, endPoint y: 271, distance: 178.8
click at [487, 271] on textarea "Hi Aryana, I'll help right away! I've created a maintenance request for the fli…" at bounding box center [429, 284] width 298 height 39
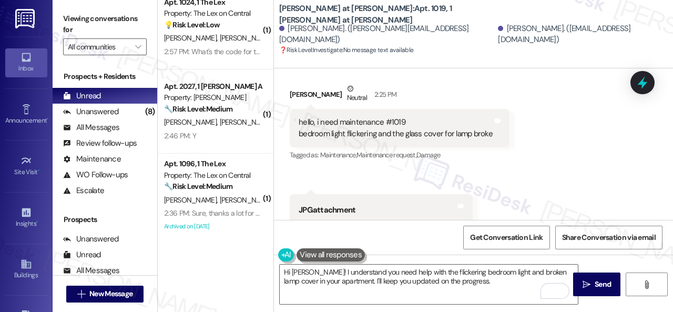
click at [625, 144] on div "Received via SMS Aryana Gutierrez Neutral 2:25 PM hello, i need maintenance #10…" at bounding box center [473, 244] width 399 height 371
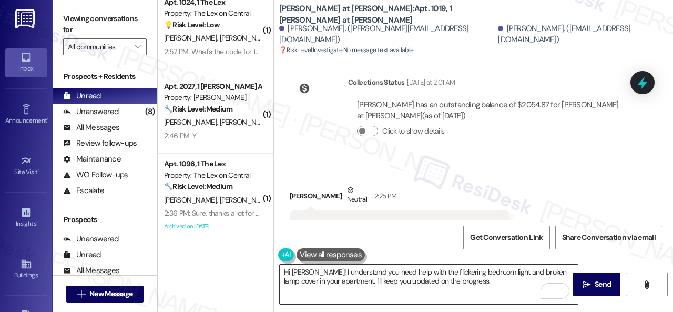
scroll to position [368, 0]
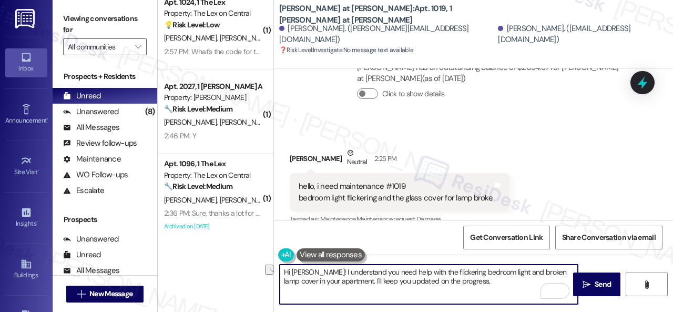
drag, startPoint x: 341, startPoint y: 280, endPoint x: 475, endPoint y: 280, distance: 134.1
click at [475, 280] on textarea "Hi Aryana! I understand you need help with the flickering bedroom light and bro…" at bounding box center [429, 284] width 298 height 39
paste textarea "s there already a work order for the issue? If so, may I have the work order nu…"
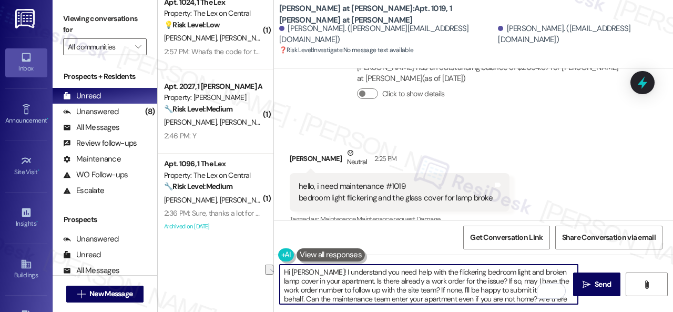
scroll to position [8, 0]
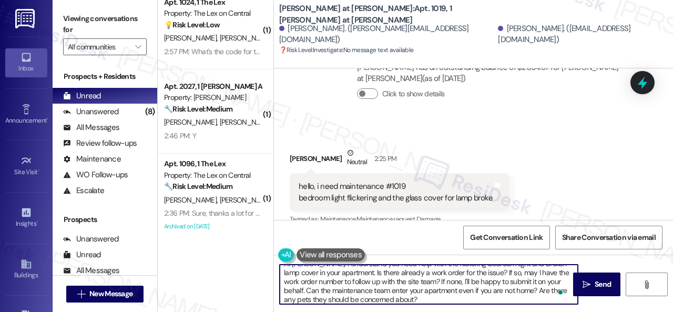
drag, startPoint x: 279, startPoint y: 289, endPoint x: 287, endPoint y: 288, distance: 7.4
click at [287, 288] on textarea "Hi Aryana! I understand you need help with the flickering bedroom light and bro…" at bounding box center [429, 284] width 298 height 39
click at [565, 281] on textarea "Hi Aryana! I understand you need help with the flickering bedroom light and bro…" at bounding box center [429, 284] width 298 height 39
click at [336, 292] on textarea "Hi Aryana! I understand you need help with the flickering bedroom light and bro…" at bounding box center [429, 284] width 298 height 39
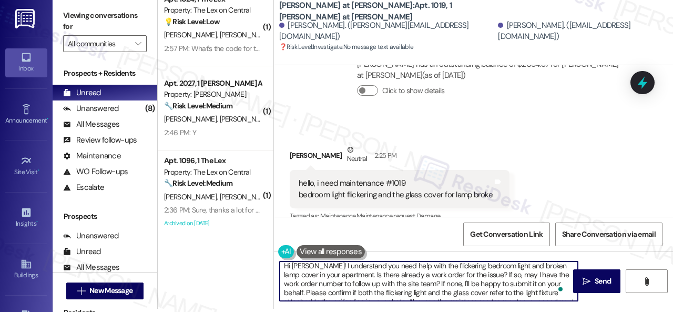
scroll to position [0, 0]
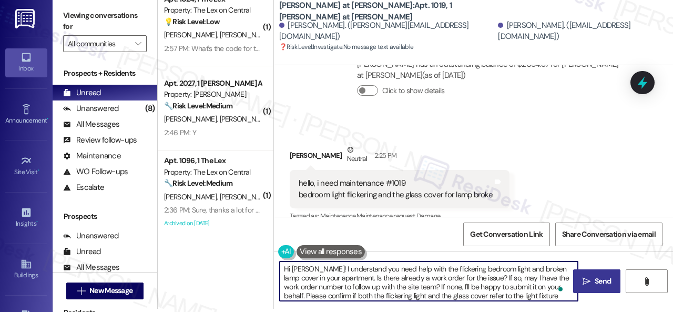
type textarea "Hi Aryana! I understand you need help with the flickering bedroom light and bro…"
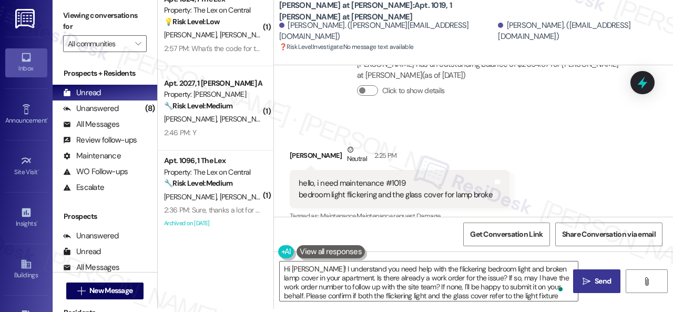
click at [595, 280] on span "Send" at bounding box center [603, 281] width 16 height 11
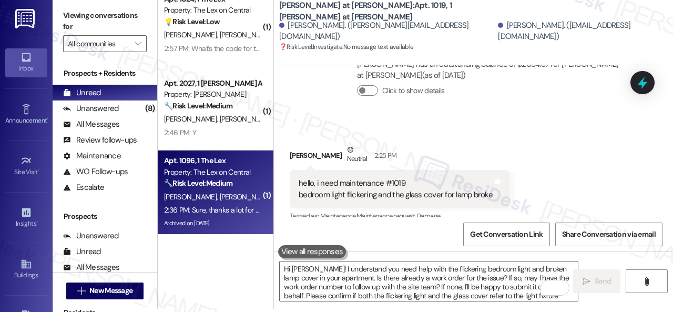
click at [239, 199] on div "S. Desai A. Desai" at bounding box center [212, 196] width 99 height 13
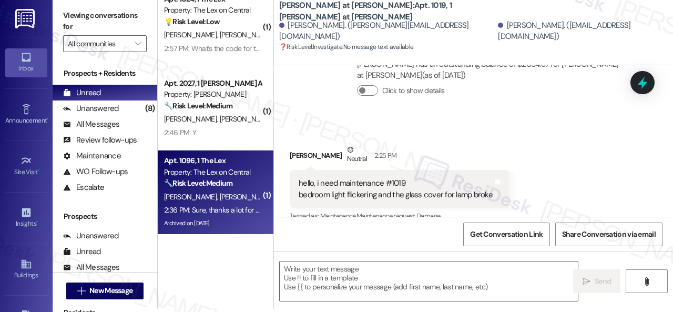
type textarea "Fetching suggested responses. Please feel free to read through the conversation…"
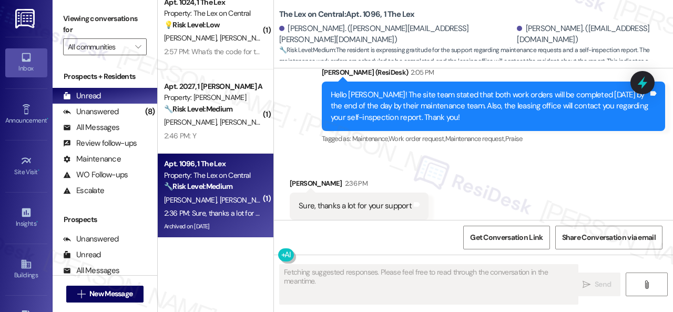
scroll to position [2222, 0]
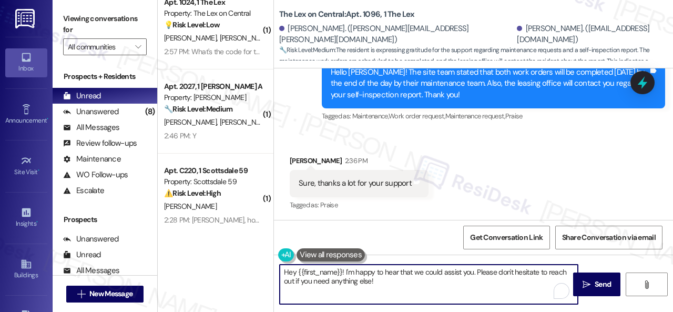
drag, startPoint x: 320, startPoint y: 266, endPoint x: 154, endPoint y: 226, distance: 171.1
click at [179, 230] on div "( 1 ) Apt. 1004, 1 SanTan by Baron Property: San Tan by Baron 🔧 Risk Level: Med…" at bounding box center [415, 156] width 515 height 312
type textarea "You're welcome!"
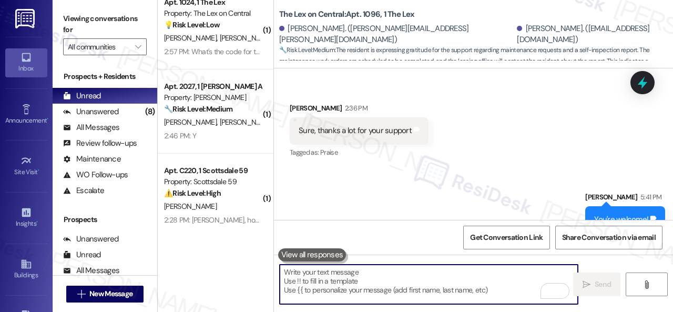
scroll to position [2296, 0]
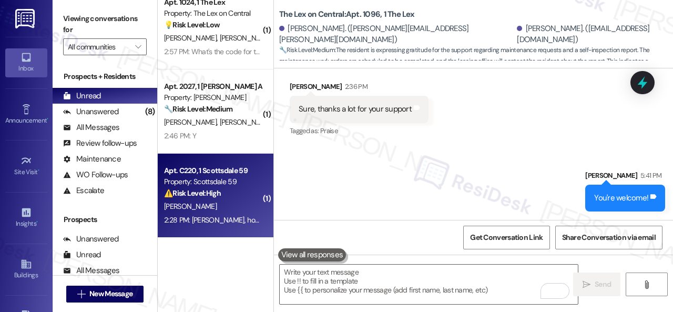
click at [234, 206] on div "W. Gertsch" at bounding box center [212, 206] width 99 height 13
type textarea "Fetching suggested responses. Please feel free to read through the conversation…"
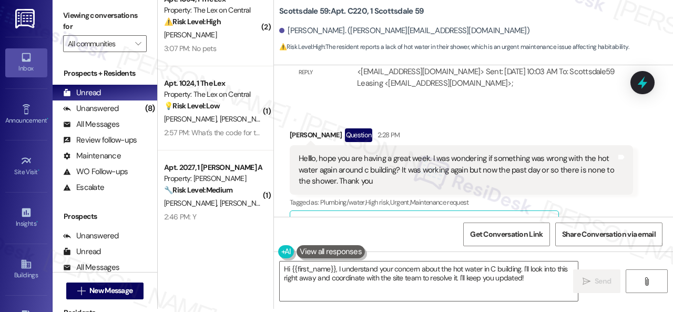
scroll to position [2136, 0]
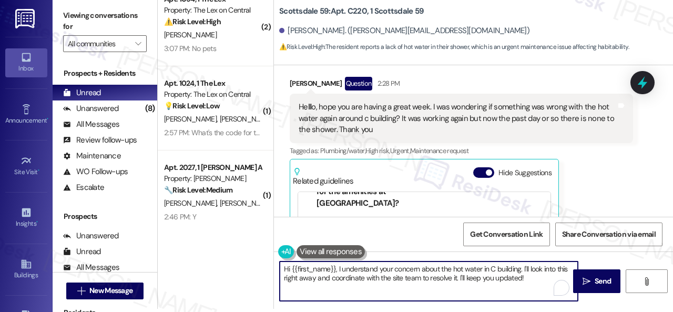
drag, startPoint x: 418, startPoint y: 278, endPoint x: 457, endPoint y: 277, distance: 38.4
click at [457, 277] on textarea "Hi {{first_name}}, I understand your concern about the hot water in C building.…" at bounding box center [429, 280] width 298 height 39
click at [495, 277] on textarea "Hi {{first_name}}, I understand your concern about the hot water in C building.…" at bounding box center [429, 280] width 298 height 39
click at [523, 270] on textarea "Hi {{first_name}}, I understand your concern about the hot water in C building.…" at bounding box center [429, 280] width 298 height 39
type textarea "Hi {{first_name}}, I understand your concern about the hot water in C building.…"
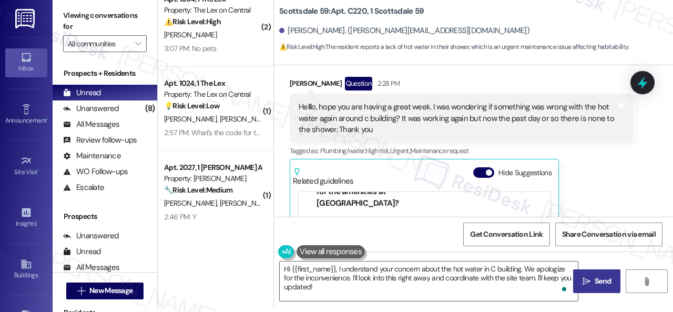
click at [610, 286] on span "Send" at bounding box center [603, 281] width 21 height 11
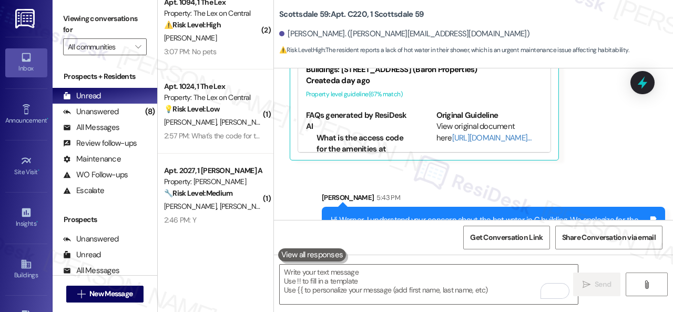
scroll to position [2337, 0]
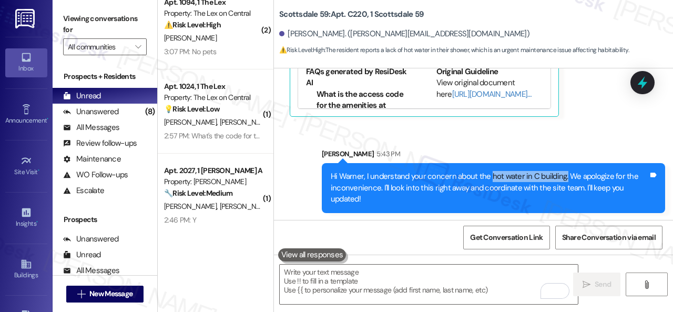
drag, startPoint x: 487, startPoint y: 175, endPoint x: 561, endPoint y: 175, distance: 74.2
click at [561, 175] on div "Hi Warner, I understand your concern about the hot water in C building. We apol…" at bounding box center [490, 188] width 318 height 34
click at [589, 130] on div "Sent via SMS Sarah 5:43 PM Hi Warner, I understand your concern about the hot w…" at bounding box center [473, 173] width 399 height 96
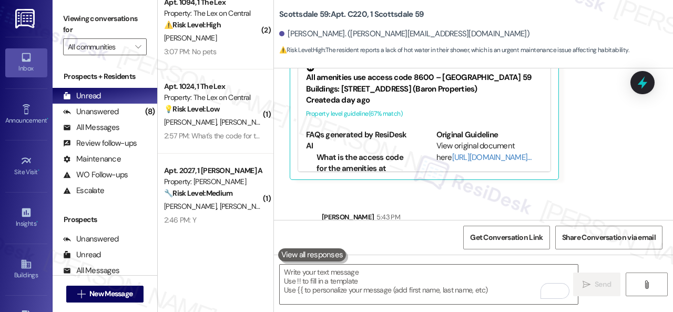
scroll to position [2284, 0]
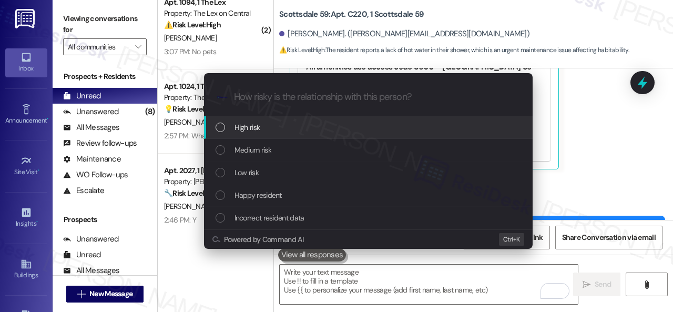
click at [245, 127] on span "High risk" at bounding box center [248, 127] width 26 height 12
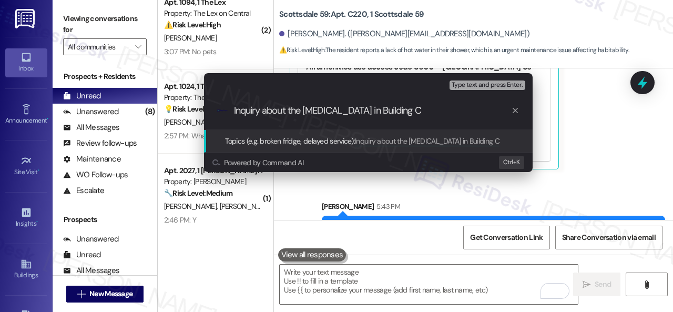
type input "Inquiry about the lack of water in Building C."
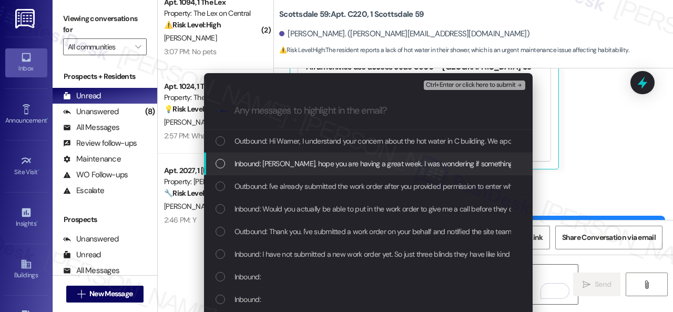
drag, startPoint x: 299, startPoint y: 168, endPoint x: 330, endPoint y: 161, distance: 31.8
click at [301, 168] on span "Inbound: Helllo, hope you are having a great week. I was wondering if something…" at bounding box center [592, 164] width 714 height 12
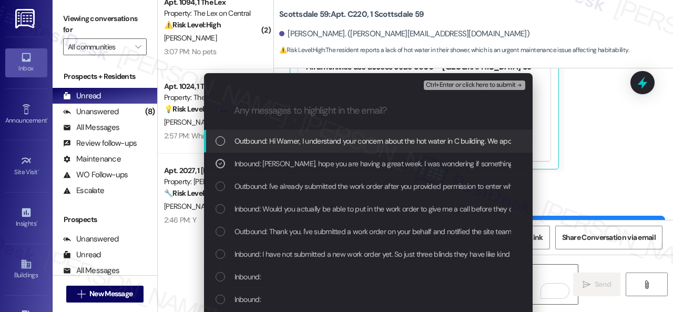
click at [447, 82] on span "Ctrl+Enter or click here to submit" at bounding box center [471, 85] width 90 height 7
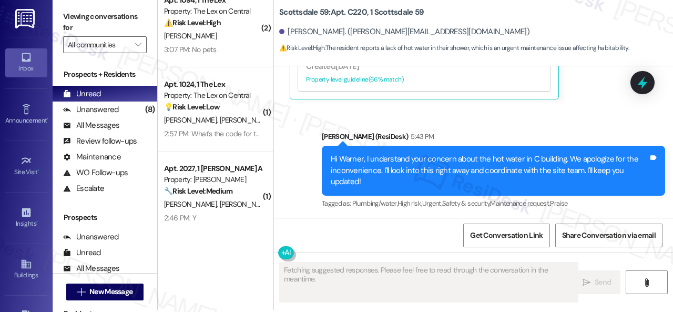
scroll to position [3, 0]
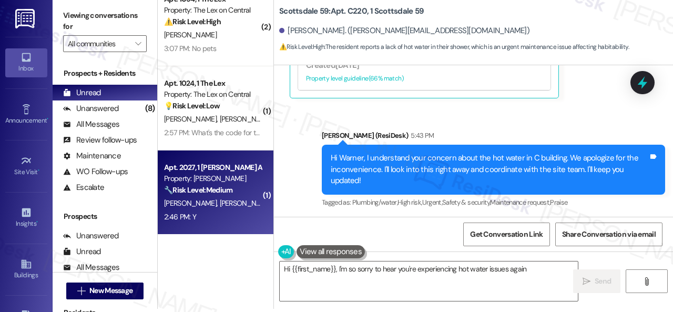
type textarea "Hi {{first_name}}, I'm so sorry to hear you're experiencing hot water issues ag…"
click at [224, 213] on div "2:46 PM: Y 2:46 PM: Y" at bounding box center [212, 216] width 99 height 13
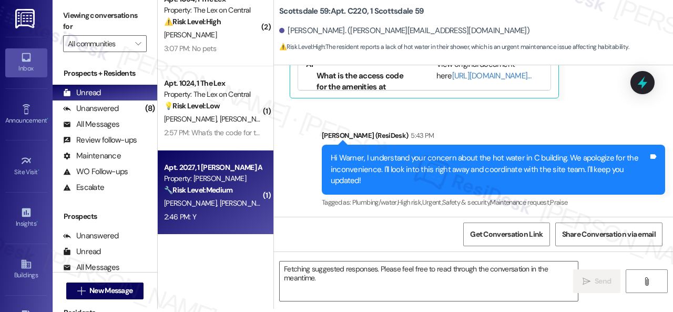
type textarea "Hi {{first_name}}, I'm so sorry to hear you're experiencing hot water issues ag…"
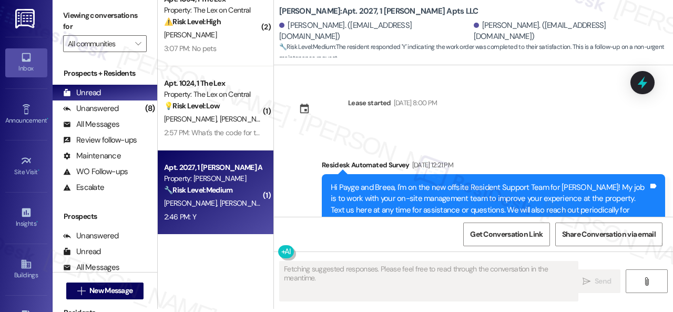
type textarea "Fetching suggested responses. Please feel free to read through the conversation…"
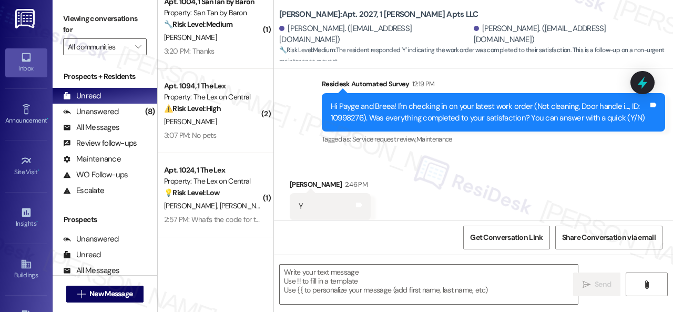
scroll to position [856, 0]
click at [291, 112] on div "Survey, sent via SMS Residesk Automated Survey 12:19 PM Hi Payge and Breea! I'm…" at bounding box center [473, 105] width 399 height 100
drag, startPoint x: 348, startPoint y: 278, endPoint x: 383, endPoint y: 279, distance: 35.8
click at [348, 278] on textarea at bounding box center [429, 284] width 298 height 39
paste textarea "We're glad to hear everything’s taken care of. If your experience at {{property…"
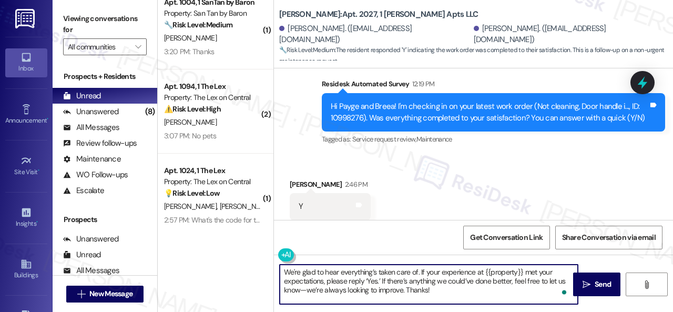
scroll to position [2121, 0]
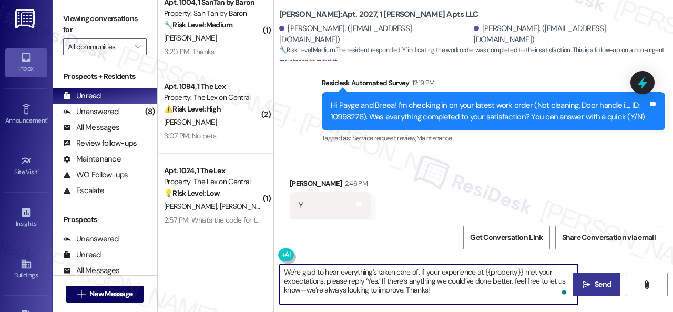
type textarea "We're glad to hear everything’s taken care of. If your experience at {{property…"
click at [593, 281] on span "Send" at bounding box center [603, 284] width 21 height 11
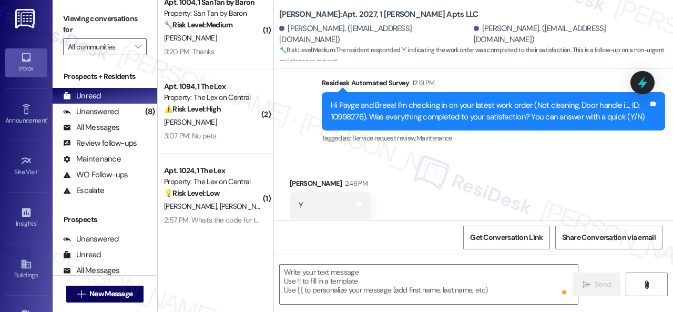
scroll to position [2119, 0]
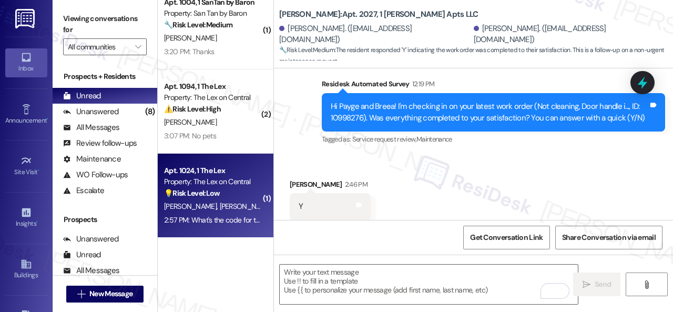
click at [232, 196] on div "💡 Risk Level: Low The resident is asking for the gym code, which is a non-essen…" at bounding box center [212, 193] width 97 height 11
type textarea "Fetching suggested responses. Please feel free to read through the conversation…"
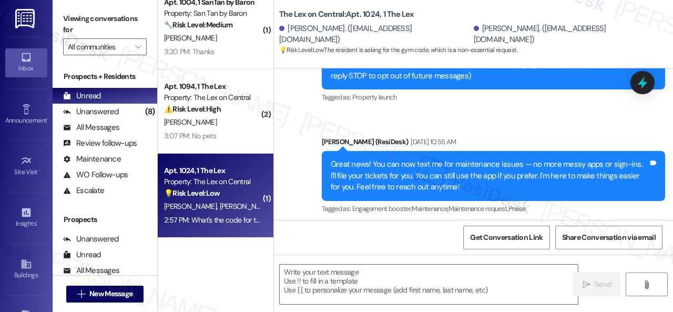
type textarea "Fetching suggested responses. Please feel free to read through the conversation…"
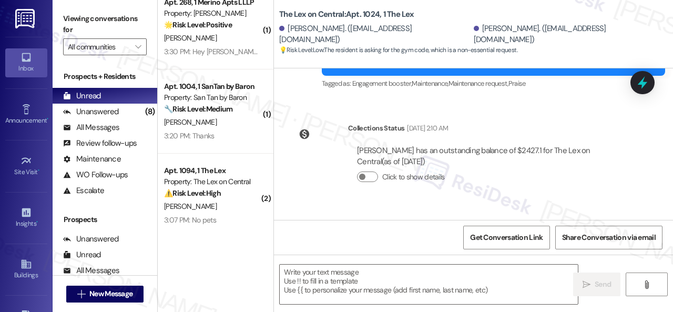
scroll to position [361, 0]
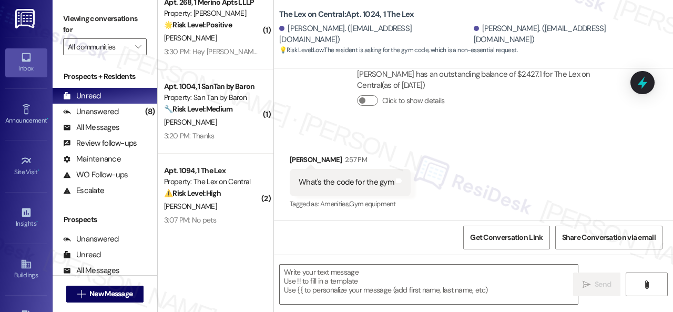
click at [565, 167] on div "Received via SMS Erica Sorina 2:57 PM What's the code for the gym Tags and note…" at bounding box center [473, 174] width 399 height 89
click at [354, 278] on textarea at bounding box center [429, 284] width 298 height 39
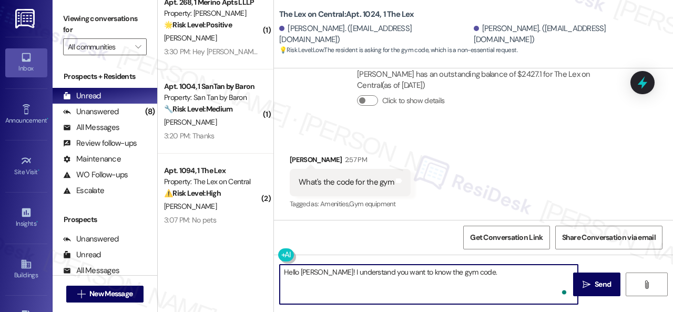
paste textarea "I will forward your inquiry to the site team and get back to you as soon as I r…"
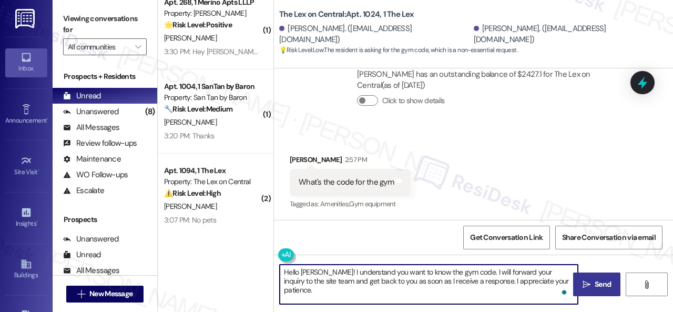
type textarea "Hello Erica! I understand you want to know the gym code. I will forward your in…"
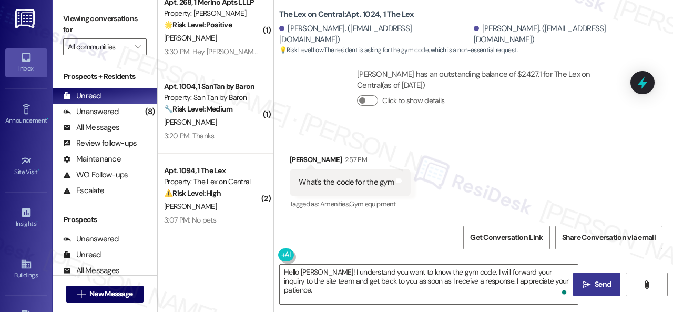
click at [595, 280] on span "Send" at bounding box center [603, 284] width 16 height 11
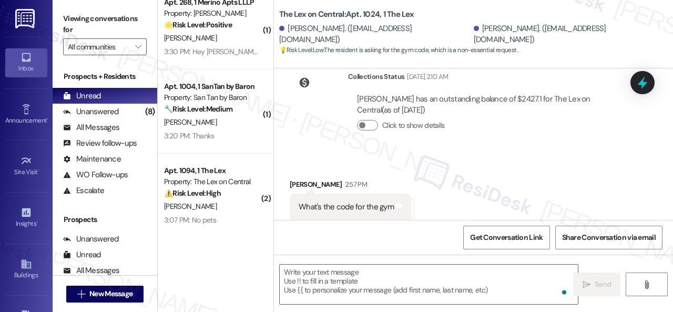
scroll to position [446, 0]
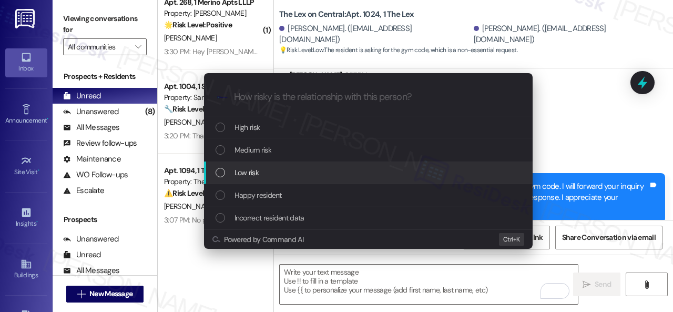
click at [235, 177] on span "Low risk" at bounding box center [247, 173] width 24 height 12
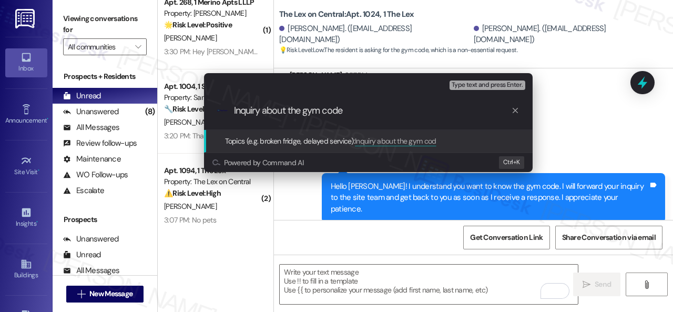
type input "Inquiry about the gym code."
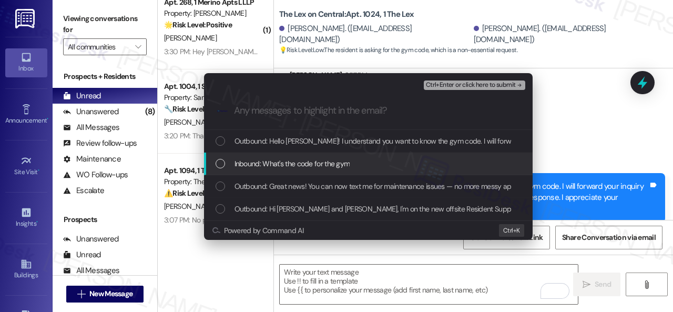
click at [290, 165] on span "Inbound: What's the code for the gym" at bounding box center [293, 164] width 116 height 12
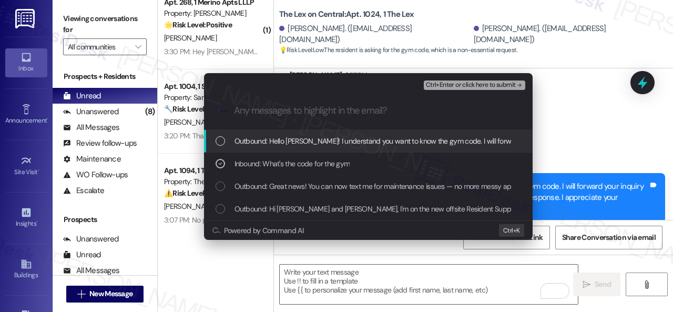
click at [449, 83] on span "Ctrl+Enter or click here to submit" at bounding box center [471, 85] width 90 height 7
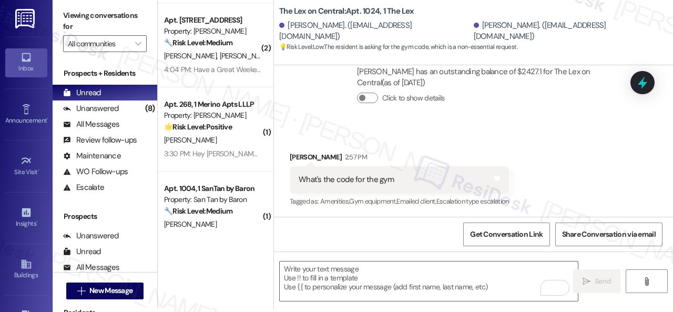
scroll to position [772, 0]
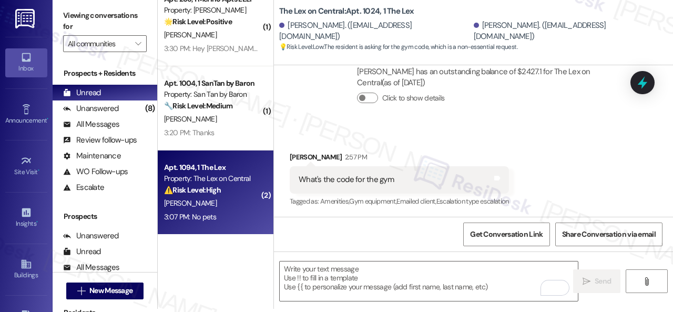
click at [237, 209] on div "N. Kumar" at bounding box center [212, 203] width 99 height 13
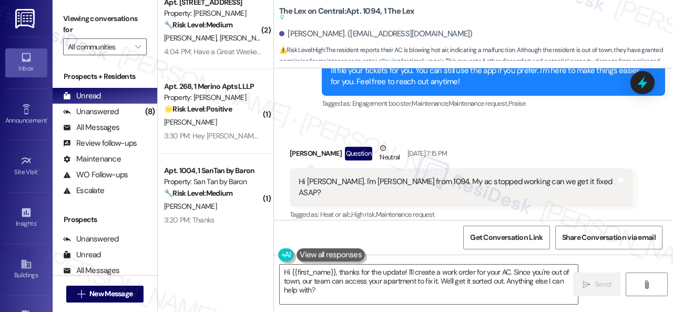
scroll to position [281, 0]
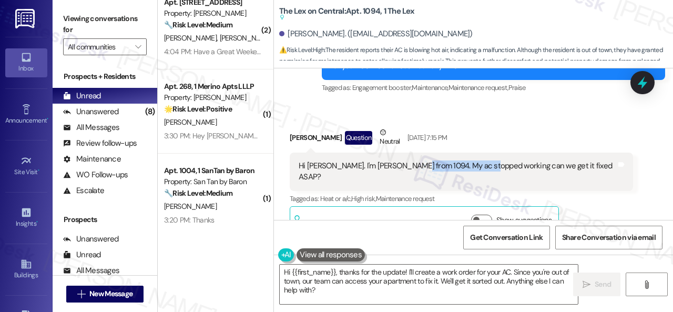
drag, startPoint x: 409, startPoint y: 167, endPoint x: 485, endPoint y: 168, distance: 76.8
click at [485, 168] on div "Hi Sarah. I'm Nagendra from 1094. My ac stopped working can we get it fixed ASA…" at bounding box center [458, 171] width 318 height 23
copy div "My ac stopped working"
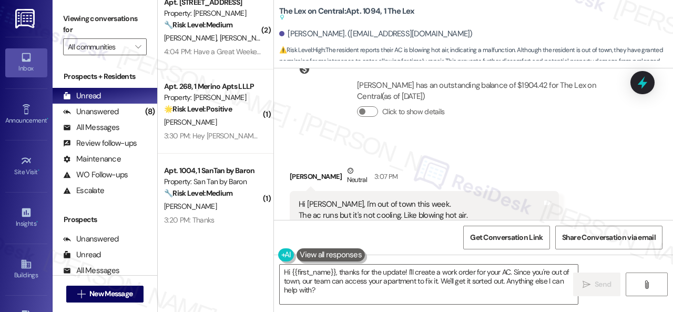
scroll to position [702, 0]
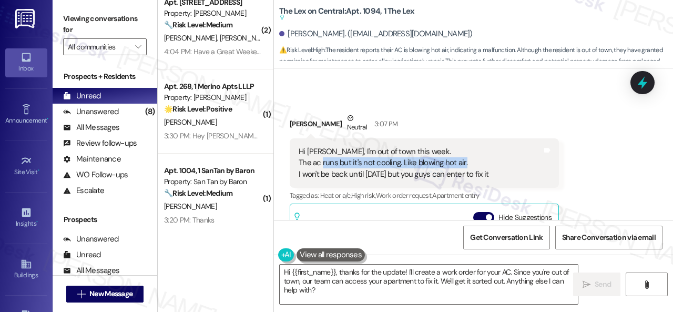
drag, startPoint x: 322, startPoint y: 150, endPoint x: 464, endPoint y: 154, distance: 141.5
click at [464, 154] on div "Hi Sarah, I'm out of town this week. The ac runs but it's not cooling. Like blo…" at bounding box center [394, 163] width 190 height 34
copy div "runs but it's not cooling. Like blowing hot air."
click at [495, 113] on div "Nagendra Kumar Neutral 3:07 PM" at bounding box center [424, 126] width 269 height 26
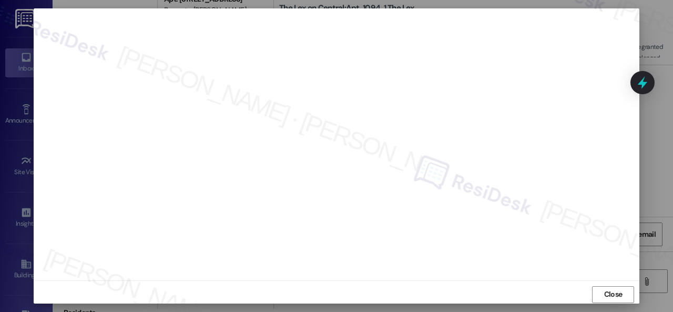
scroll to position [13, 0]
click at [611, 292] on span "Close" at bounding box center [613, 290] width 18 height 11
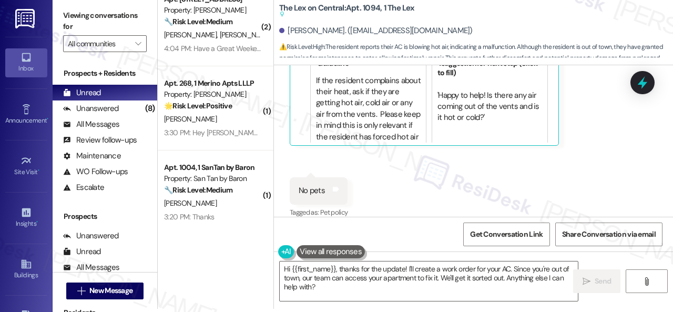
click at [571, 172] on div "Received via SMS Nagendra Kumar Neutral 3:07 PM Hi Sarah, I'm out of town this …" at bounding box center [473, 51] width 399 height 352
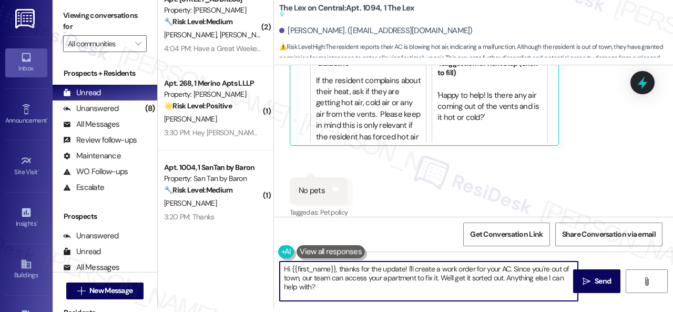
drag, startPoint x: 319, startPoint y: 287, endPoint x: 454, endPoint y: 272, distance: 136.4
click at [250, 261] on div "( 2 ) Apt. 1064, 1 The Lex Property: The Lex on Central 💡 Risk Level: Low The r…" at bounding box center [415, 153] width 515 height 312
paste textarea "Thank you. I've submitted a work order on your behalf and notified the site tea…"
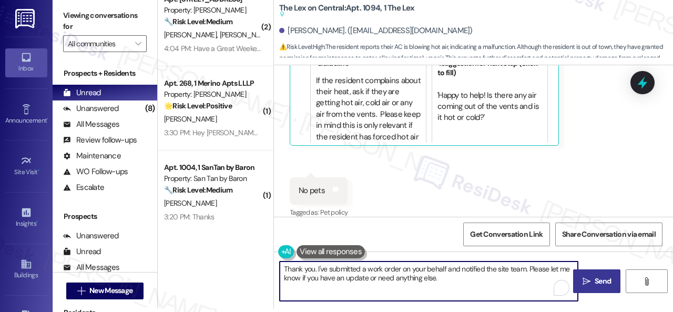
type textarea "Thank you. I've submitted a work order on your behalf and notified the site tea…"
click at [589, 277] on span " Send" at bounding box center [597, 281] width 33 height 11
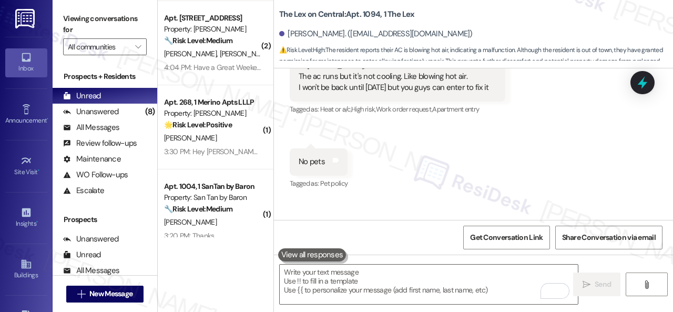
scroll to position [688, 0]
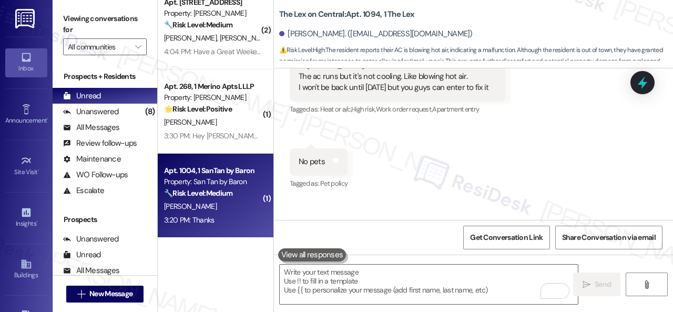
click at [240, 215] on div "3:20 PM: Thanks 3:20 PM: Thanks" at bounding box center [212, 220] width 99 height 13
type textarea "Fetching suggested responses. Please feel free to read through the conversation…"
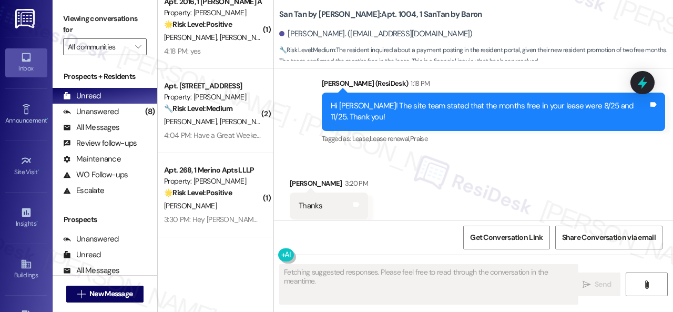
scroll to position [604, 0]
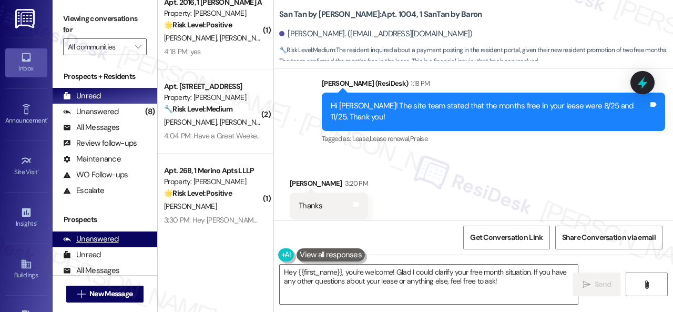
drag, startPoint x: 506, startPoint y: 278, endPoint x: 144, endPoint y: 237, distance: 364.2
click at [176, 245] on div "( 1 ) Apt. G207, 1 Scottsdale 59 Property: Scottsdale 59 🔧 Risk Level: Medium T…" at bounding box center [415, 156] width 515 height 312
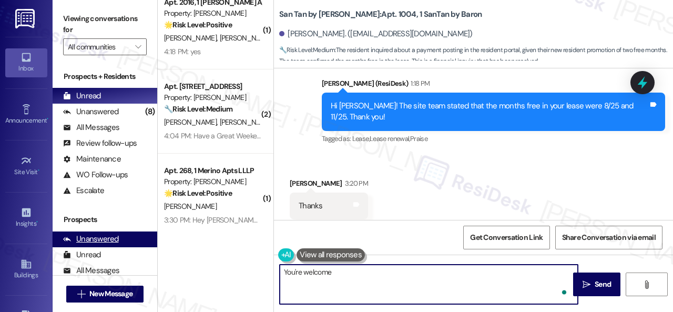
type textarea "You're welcome!"
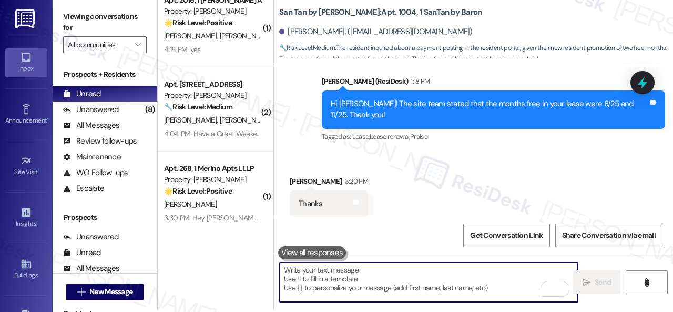
scroll to position [3, 0]
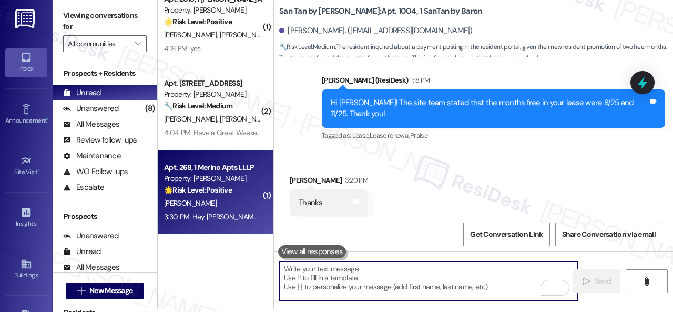
click at [220, 211] on div "3:30 PM: Hey Sarah!! I would love to renew my lease i really enjoy living at Me…" at bounding box center [212, 216] width 99 height 13
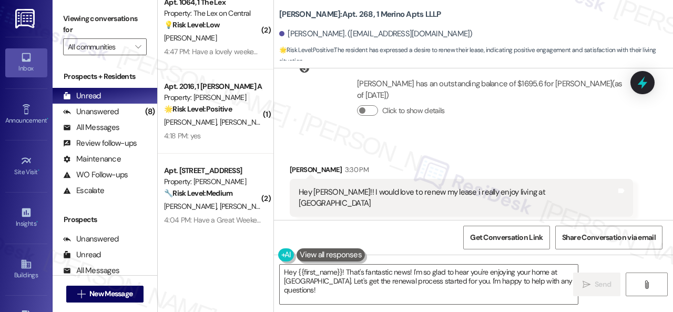
scroll to position [225, 0]
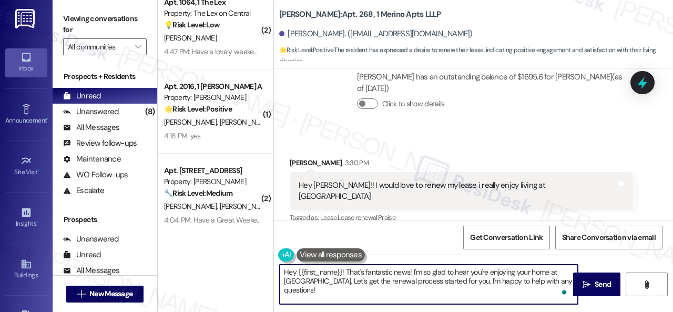
drag, startPoint x: 308, startPoint y: 280, endPoint x: 561, endPoint y: 283, distance: 252.5
click at [561, 283] on textarea "Hey {{first_name}}! That's fantastic news! I'm so glad to hear you're enjoying …" at bounding box center [429, 284] width 298 height 39
type textarea "Hey {{first_name}}! That's fantastic news! I'm so glad to hear you're enjoying …"
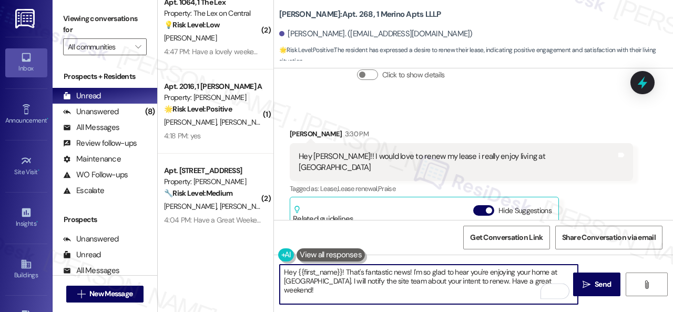
scroll to position [277, 0]
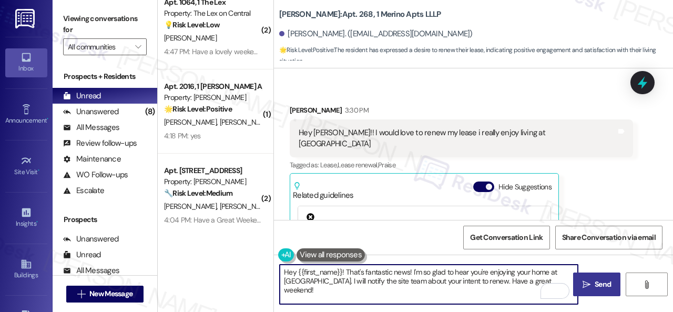
type textarea "Hey {{first_name}}! That's fantastic news! I'm so glad to hear you're enjoying …"
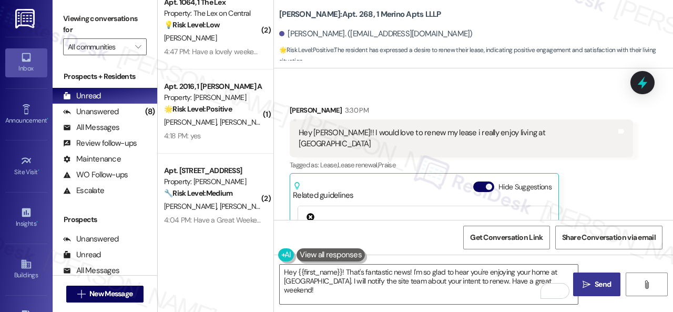
click at [584, 287] on icon "" at bounding box center [587, 284] width 8 height 8
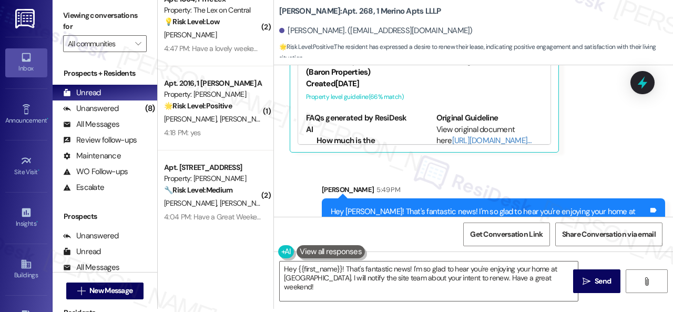
scroll to position [468, 0]
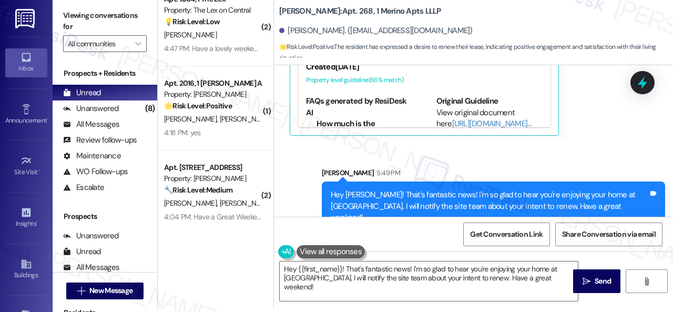
click at [598, 144] on div "Sent via SMS Sarah 5:49 PM Hey Alec! That's fantastic news! I'm so glad to hear…" at bounding box center [473, 192] width 399 height 96
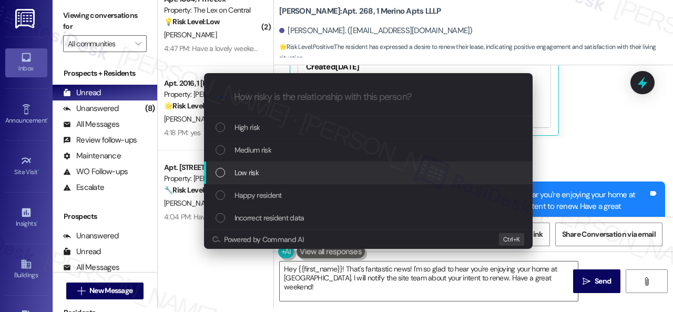
click at [245, 175] on span "Low risk" at bounding box center [247, 173] width 24 height 12
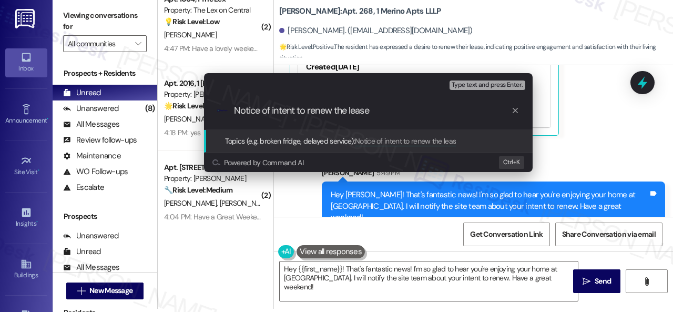
type input "Notice of intent to renew the lease."
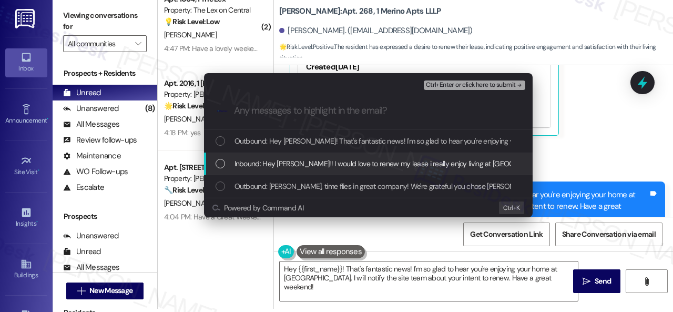
click at [310, 166] on span "Inbound: Hey Sarah!! I would love to renew my lease i really enjoy living at Me…" at bounding box center [398, 164] width 326 height 12
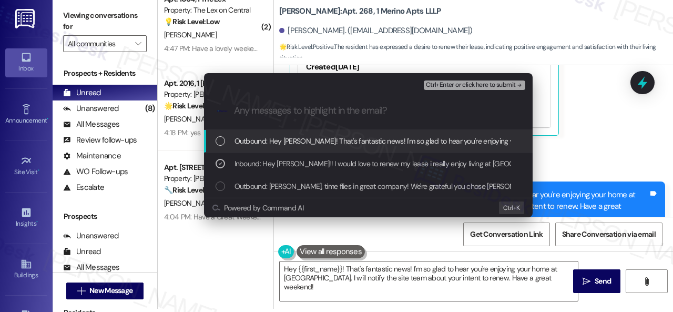
click at [445, 88] on span "Ctrl+Enter or click here to submit" at bounding box center [471, 85] width 90 height 7
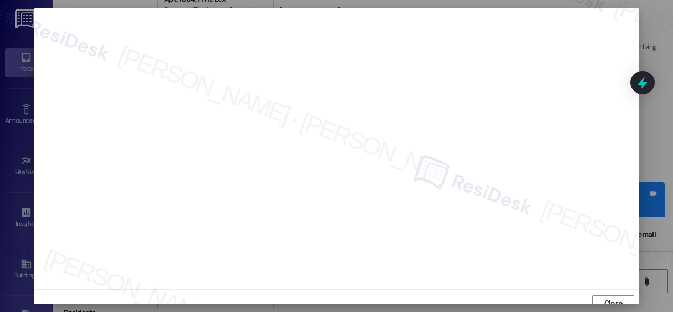
scroll to position [8, 0]
click at [614, 296] on span "Close" at bounding box center [613, 295] width 18 height 11
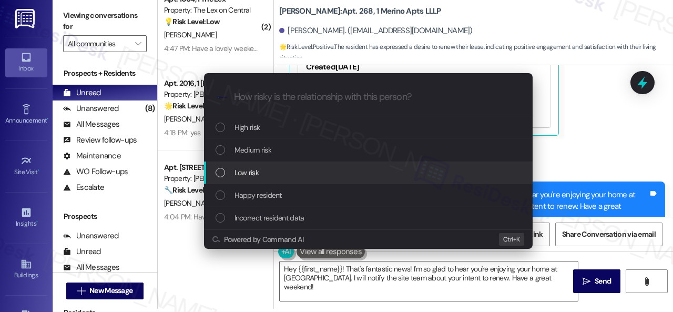
click at [249, 172] on span "Low risk" at bounding box center [247, 173] width 24 height 12
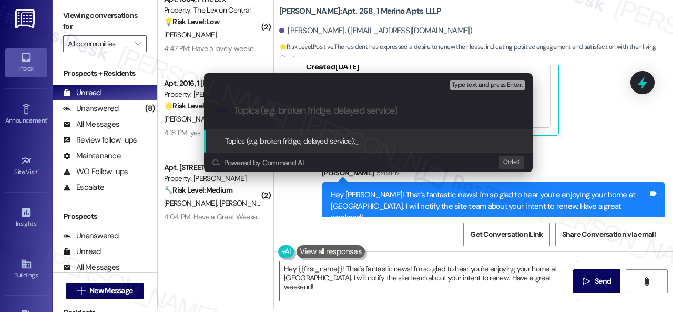
paste input "Notice of intent to renew the lease."
type input "Notice of intent to renew the lease."
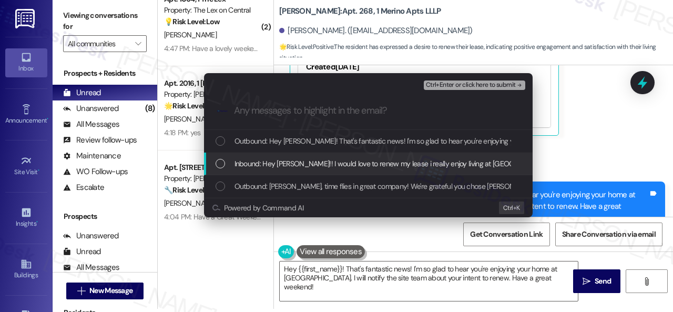
click at [297, 161] on span "Inbound: Hey Sarah!! I would love to renew my lease i really enjoy living at Me…" at bounding box center [398, 164] width 326 height 12
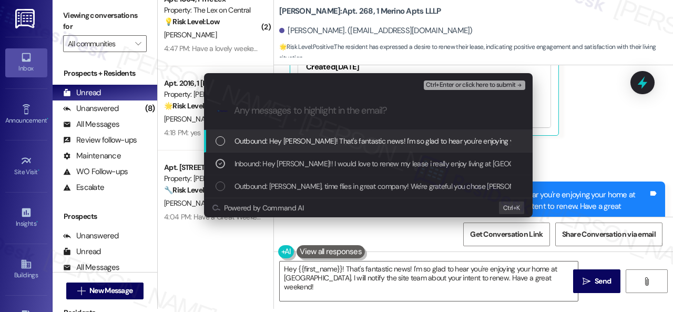
click at [458, 82] on span "Ctrl+Enter or click here to submit" at bounding box center [471, 85] width 90 height 7
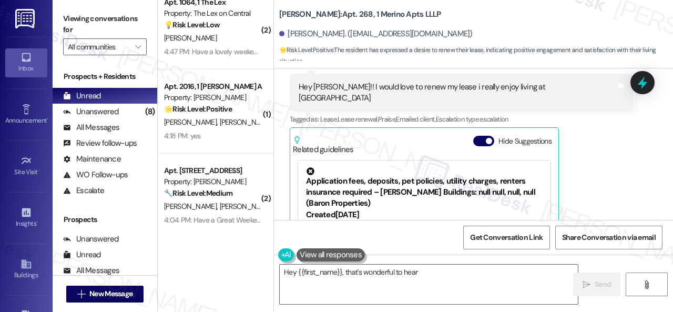
scroll to position [382, 0]
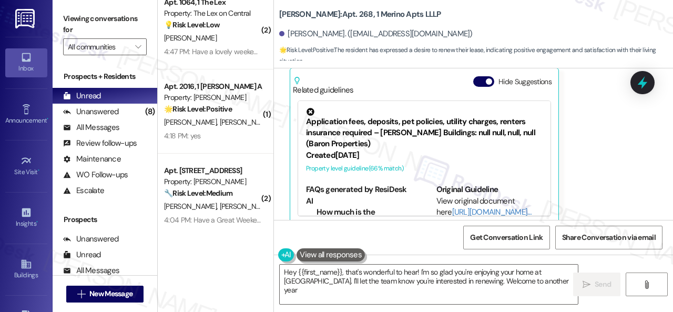
type textarea "Hey {{first_name}}, that's wonderful to hear! I'm so glad you're enjoying your …"
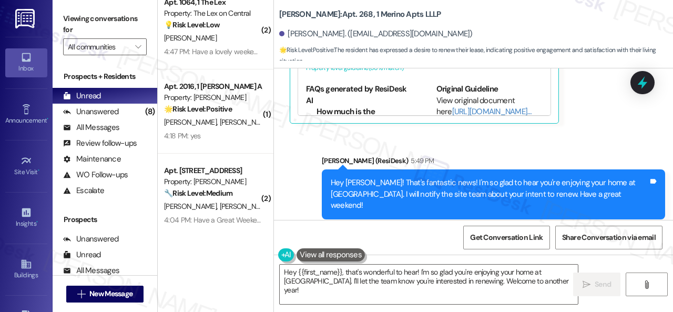
scroll to position [3, 0]
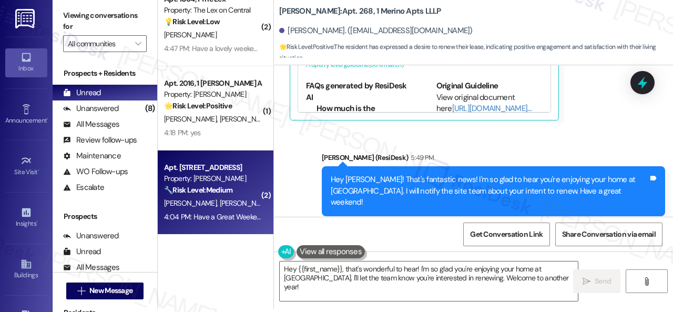
click at [222, 196] on div "Apt. 107, 1 Merino Apts LLLP Property: Merino Scottsdale 🔧 Risk Level: Medium T…" at bounding box center [212, 179] width 99 height 36
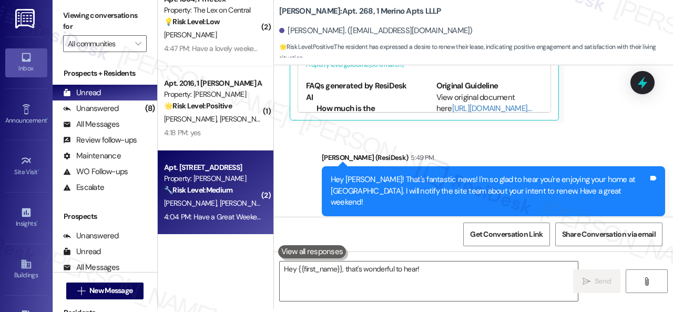
type textarea "Hey {{first_name}}, that's wonderful to hear! I'm"
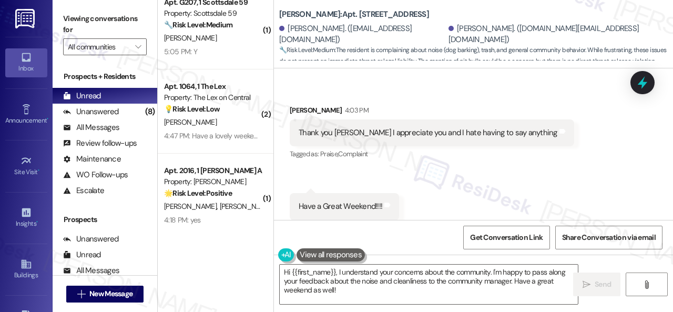
scroll to position [2466, 0]
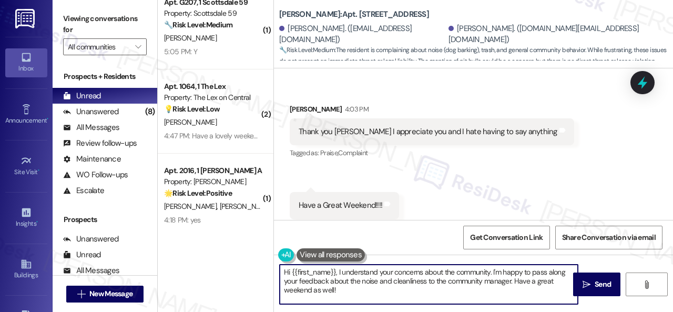
drag, startPoint x: 339, startPoint y: 293, endPoint x: 190, endPoint y: 241, distance: 157.7
click at [185, 246] on div "( 1 ) Apt. C217, 1 Scottsdale 59 Property: Scottsdale 59 🔧 Risk Level: Medium T…" at bounding box center [415, 156] width 515 height 312
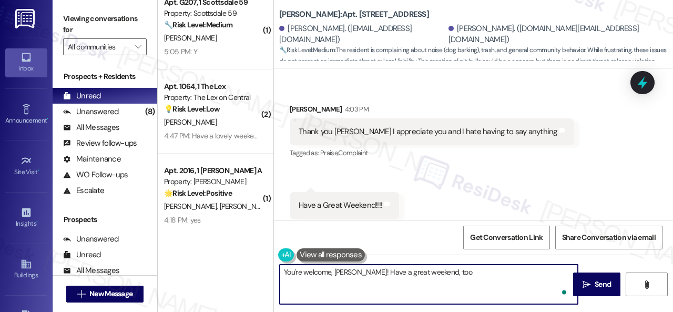
type textarea "You're welcome, Ted! Have a great weekend, too!"
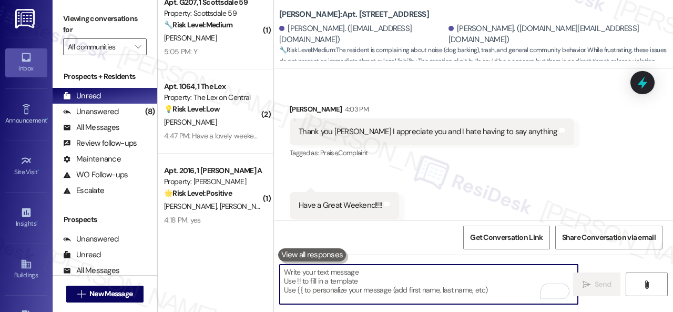
scroll to position [2464, 0]
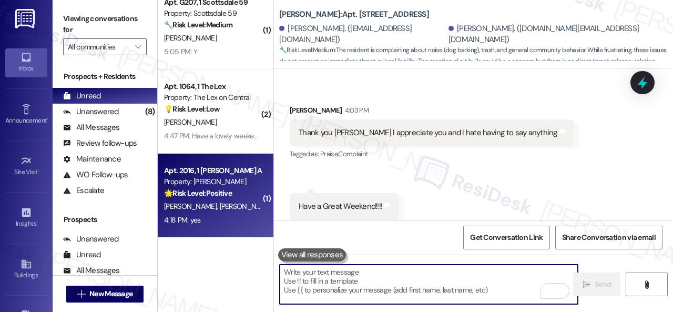
click at [236, 195] on div "🌟 Risk Level: Positive The resident responded positively to a check-in regardin…" at bounding box center [212, 193] width 97 height 11
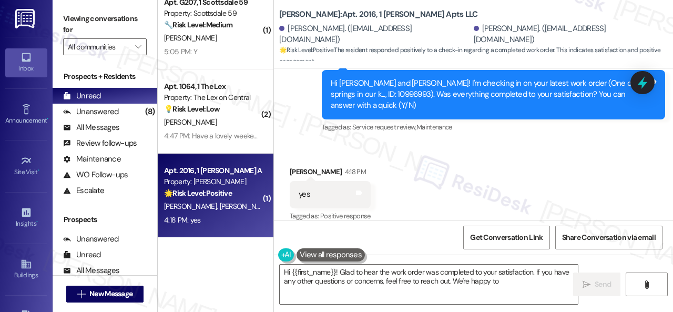
scroll to position [351, 0]
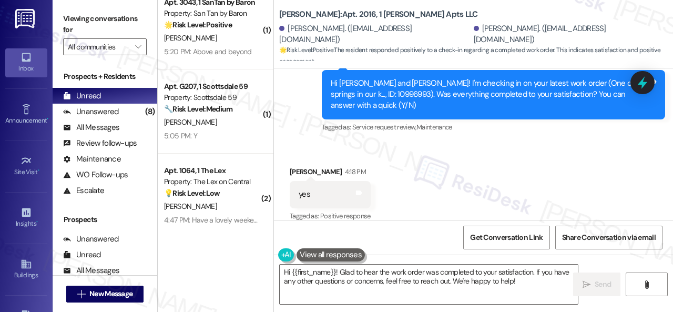
click at [305, 129] on div "Survey, sent via SMS Residesk Automated Survey 12:19 PM Hi Jesus and Catherine!…" at bounding box center [473, 87] width 399 height 111
click at [341, 280] on textarea "Hi {{first_name}}! Glad to hear the work order was completed to your satisfacti…" at bounding box center [429, 284] width 298 height 39
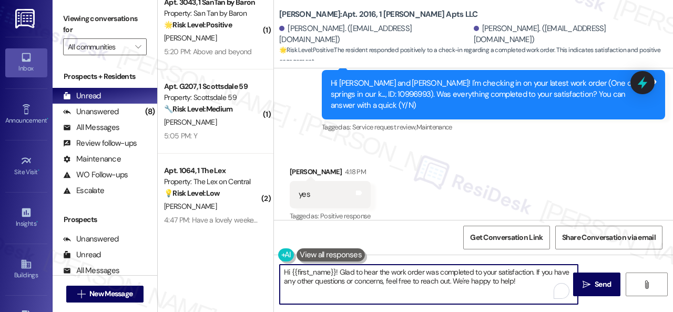
paste textarea "We're glad to hear everything’s taken care of. If your experience at {{property…"
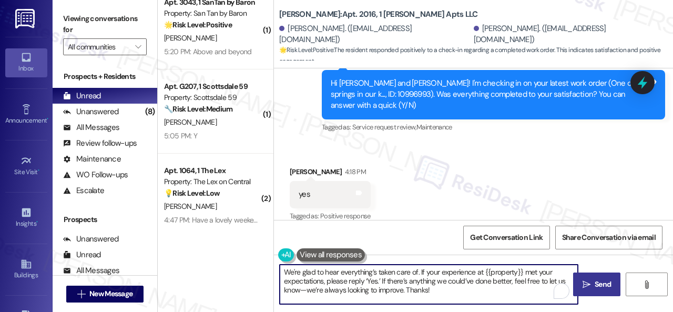
type textarea "We're glad to hear everything’s taken care of. If your experience at {{property…"
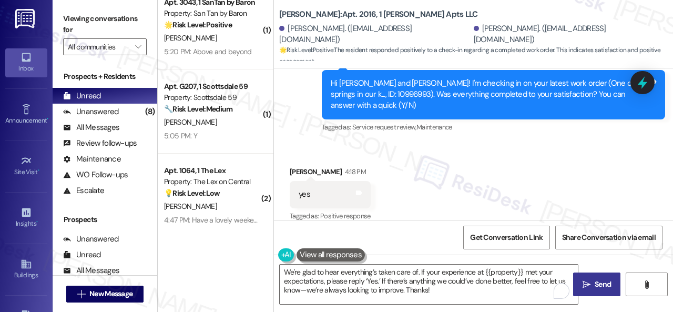
click at [606, 281] on span "Send" at bounding box center [603, 284] width 16 height 11
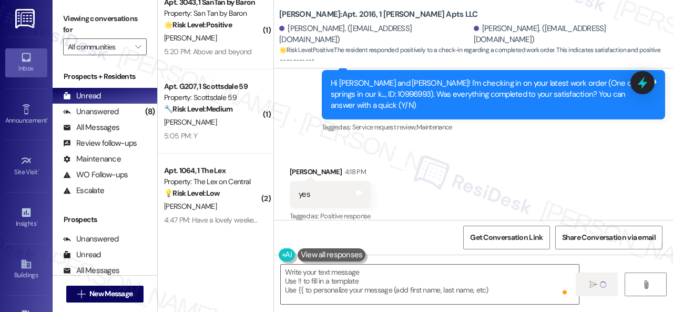
type textarea "Fetching suggested responses. Please feel free to read through the conversation…"
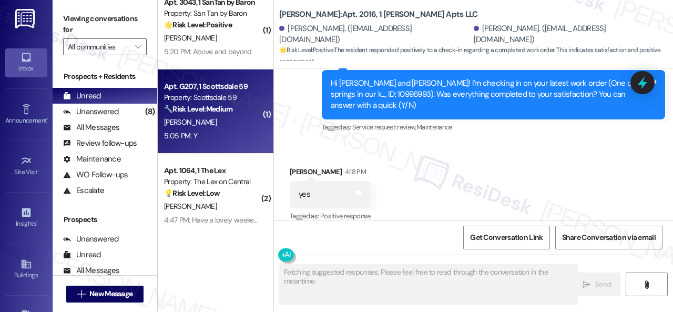
click at [246, 128] on div "V. Abdelnour" at bounding box center [212, 122] width 99 height 13
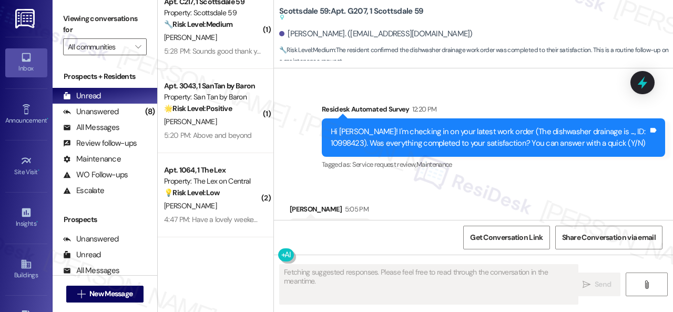
scroll to position [267, 0]
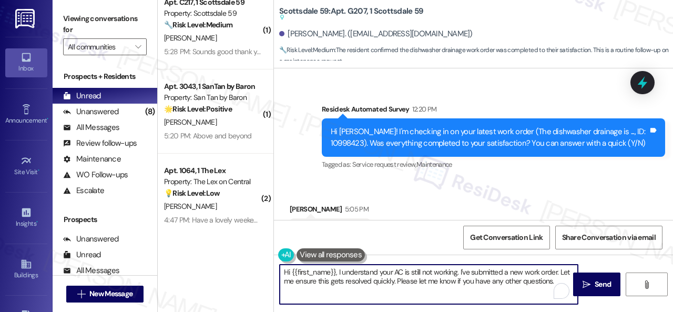
drag, startPoint x: 565, startPoint y: 282, endPoint x: 217, endPoint y: 260, distance: 348.9
click at [205, 261] on div "( 1 ) Apt. G107, 1 Scottsdale 59 Property: Scottsdale 59 ⚠️ Risk Level: High Th…" at bounding box center [415, 156] width 515 height 312
paste textarea "We're glad to hear everything’s taken care of. If your experience at {{property…"
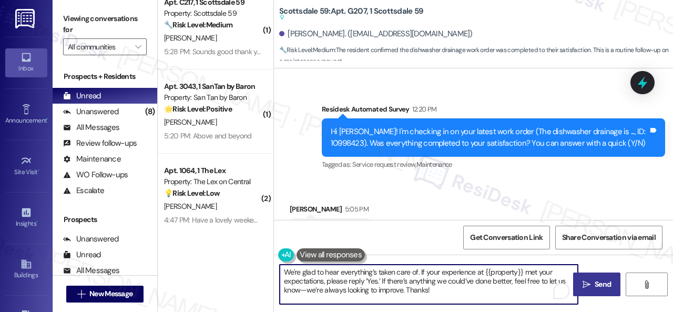
type textarea "We're glad to hear everything’s taken care of. If your experience at {{property…"
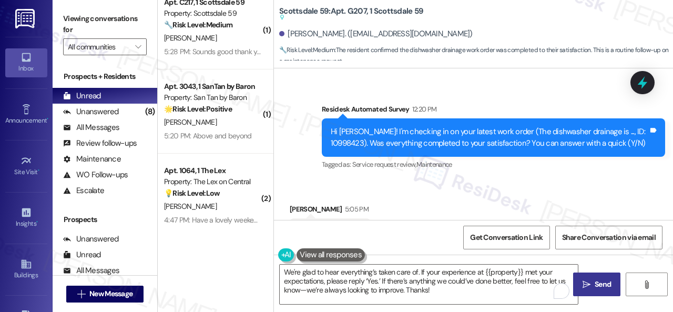
click at [595, 282] on span "Send" at bounding box center [603, 284] width 16 height 11
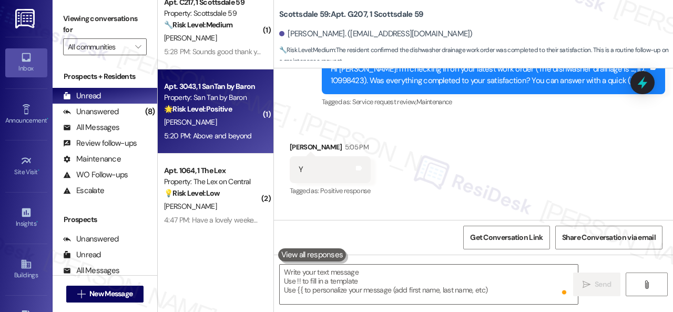
scroll to position [7563, 0]
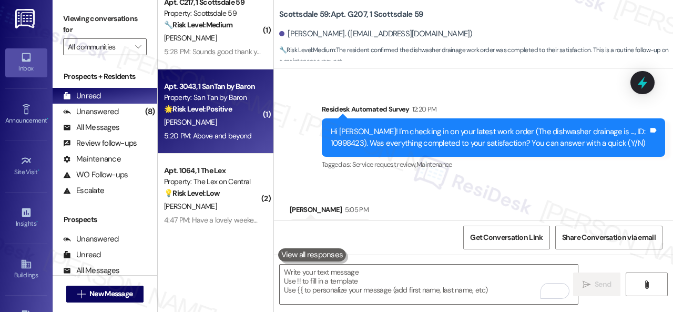
click at [228, 126] on div "K. Fox" at bounding box center [212, 122] width 99 height 13
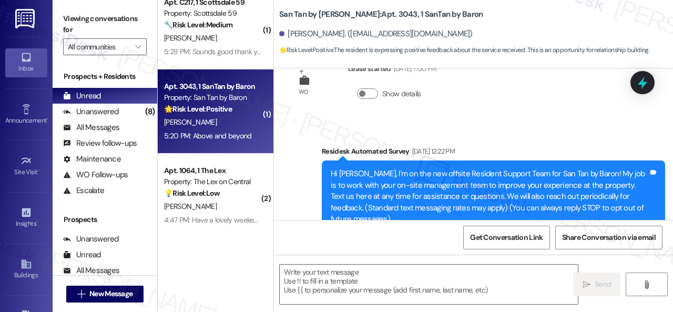
type textarea "Fetching suggested responses. Please feel free to read through the conversation…"
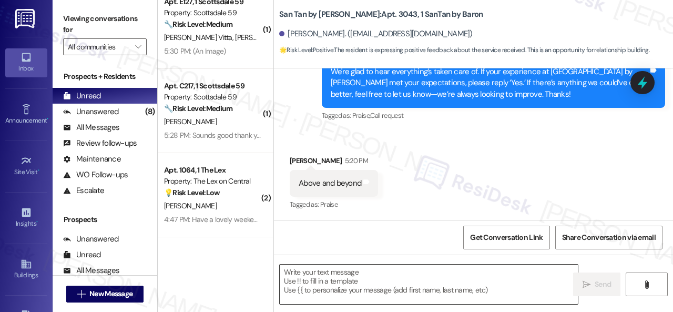
scroll to position [183, 0]
click at [323, 149] on div "Received via SMS Karin Fox 5:20 PM Above and beyond Tags and notes Tagged as: P…" at bounding box center [334, 183] width 104 height 73
click at [350, 277] on textarea at bounding box center [429, 284] width 298 height 39
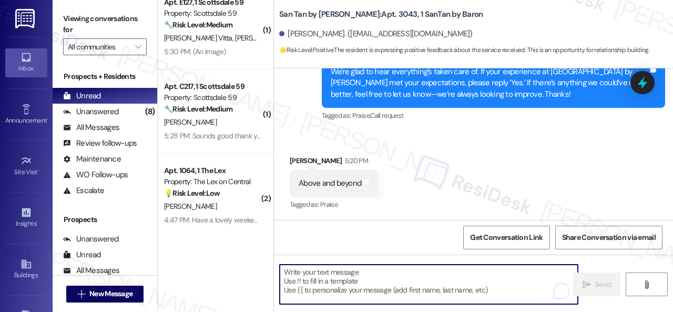
paste textarea "I'm glad you are satisfied with your home. Have you written a review for us bef…"
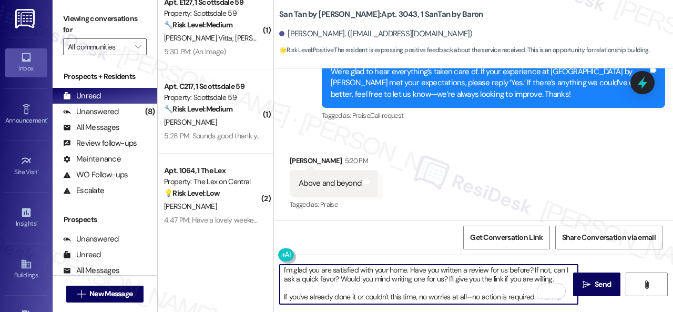
scroll to position [0, 0]
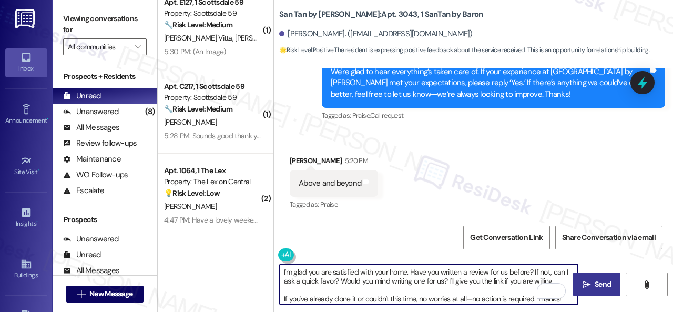
type textarea "I'm glad you are satisfied with your home. Have you written a review for us bef…"
click at [595, 281] on span "Send" at bounding box center [603, 284] width 16 height 11
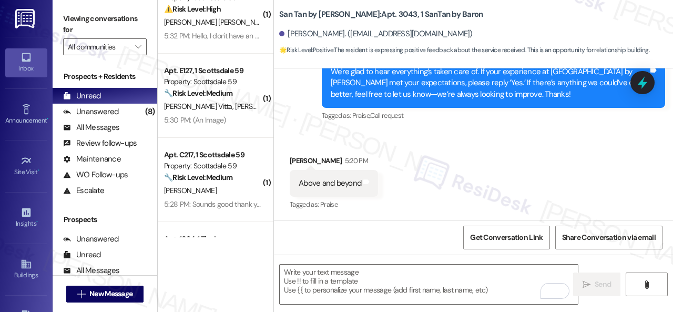
scroll to position [183, 0]
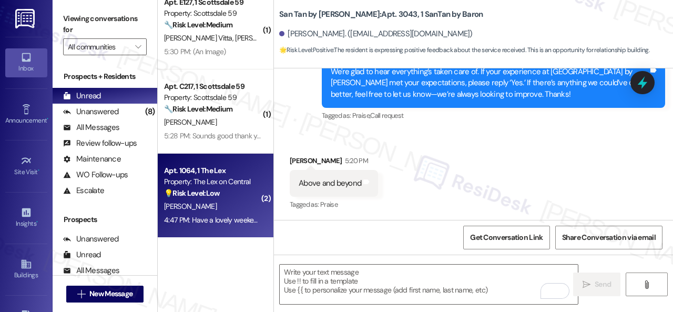
click at [240, 202] on div "M. Staten" at bounding box center [212, 206] width 99 height 13
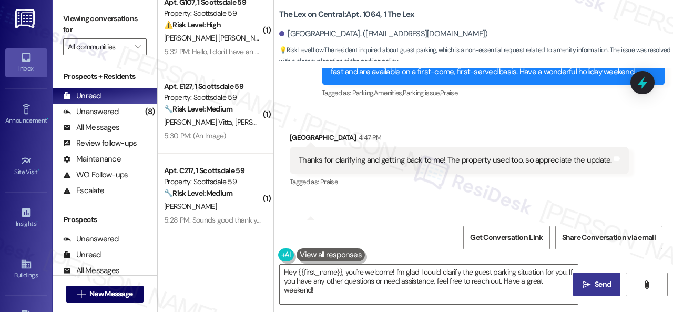
scroll to position [1339, 0]
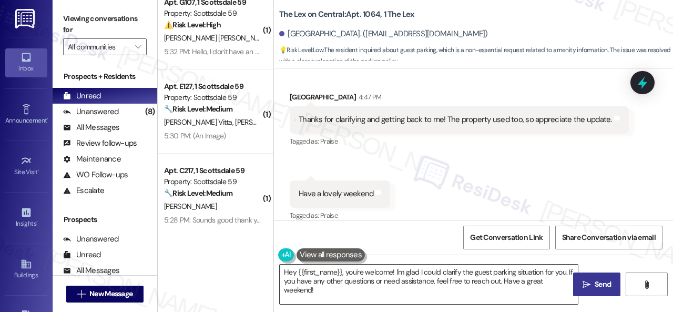
click at [390, 282] on textarea "Hey {{first_name}}, you're welcome! I'm glad I could clarify the guest parking …" at bounding box center [429, 284] width 298 height 39
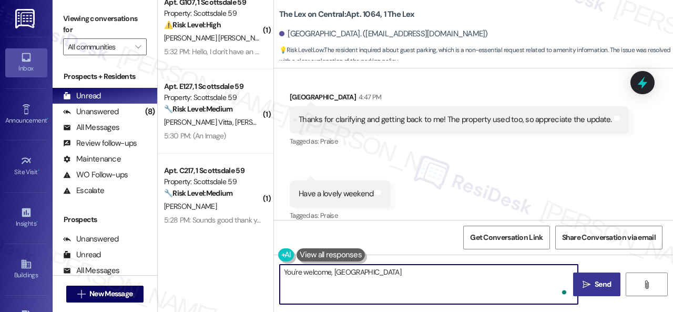
type textarea "You're welcome, Madison!"
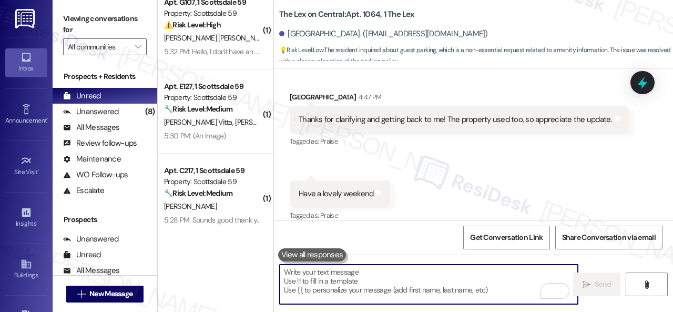
scroll to position [1338, 0]
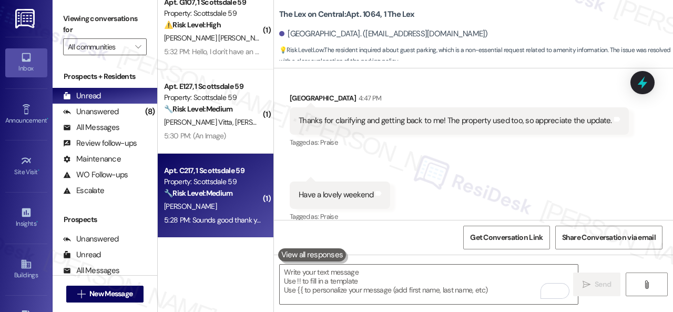
click at [228, 206] on div "A. Hicks" at bounding box center [212, 206] width 99 height 13
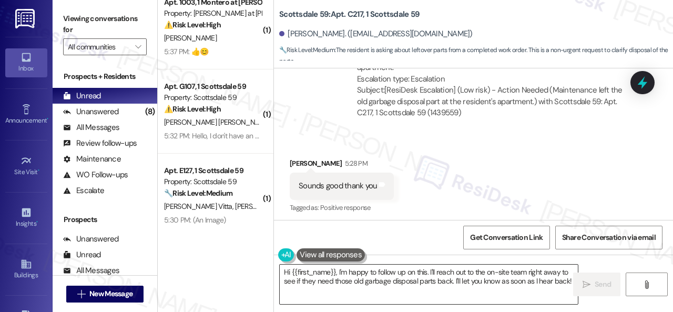
scroll to position [858, 0]
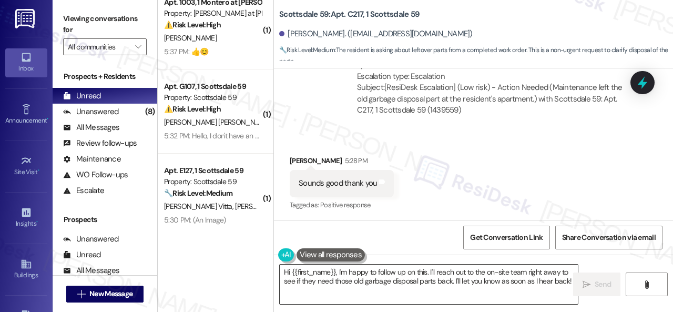
click at [355, 285] on textarea "Hi {{first_name}}, I'm happy to follow up on this. I'll reach out to the on-sit…" at bounding box center [429, 284] width 298 height 39
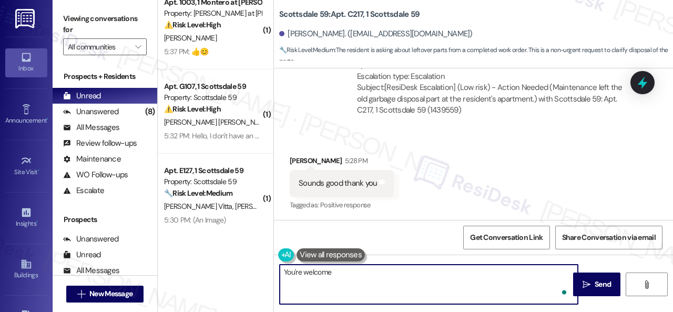
type textarea "You're welcome!"
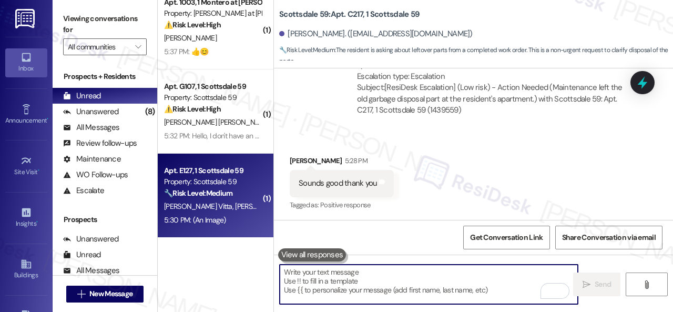
scroll to position [3, 0]
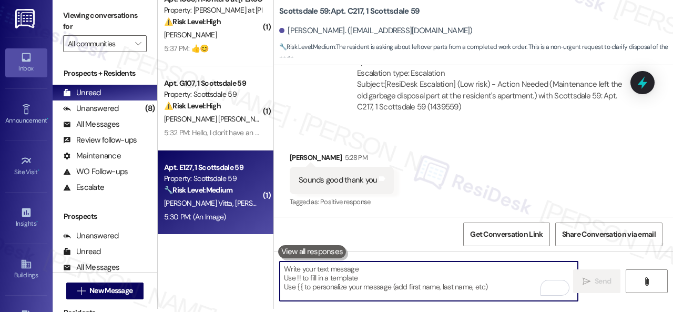
click at [240, 207] on span "A. Cardenas" at bounding box center [261, 202] width 53 height 9
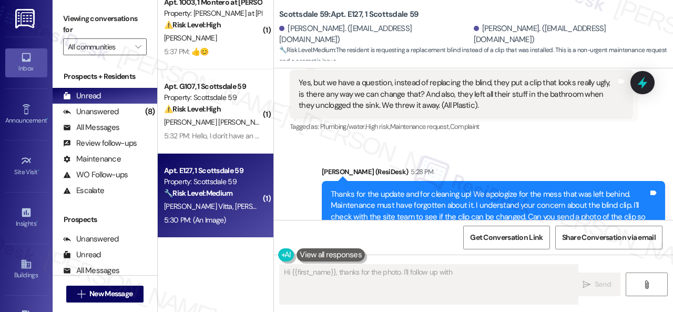
scroll to position [987, 0]
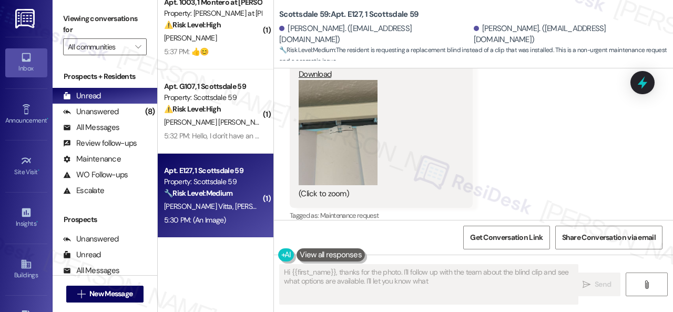
click at [326, 153] on button "Zoom image" at bounding box center [338, 132] width 79 height 105
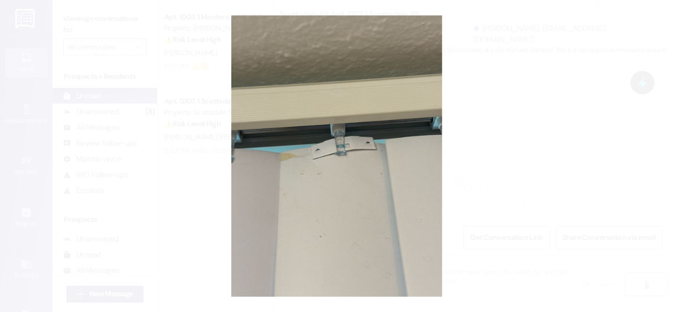
scroll to position [0, 0]
type textarea "Hi {{first_name}}, thanks for the photo! I'll follow up with the team about the…"
click at [380, 172] on button "Unzoom image" at bounding box center [336, 156] width 673 height 312
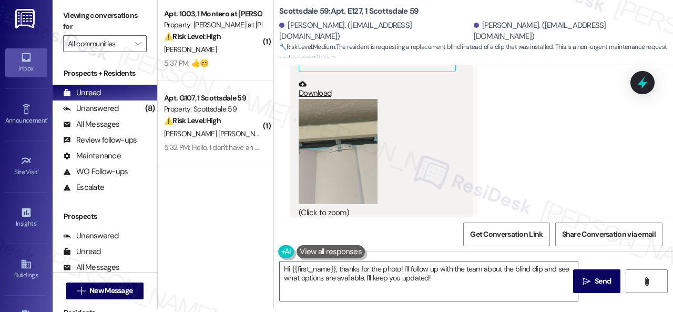
scroll to position [987, 0]
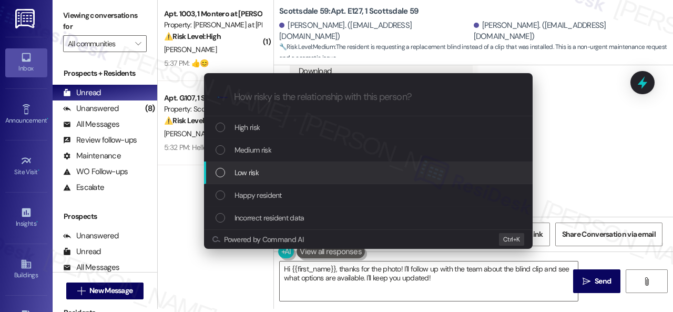
click at [248, 169] on span "Low risk" at bounding box center [247, 173] width 24 height 12
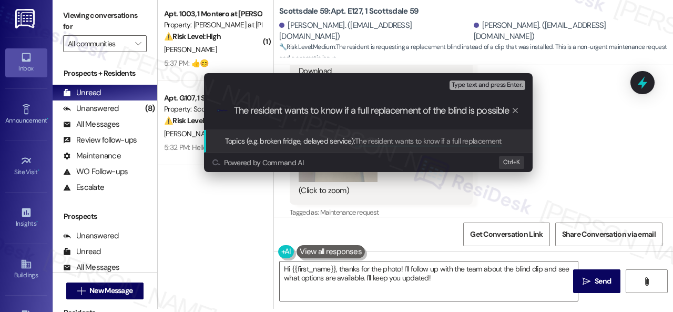
type input "The resident wants to know if a full replacement of the blind is possible."
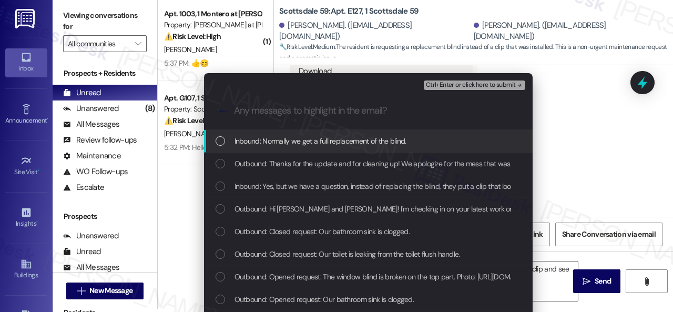
scroll to position [0, 0]
click at [333, 146] on span "Inbound: Normally we get a full replacement of the blind." at bounding box center [321, 141] width 172 height 12
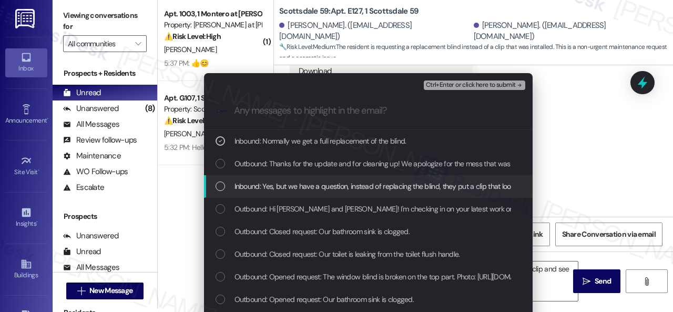
click at [273, 185] on span "Inbound: Yes, but we have a question, instead of replacing the blind, they put …" at bounding box center [618, 186] width 766 height 12
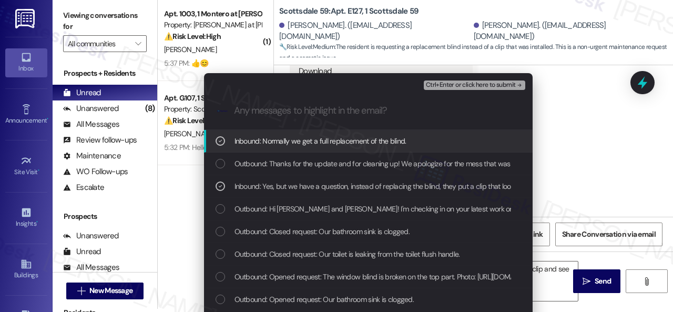
click at [447, 82] on span "Ctrl+Enter or click here to submit" at bounding box center [471, 85] width 90 height 7
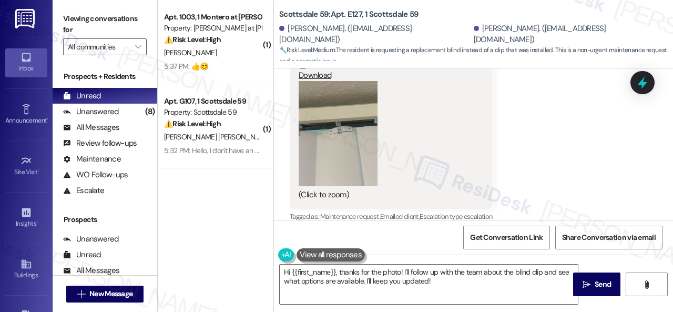
scroll to position [987, 0]
click at [420, 275] on textarea "Hi {{first_name}}, thanks for the photo! I'll follow up with the team about the…" at bounding box center [429, 284] width 298 height 39
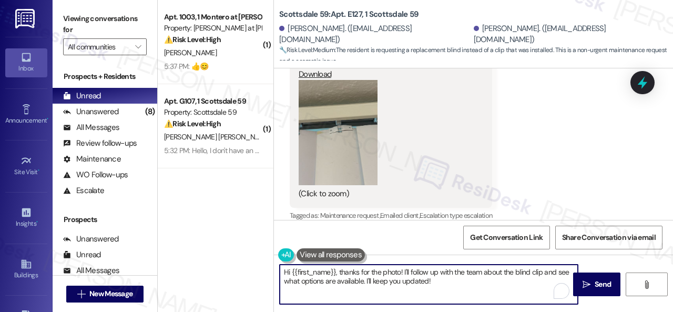
click at [432, 280] on textarea "Hi {{first_name}}, thanks for the photo! I'll follow up with the team about the…" at bounding box center [429, 284] width 298 height 39
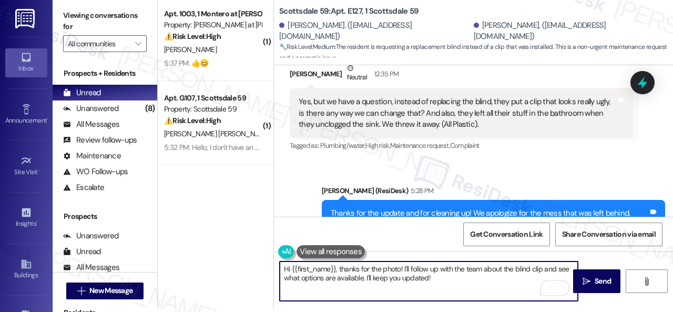
scroll to position [671, 0]
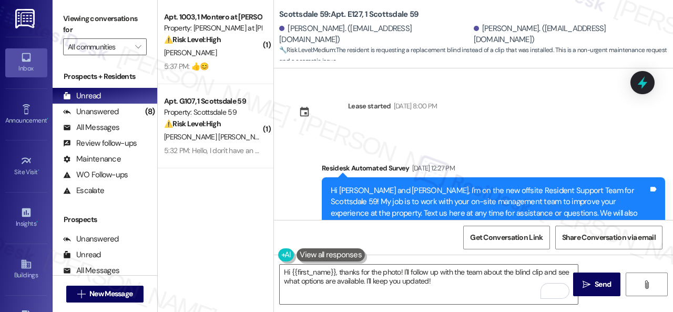
scroll to position [671, 0]
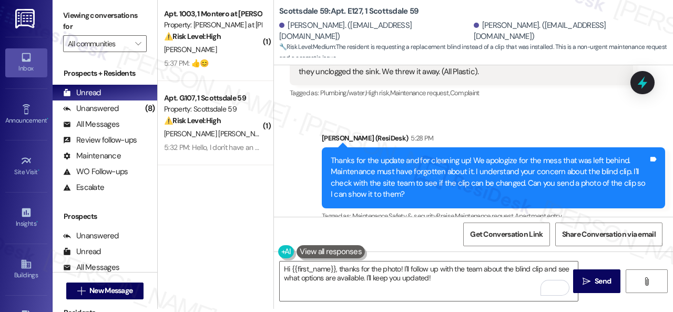
drag, startPoint x: 518, startPoint y: 118, endPoint x: 505, endPoint y: 137, distance: 22.3
click at [518, 125] on div "Sent via SMS Sarah (ResiDesk) 5:28 PM Thanks for the update and for cleaning up…" at bounding box center [493, 178] width 359 height 107
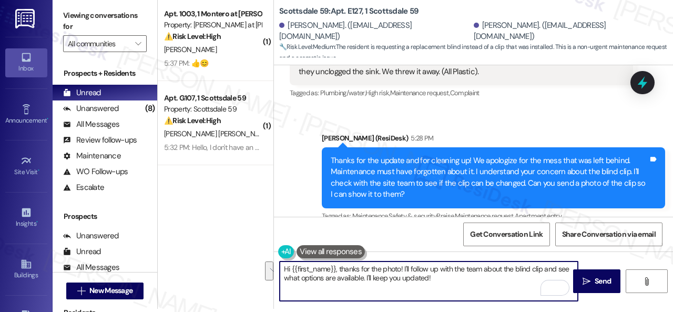
drag, startPoint x: 443, startPoint y: 276, endPoint x: 251, endPoint y: 244, distance: 195.2
click at [251, 244] on div "( 1 ) Apt. 1003, 1 Montero at Dana Park Property: Montero at Dana Park ⚠️ Risk …" at bounding box center [415, 153] width 515 height 312
paste textarea "I will forward your inquiry to the site team and get back to you as soon as I r…"
drag, startPoint x: 286, startPoint y: 270, endPoint x: 360, endPoint y: 269, distance: 73.6
click at [358, 269] on textarea "I will forward your inquiry to the site team and get back to you as soon as I r…" at bounding box center [429, 280] width 298 height 39
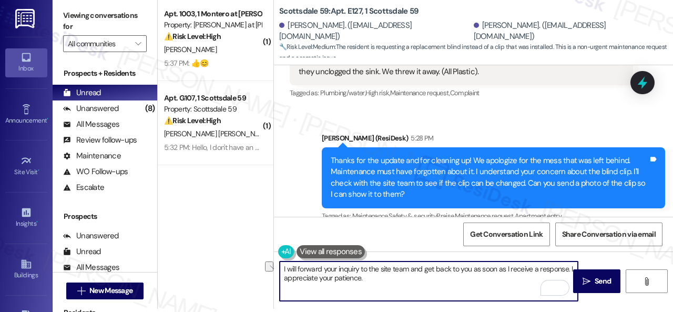
click at [409, 280] on textarea "I will forward your inquiry to the site team and get back to you as soon as I r…" at bounding box center [429, 280] width 298 height 39
type textarea "I will forward your inquiry to the site team and get back to you as soon as I r…"
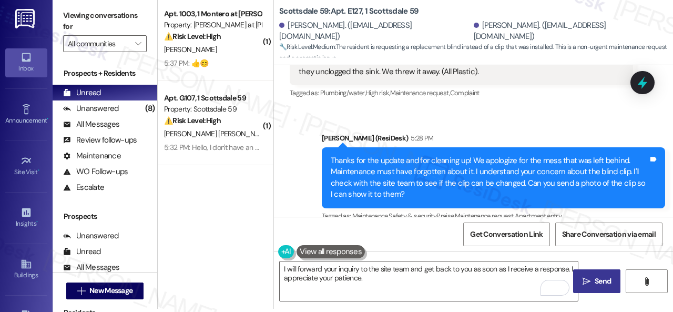
click at [586, 283] on icon "" at bounding box center [587, 281] width 8 height 8
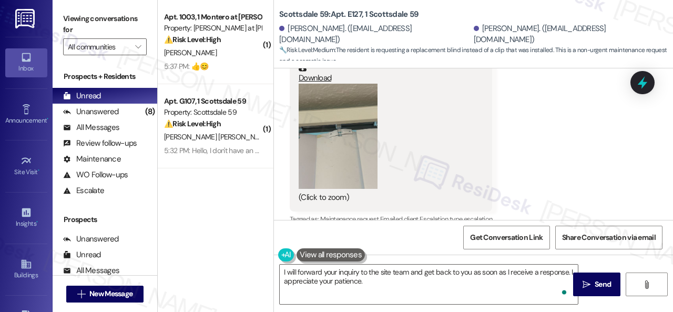
scroll to position [986, 0]
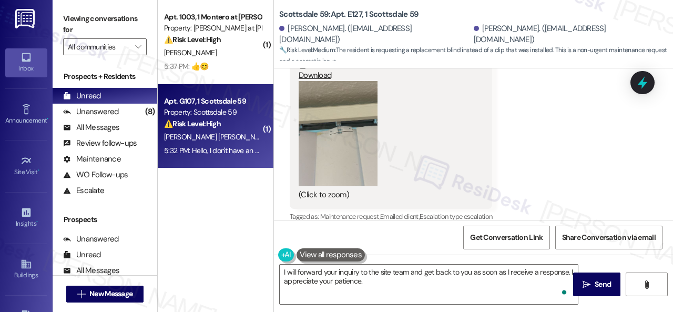
click at [230, 139] on div "[PERSON_NAME] [PERSON_NAME]" at bounding box center [212, 136] width 99 height 13
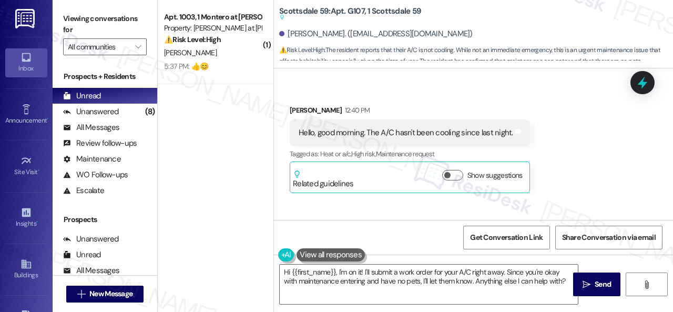
scroll to position [529, 0]
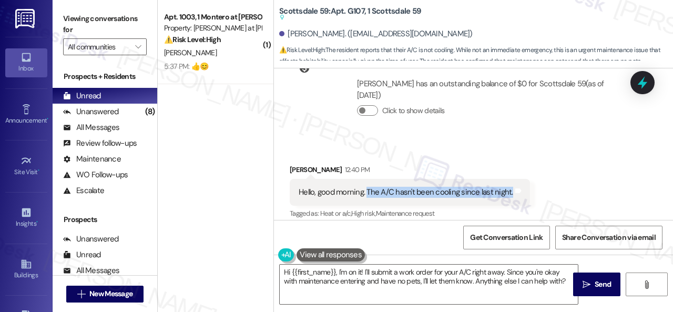
drag, startPoint x: 368, startPoint y: 191, endPoint x: 509, endPoint y: 191, distance: 141.5
click at [509, 191] on div "Hello, good morning. The A/C hasn't been cooling since last night." at bounding box center [406, 192] width 217 height 11
copy div "The A/C hasn't been cooling since last night."
click at [503, 133] on div "Collections Status 1:29 AM Gabriel Durand Escalona has an outstanding balance o…" at bounding box center [461, 94] width 359 height 92
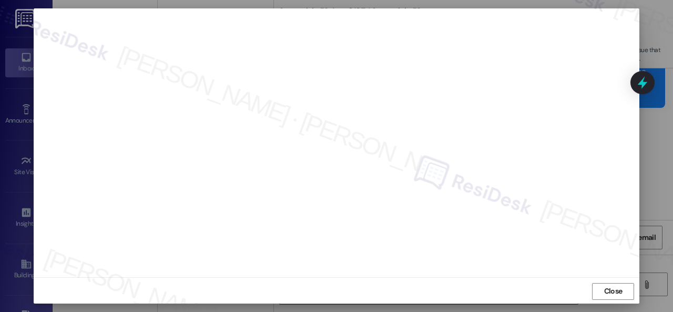
scroll to position [13, 0]
click at [604, 295] on span "Close" at bounding box center [613, 290] width 18 height 11
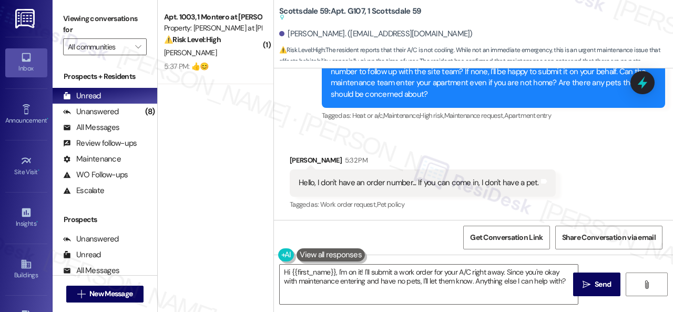
drag, startPoint x: 611, startPoint y: 167, endPoint x: 591, endPoint y: 177, distance: 21.9
click at [611, 167] on div "Received via SMS Gabriel Durand Escalona 5:32 PM Hello, I don't have an order n…" at bounding box center [473, 175] width 399 height 89
click at [465, 278] on textarea "Hi {{first_name}}, I'm on it! I'll submit a work order for your A/C right away.…" at bounding box center [429, 284] width 298 height 39
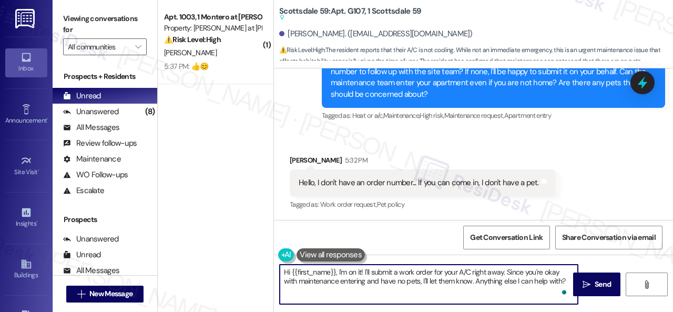
paste textarea "Thank you. I've submitted a work order on your behalf and notified the site tea…"
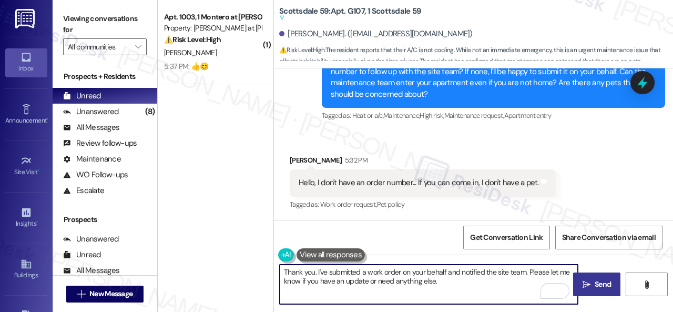
type textarea "Thank you. I've submitted a work order on your behalf and notified the site tea…"
click at [598, 286] on span "Send" at bounding box center [603, 284] width 16 height 11
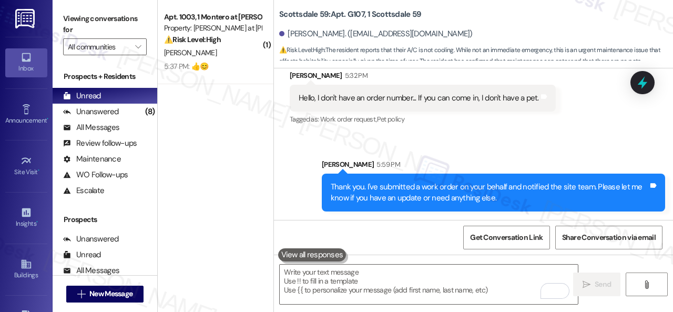
scroll to position [846, 0]
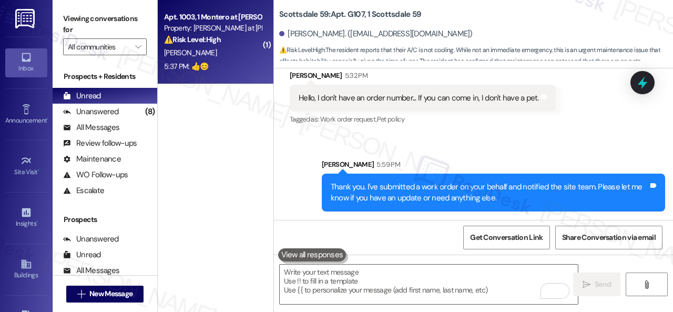
click at [226, 58] on div "K. Greco" at bounding box center [212, 52] width 99 height 13
type textarea "Fetching suggested responses. Please feel free to read through the conversation…"
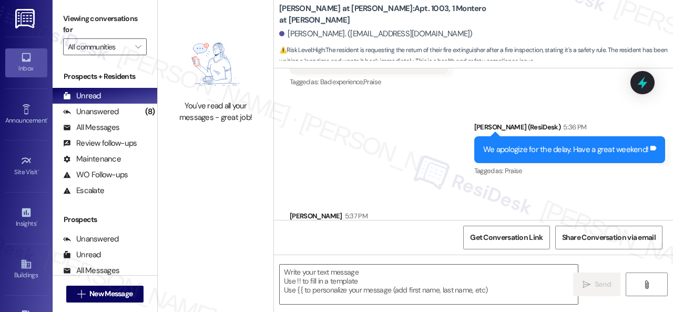
scroll to position [714, 0]
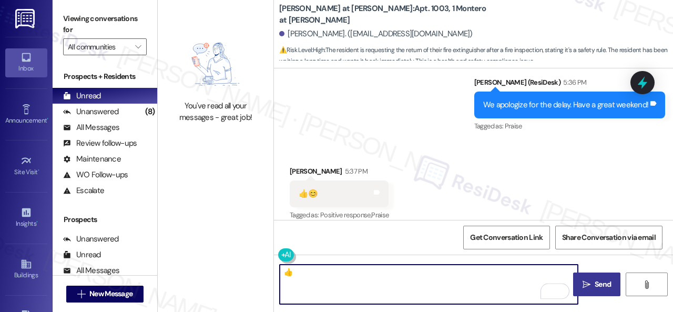
type textarea "👍"
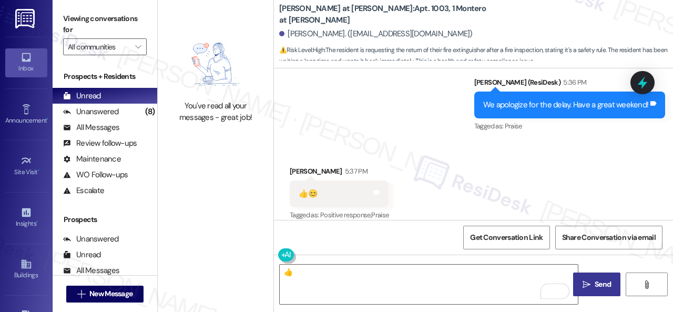
click at [609, 281] on span "Send" at bounding box center [603, 284] width 21 height 11
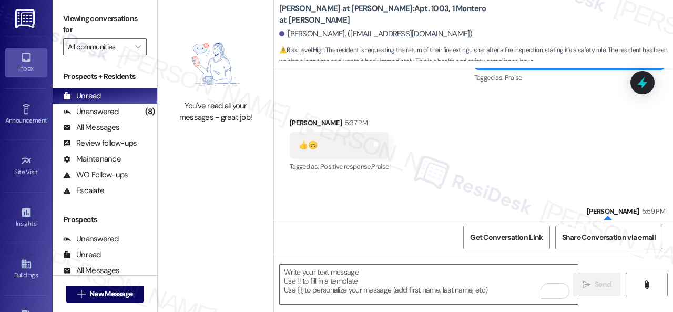
scroll to position [787, 0]
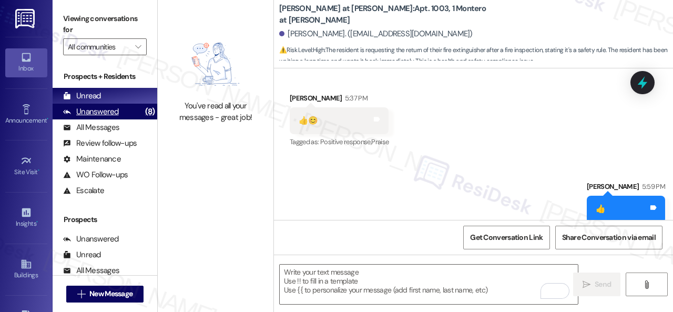
click at [108, 108] on div "Unanswered" at bounding box center [91, 111] width 56 height 11
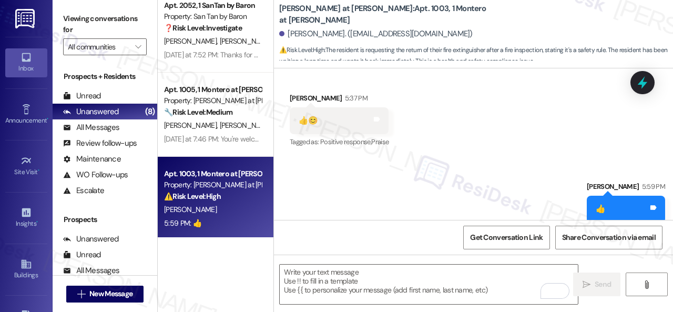
scroll to position [435, 0]
